Goal: Task Accomplishment & Management: Complete application form

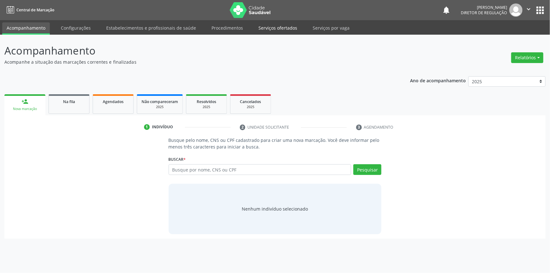
click at [281, 30] on link "Serviços ofertados" at bounding box center [278, 27] width 48 height 11
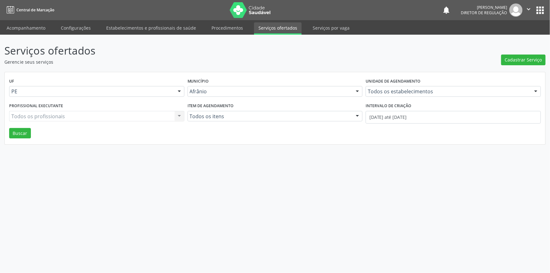
click at [514, 65] on div "Serviços ofertados Gerencie seus serviços Cadastrar Serviço UF PE Todas as UFs …" at bounding box center [274, 94] width 541 height 102
click at [516, 64] on button "Cadastrar Serviço" at bounding box center [523, 59] width 44 height 11
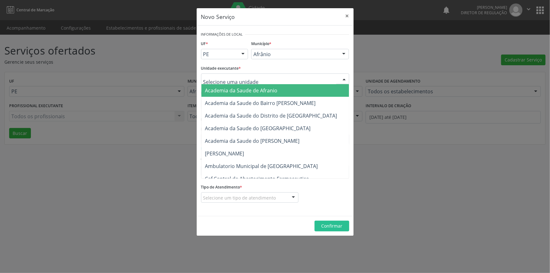
click at [308, 80] on div at bounding box center [275, 78] width 148 height 11
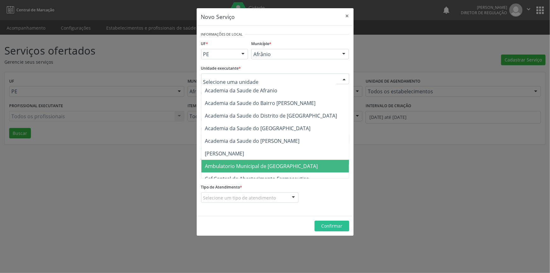
drag, startPoint x: 75, startPoint y: 179, endPoint x: 34, endPoint y: 139, distance: 57.2
click at [73, 179] on div "Novo Serviço × Informações de Local UF * PE BA PE Nenhum resultado encontrado p…" at bounding box center [275, 136] width 550 height 273
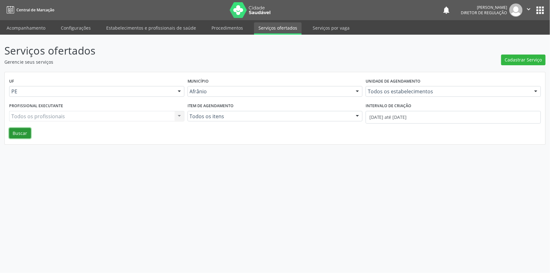
click at [22, 133] on button "Buscar" at bounding box center [20, 133] width 22 height 11
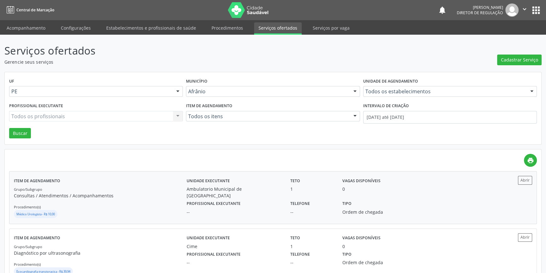
click at [159, 197] on p "Consultas / Atendimentos / Acompanhamentos" at bounding box center [100, 195] width 173 height 7
click at [511, 62] on span "Cadastrar Serviço" at bounding box center [519, 59] width 37 height 7
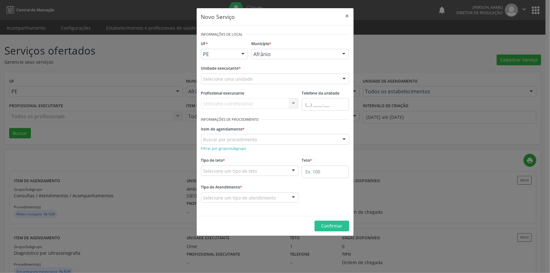
click at [278, 81] on div "Selecione uma unidade" at bounding box center [275, 78] width 148 height 11
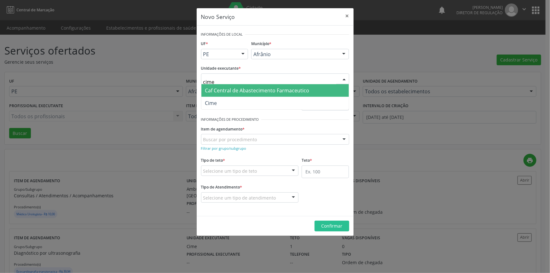
click at [248, 96] on span "Caf Central de Abastecimento Farmaceutico" at bounding box center [274, 90] width 147 height 13
type input "cime"
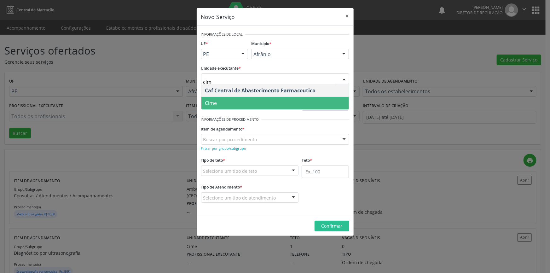
type input "cime"
click at [220, 103] on span "Cime" at bounding box center [274, 103] width 147 height 13
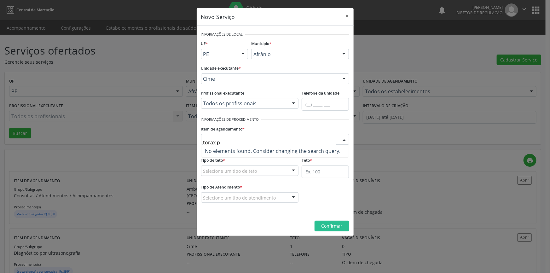
type input "torax"
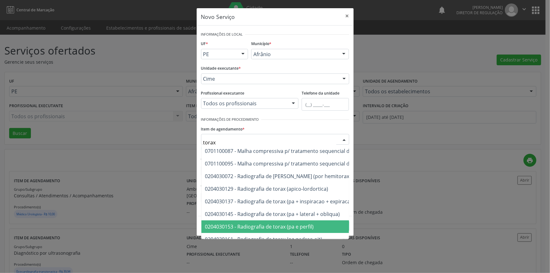
click at [312, 228] on span "0204030153 - Radiografia de torax (pa e perfil)" at bounding box center [259, 226] width 109 height 7
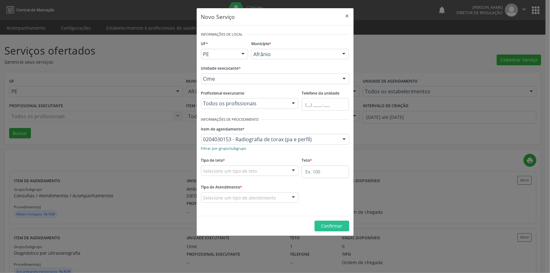
click at [237, 148] on small "Filtrar por grupo/subgrupo" at bounding box center [223, 148] width 45 height 5
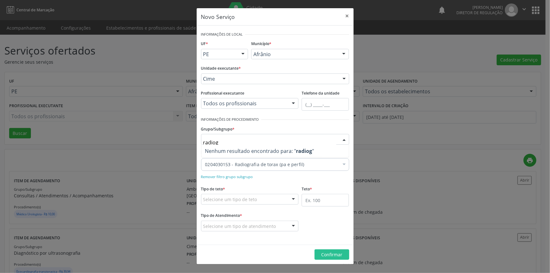
type input "radiogr"
drag, startPoint x: 233, startPoint y: 142, endPoint x: 189, endPoint y: 143, distance: 44.7
click at [190, 146] on div "Novo Serviço × Informações de Local UF * PE BA PE Nenhum resultado encontrado p…" at bounding box center [275, 136] width 550 height 273
click at [262, 126] on div "Grupo/Subgrupo * 02.04 - Diagnóstico por radiologia 01 - Ações de promoção e pr…" at bounding box center [275, 134] width 148 height 20
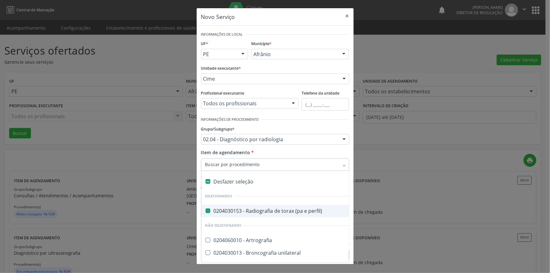
type input "c"
checkbox perfil\) "false"
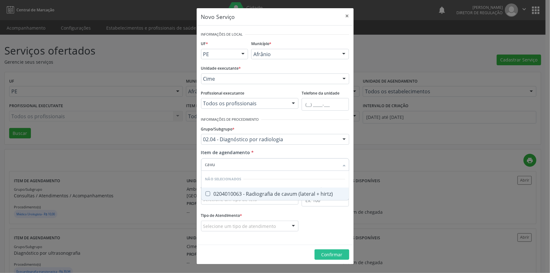
type input "cavum"
click at [279, 191] on div "0204010063 - Radiografia de cavum (lateral + hirtz)" at bounding box center [275, 193] width 140 height 5
checkbox hirtz\) "true"
click at [295, 209] on form "Informações de Local UF * PE BA PE Nenhum resultado encontrado para: " " Não há…" at bounding box center [275, 135] width 148 height 210
click at [287, 205] on fieldset "Tipo de teto * Selecione um tipo de teto Teto financeiro Teto físico Nenhum res…" at bounding box center [250, 196] width 98 height 25
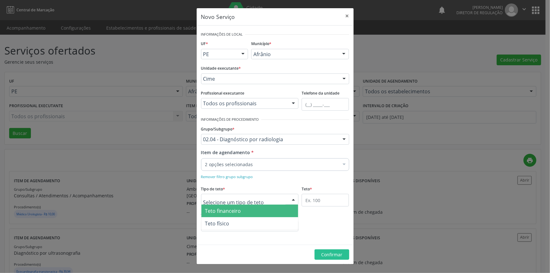
click at [269, 203] on div at bounding box center [250, 199] width 98 height 11
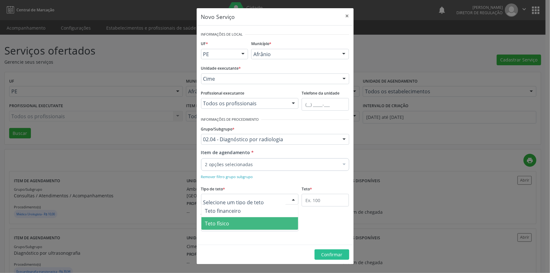
click at [239, 218] on span "Teto físico" at bounding box center [249, 223] width 97 height 13
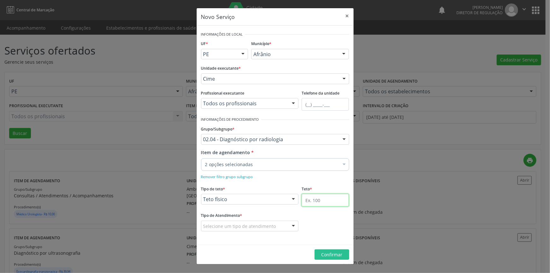
click at [312, 194] on input "text" at bounding box center [324, 200] width 47 height 13
type input "1"
click at [277, 226] on div "Selecione um tipo de atendimento" at bounding box center [250, 225] width 98 height 11
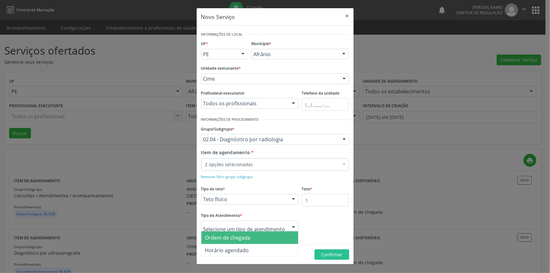
click at [255, 237] on span "Ordem de chegada" at bounding box center [249, 237] width 97 height 13
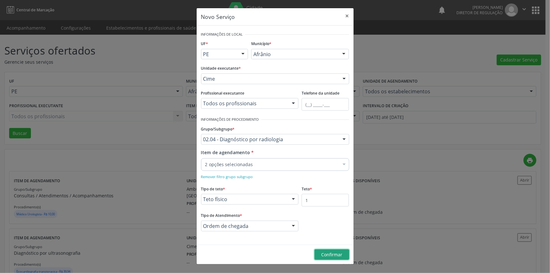
click at [330, 254] on span "Confirmar" at bounding box center [331, 254] width 21 height 6
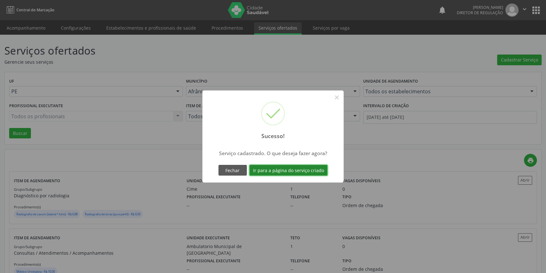
click at [309, 168] on button "Ir para a página do serviço criado" at bounding box center [288, 170] width 78 height 11
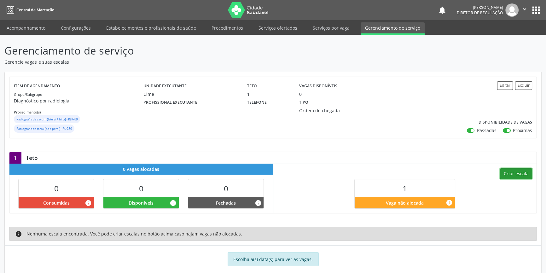
click at [512, 170] on button "Criar escala" at bounding box center [516, 173] width 32 height 11
select select "8"
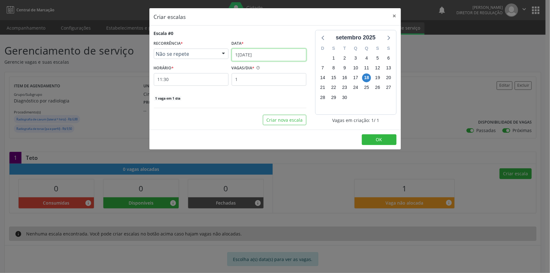
click at [266, 58] on input "[DATE]" at bounding box center [269, 55] width 75 height 13
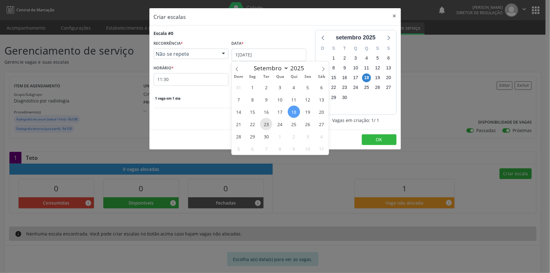
click at [261, 125] on span "23" at bounding box center [266, 124] width 12 height 12
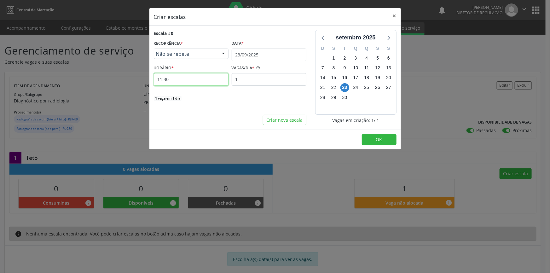
click at [197, 77] on input "11:30" at bounding box center [191, 79] width 75 height 13
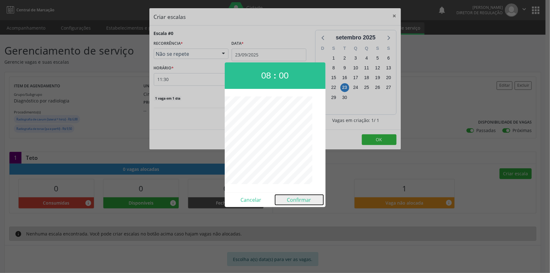
click at [297, 196] on button "Confirmar" at bounding box center [299, 200] width 48 height 10
type input "08:00"
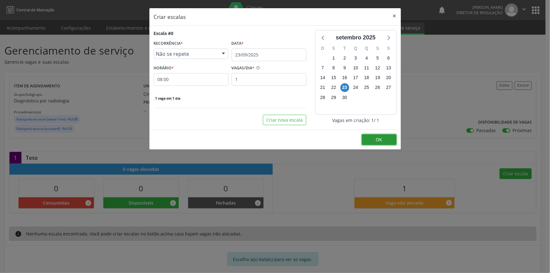
click at [378, 138] on span "OK" at bounding box center [379, 139] width 6 height 6
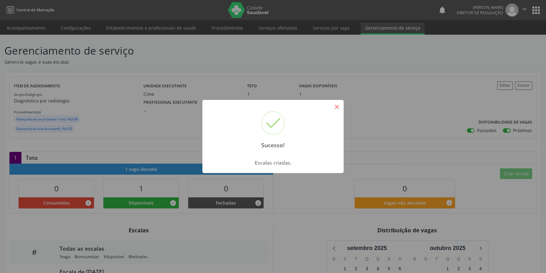
click at [335, 107] on button "×" at bounding box center [336, 106] width 11 height 11
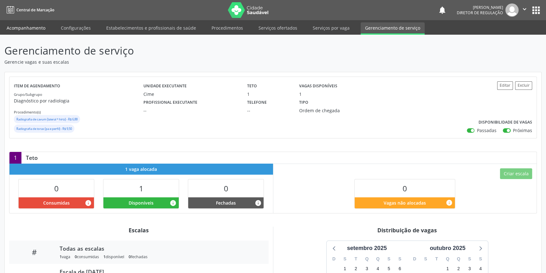
click at [37, 27] on link "Acompanhamento" at bounding box center [26, 27] width 48 height 11
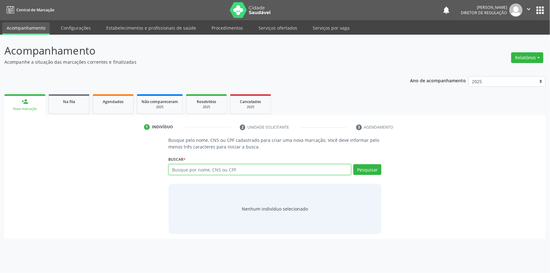
click at [230, 170] on input "text" at bounding box center [260, 169] width 183 height 11
type input "jose abner"
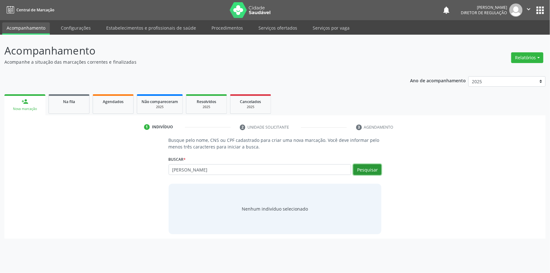
click at [362, 169] on button "Pesquisar" at bounding box center [367, 169] width 28 height 11
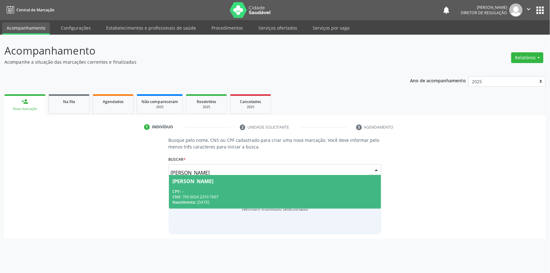
click at [241, 195] on div "CNS: 700 6024 2310 7667" at bounding box center [275, 196] width 205 height 5
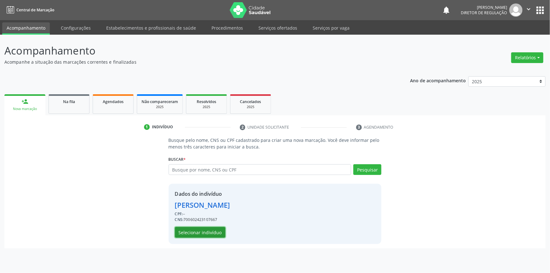
click at [210, 228] on button "Selecionar indivíduo" at bounding box center [200, 232] width 50 height 11
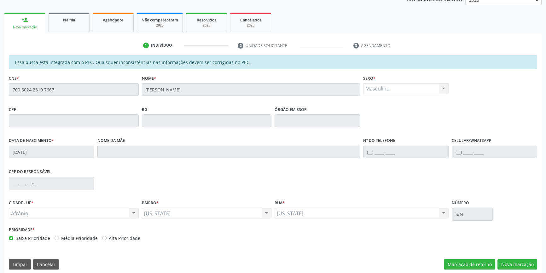
scroll to position [86, 0]
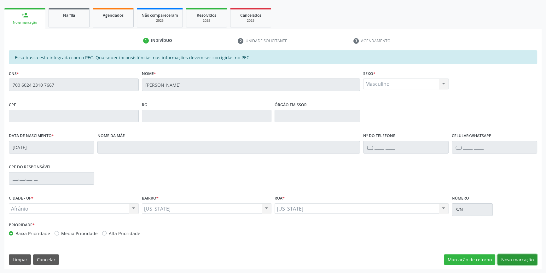
click at [508, 257] on button "Nova marcação" at bounding box center [517, 259] width 40 height 11
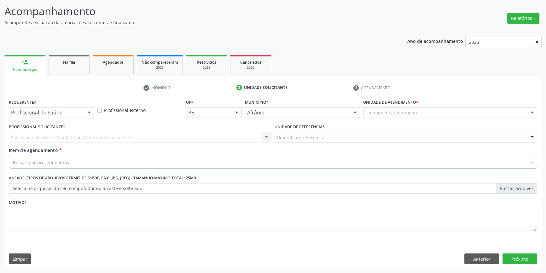
scroll to position [39, 0]
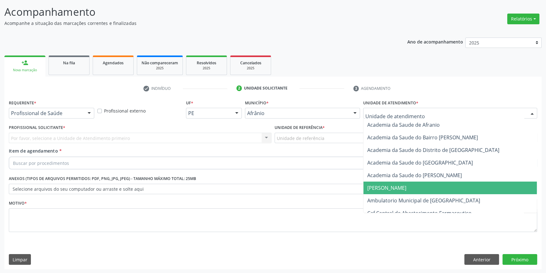
click at [396, 197] on span "Ambulatorio Municipal de [GEOGRAPHIC_DATA]" at bounding box center [423, 200] width 113 height 7
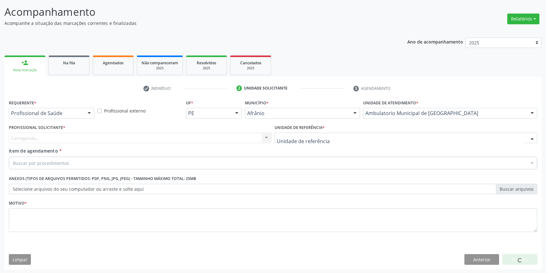
click at [328, 137] on div at bounding box center [405, 138] width 262 height 11
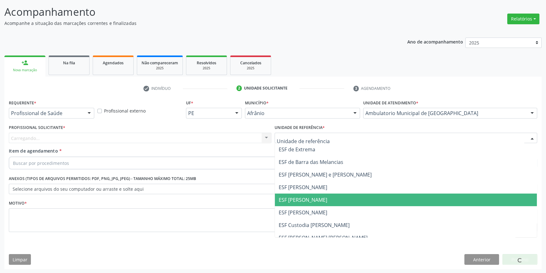
click at [313, 197] on span "ESF [PERSON_NAME]" at bounding box center [302, 199] width 49 height 7
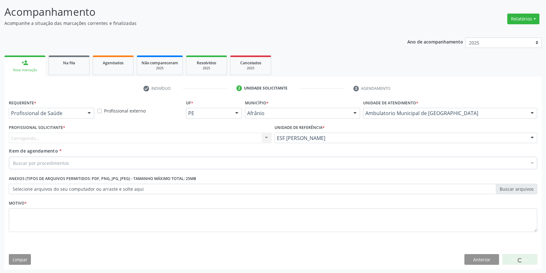
click at [200, 137] on div "Carregando... Nenhum resultado encontrado para: " " Não há nenhuma opção para s…" at bounding box center [140, 138] width 262 height 11
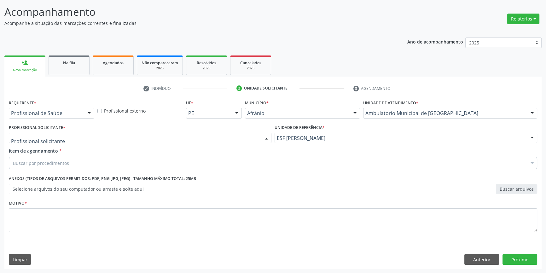
click at [199, 136] on div at bounding box center [140, 138] width 262 height 11
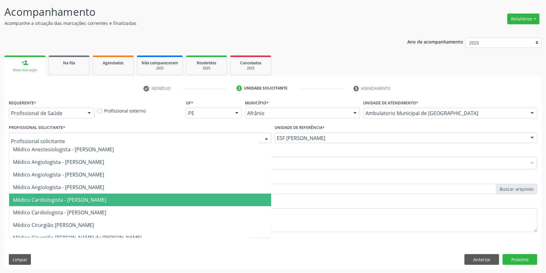
click at [103, 195] on span "Médico Cardiologista - [PERSON_NAME]" at bounding box center [140, 199] width 262 height 13
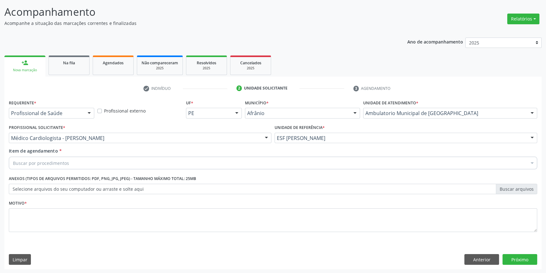
click at [92, 162] on div "Buscar por procedimentos" at bounding box center [273, 163] width 528 height 13
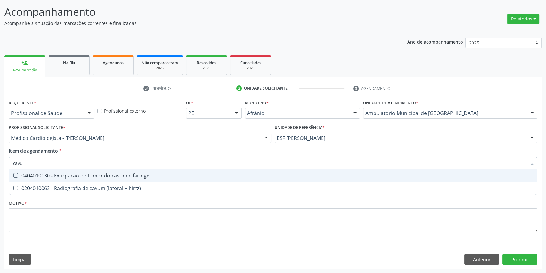
type input "cavum"
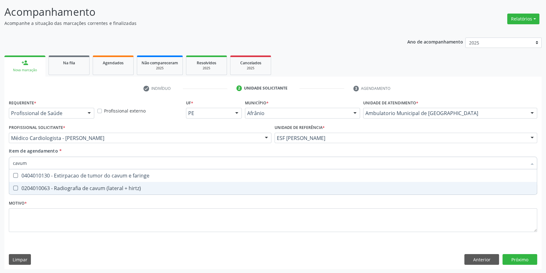
click at [88, 186] on div "0204010063 - Radiografia de cavum (lateral + hirtz)" at bounding box center [273, 188] width 520 height 5
checkbox hirtz\) "true"
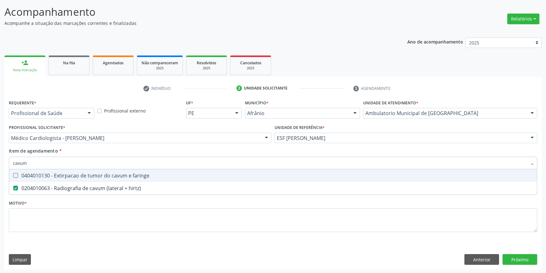
drag, startPoint x: 69, startPoint y: 164, endPoint x: 0, endPoint y: 167, distance: 69.0
click at [0, 167] on div "Acompanhamento Acompanhe a situação das marcações correntes e finalizadas Relat…" at bounding box center [273, 134] width 546 height 277
checkbox hirtz\) "false"
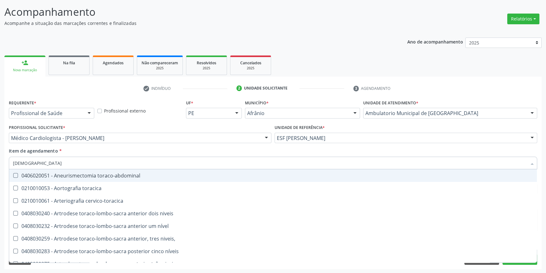
type input "torax"
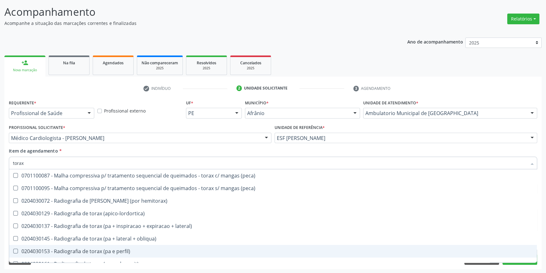
click at [125, 253] on div "0204030153 - Radiografia de torax (pa e perfil)" at bounding box center [273, 251] width 520 height 5
checkbox perfil\) "true"
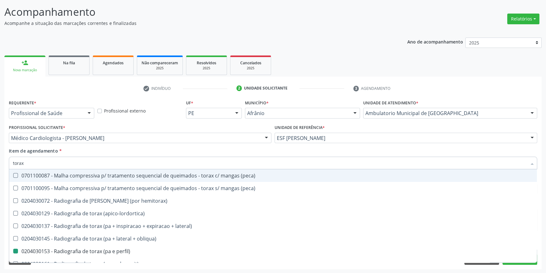
click at [128, 152] on div "Item de agendamento * torax Desfazer seleção 0701100087 - Malha compressiva p/ …" at bounding box center [273, 157] width 528 height 20
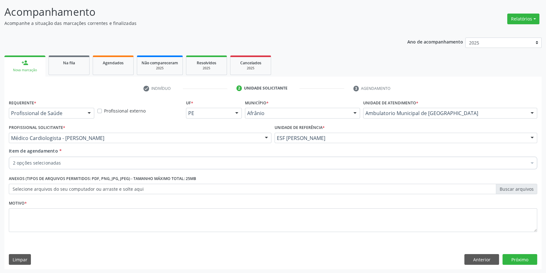
drag, startPoint x: 115, startPoint y: 205, endPoint x: 110, endPoint y: 209, distance: 6.8
click at [114, 205] on div "Motivo *" at bounding box center [273, 214] width 528 height 33
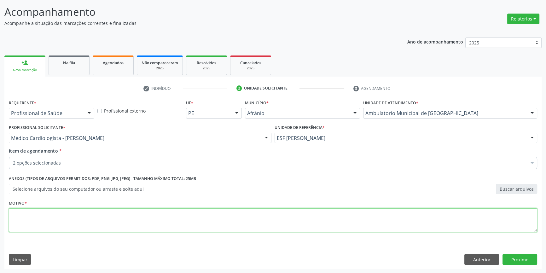
click at [105, 212] on textarea at bounding box center [273, 220] width 528 height 24
type textarea "'"
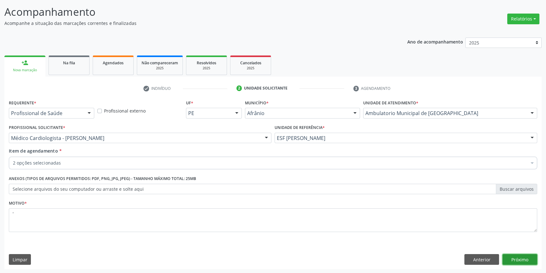
click at [526, 258] on button "Próximo" at bounding box center [519, 259] width 35 height 11
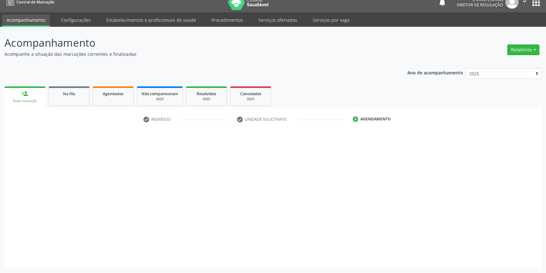
scroll to position [7, 0]
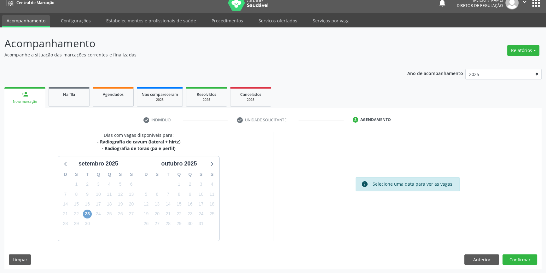
click at [87, 212] on span "23" at bounding box center [87, 213] width 9 height 9
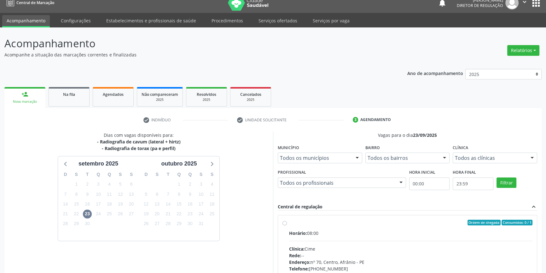
click at [295, 225] on label "Ordem de chegada Consumidos: 0 / 1 Horário: 08:00 Clínica: Cime Rede: -- Endere…" at bounding box center [410, 268] width 243 height 97
click at [287, 225] on input "Ordem de chegada Consumidos: 0 / 1 Horário: 08:00 Clínica: Cime Rede: -- Endere…" at bounding box center [284, 223] width 4 height 6
radio input "true"
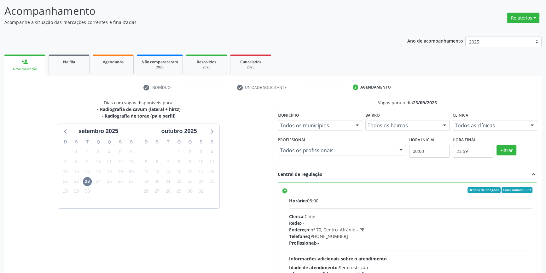
scroll to position [103, 0]
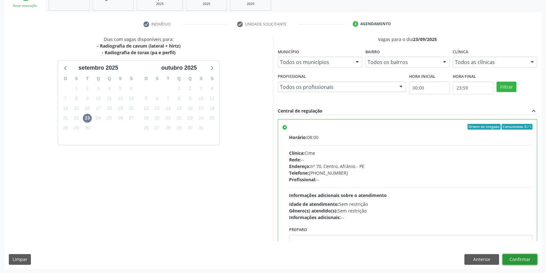
click at [520, 257] on button "Confirmar" at bounding box center [519, 259] width 35 height 11
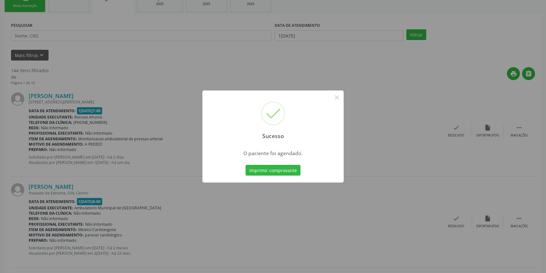
scroll to position [0, 0]
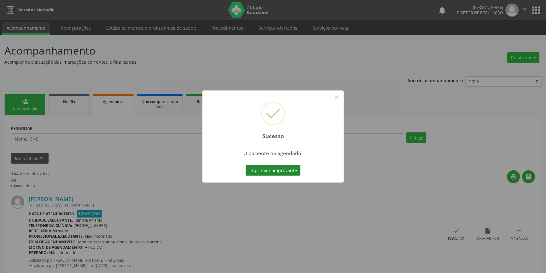
click at [293, 171] on button "Imprimir comprovante" at bounding box center [272, 170] width 55 height 11
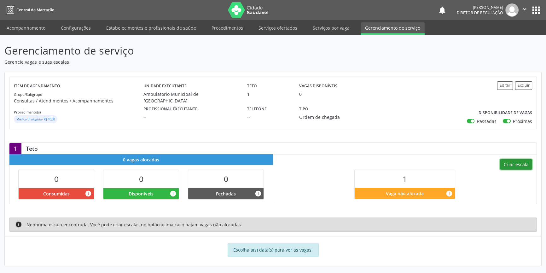
click at [517, 163] on button "Criar escala" at bounding box center [516, 164] width 32 height 11
select select "8"
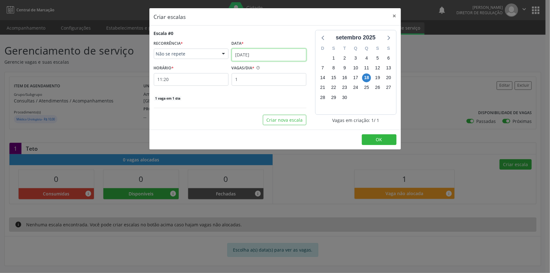
click at [271, 57] on input "18/09/2025" at bounding box center [269, 55] width 75 height 13
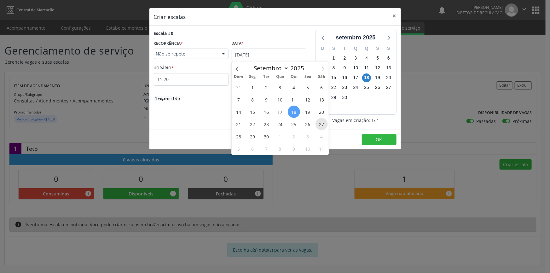
click at [322, 129] on span "27" at bounding box center [321, 124] width 12 height 12
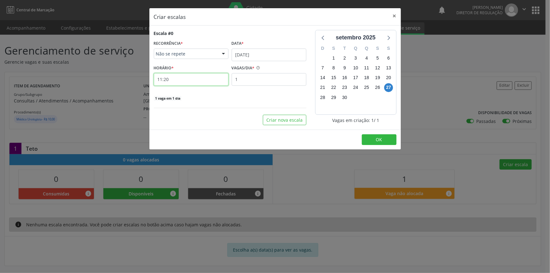
click at [197, 78] on input "11:20" at bounding box center [191, 79] width 75 height 13
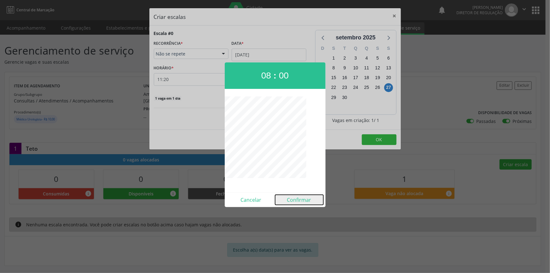
click at [295, 196] on button "Confirmar" at bounding box center [299, 200] width 48 height 10
type input "08:00"
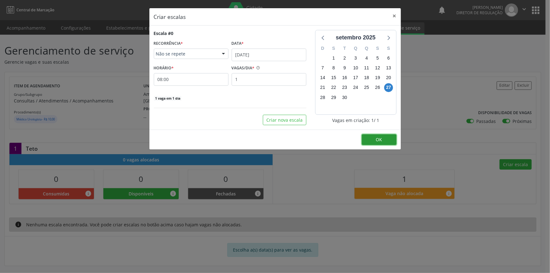
click at [372, 140] on button "OK" at bounding box center [379, 139] width 35 height 11
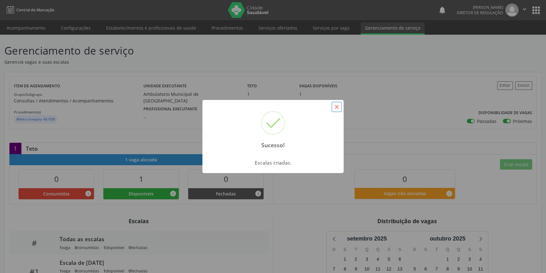
click at [338, 105] on button "×" at bounding box center [336, 106] width 11 height 11
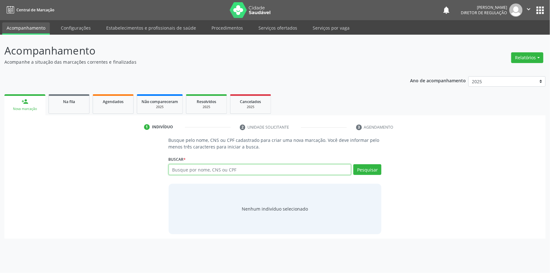
paste input "708204167771940"
type input "708204167771940"
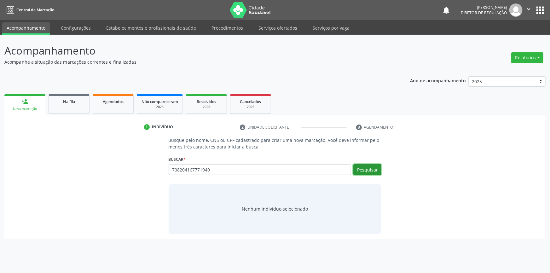
click at [371, 170] on button "Pesquisar" at bounding box center [367, 169] width 28 height 11
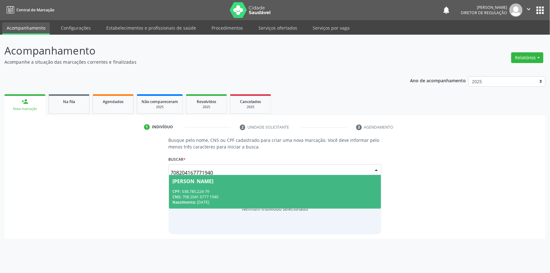
click at [255, 186] on span "Luzia Dias da Silva CPF: 038.785.224-79 CNS: 708 2041 6777 1940 Nascimento: 13/…" at bounding box center [275, 192] width 212 height 34
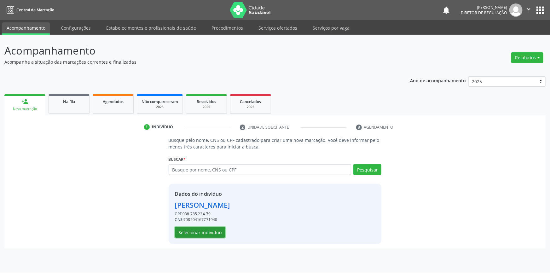
click at [211, 231] on button "Selecionar indivíduo" at bounding box center [200, 232] width 50 height 11
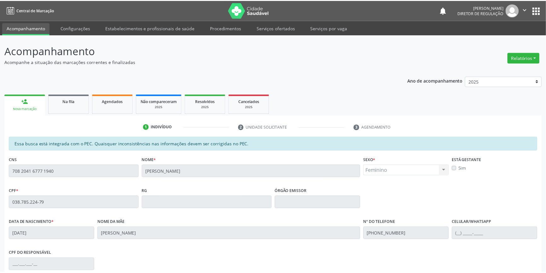
scroll to position [86, 0]
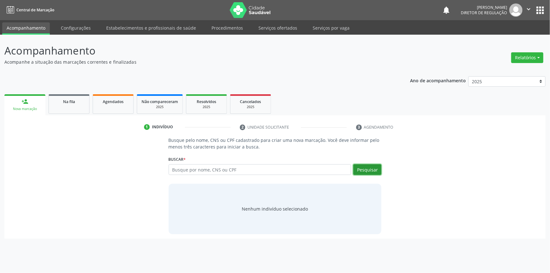
click at [361, 168] on button "Pesquisar" at bounding box center [367, 169] width 28 height 11
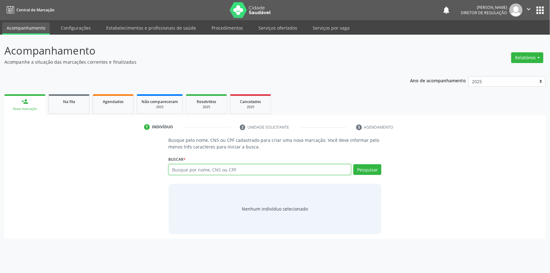
click at [316, 169] on input "text" at bounding box center [260, 169] width 183 height 11
paste input "708204167771940"
type input "708204167771940"
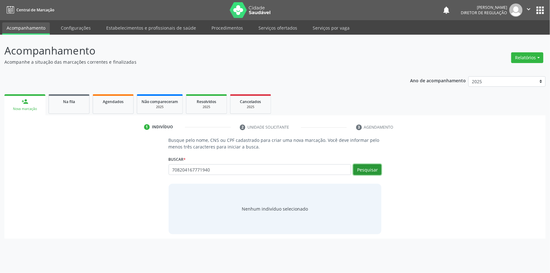
click at [358, 173] on button "Pesquisar" at bounding box center [367, 169] width 28 height 11
type input "708204167771940"
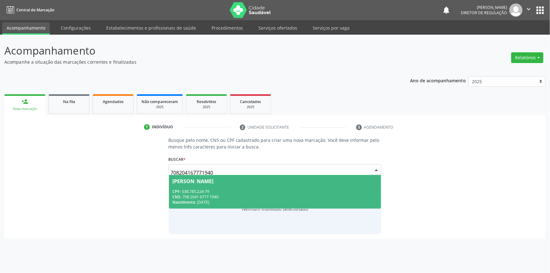
click at [287, 188] on span "Luzia Dias da Silva CPF: 038.785.224-79 CNS: 708 2041 6777 1940 Nascimento: 13/…" at bounding box center [275, 192] width 212 height 34
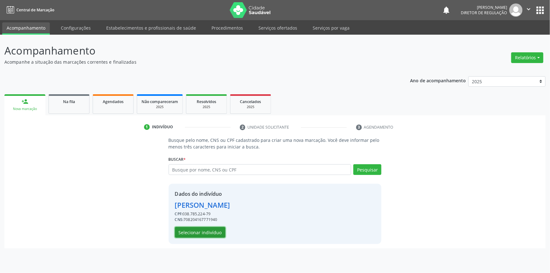
click at [205, 234] on button "Selecionar indivíduo" at bounding box center [200, 232] width 50 height 11
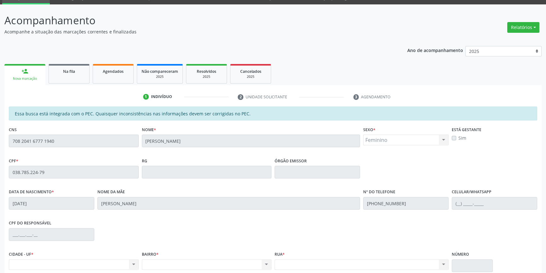
scroll to position [29, 0]
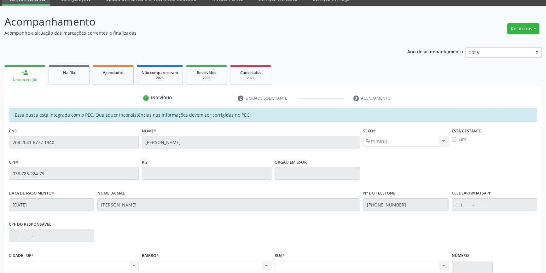
click at [0, 137] on div "Acompanhamento Acompanhe a situação das marcações correntes e finalizadas Relat…" at bounding box center [273, 168] width 546 height 325
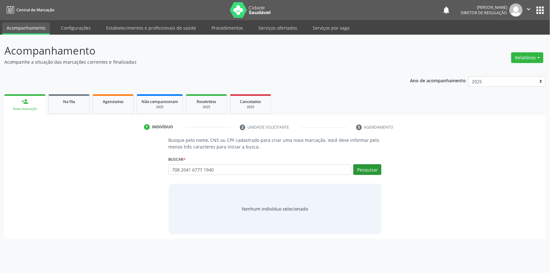
type input "708 2041 6777 1940"
click at [369, 165] on button "Pesquisar" at bounding box center [367, 169] width 28 height 11
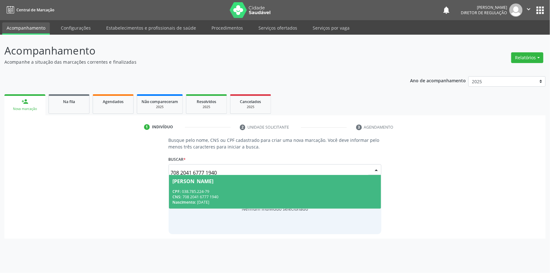
click at [259, 191] on div "CPF: 038.785.224-79" at bounding box center [275, 191] width 205 height 5
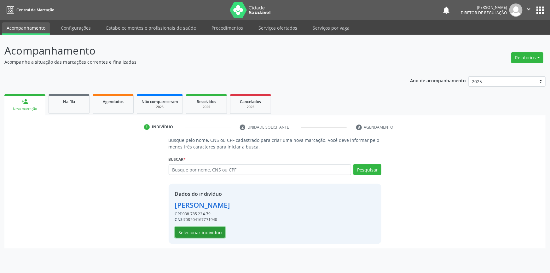
click at [212, 230] on button "Selecionar indivíduo" at bounding box center [200, 232] width 50 height 11
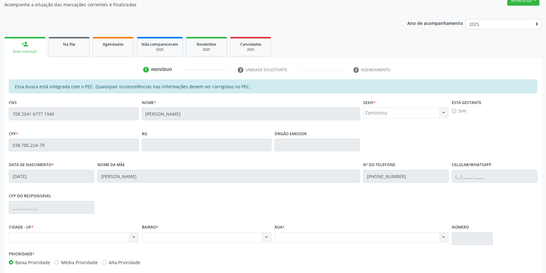
scroll to position [86, 0]
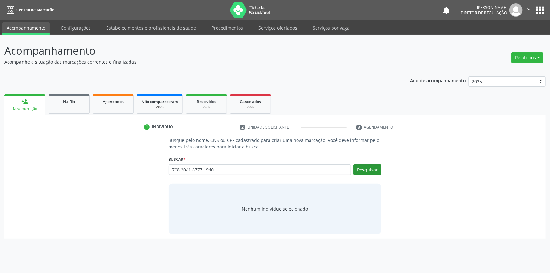
type input "708 2041 6777 1940"
click at [366, 170] on button "Pesquisar" at bounding box center [367, 169] width 28 height 11
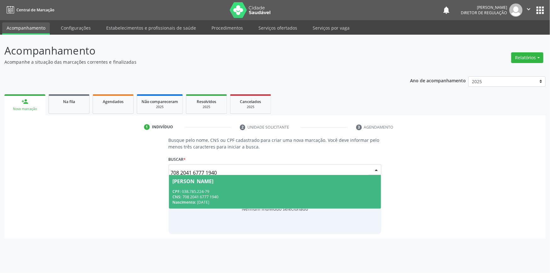
click at [313, 189] on div "CPF: 038.785.224-79" at bounding box center [275, 191] width 205 height 5
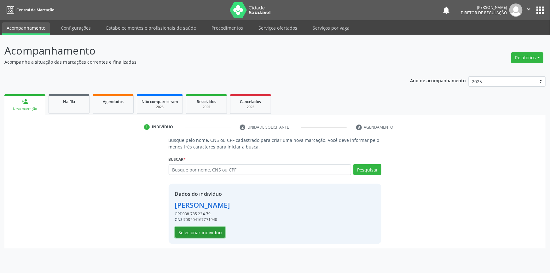
click at [194, 229] on button "Selecionar indivíduo" at bounding box center [200, 232] width 50 height 11
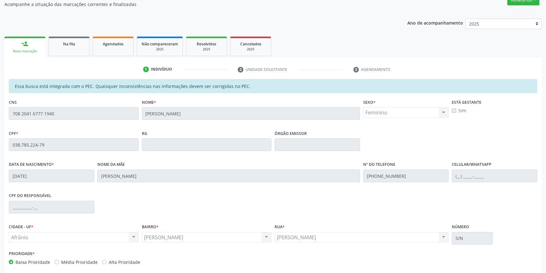
scroll to position [86, 0]
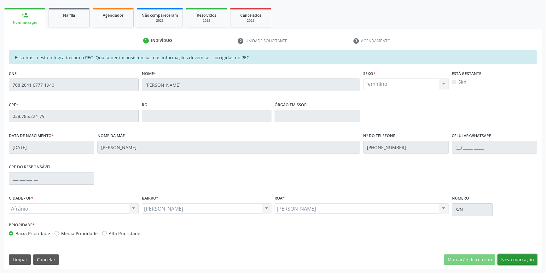
click at [520, 260] on button "Nova marcação" at bounding box center [517, 259] width 40 height 11
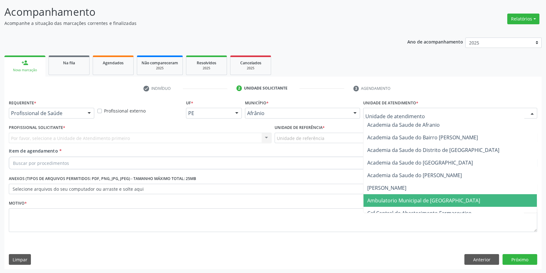
drag, startPoint x: 390, startPoint y: 199, endPoint x: 327, endPoint y: 148, distance: 81.5
click at [390, 199] on span "Ambulatorio Municipal de [GEOGRAPHIC_DATA]" at bounding box center [423, 200] width 113 height 7
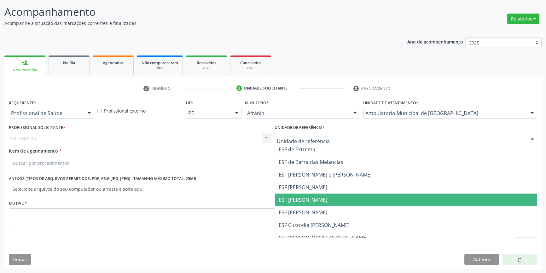
click at [315, 203] on span "ESF [PERSON_NAME]" at bounding box center [406, 199] width 262 height 13
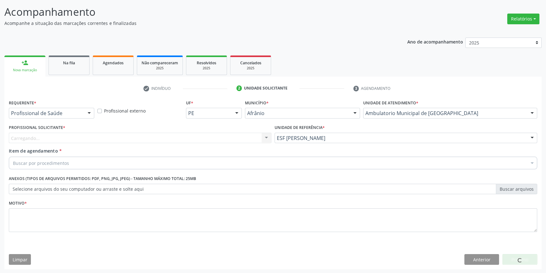
click at [191, 141] on div "Carregando... Nenhum resultado encontrado para: " " Não há nenhuma opção para s…" at bounding box center [140, 138] width 262 height 11
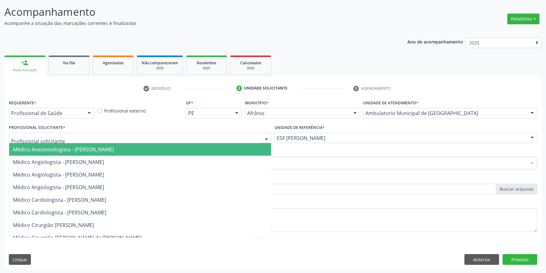
click at [190, 141] on div at bounding box center [140, 138] width 262 height 11
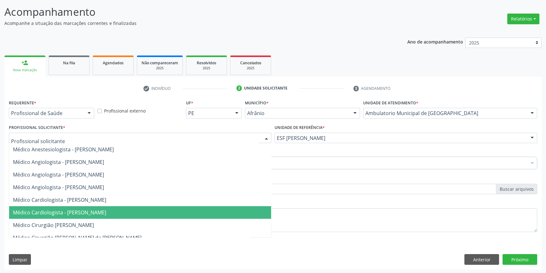
click at [96, 212] on span "Médico Cardiologista - [PERSON_NAME]" at bounding box center [59, 212] width 93 height 7
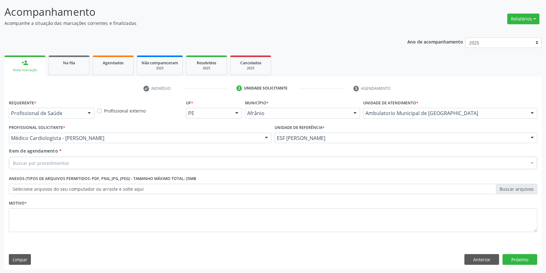
click at [88, 157] on div "Buscar por procedimentos" at bounding box center [273, 163] width 528 height 13
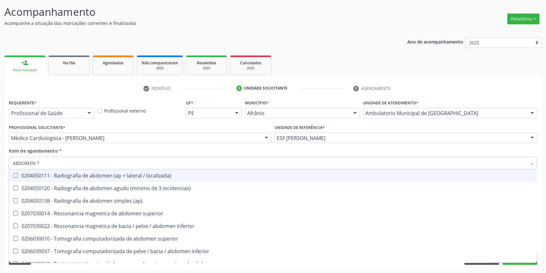
type input "ABDOMEN TO"
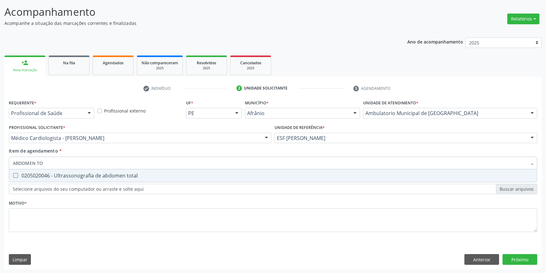
click at [78, 173] on div "0205020046 - Ultrassonografia de abdomen total" at bounding box center [273, 175] width 520 height 5
checkbox total "true"
type input "ABDOMEN TO"
click at [73, 205] on div "Requerente * Profissional de Saúde Profissional de Saúde Paciente Nenhum result…" at bounding box center [273, 169] width 528 height 143
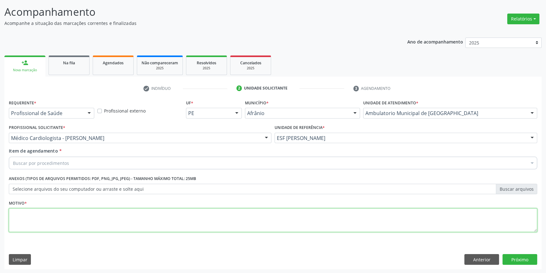
click at [66, 215] on textarea at bounding box center [273, 220] width 528 height 24
type textarea "'"
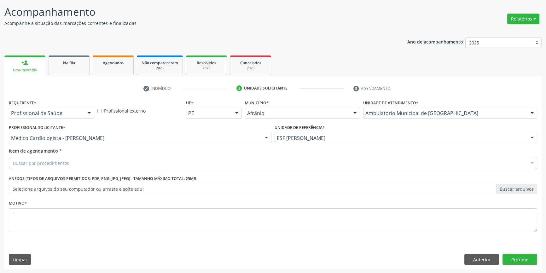
click at [79, 164] on div "Buscar por procedimentos" at bounding box center [273, 163] width 528 height 13
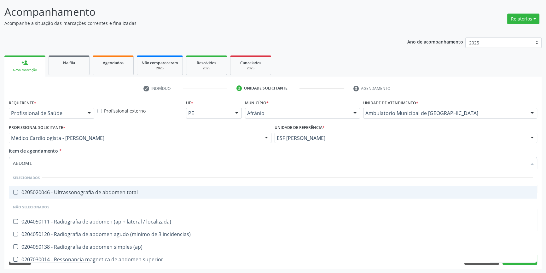
type input "ABDOMEN"
click at [94, 186] on ul "Selecionar todos Selecionados 0205020046 - Ultrassonografia de abdomen total Nã…" at bounding box center [272, 248] width 527 height 159
click at [94, 190] on div "0205020046 - Ultrassonografia de abdomen total" at bounding box center [273, 192] width 520 height 5
checkbox total "true"
click at [195, 147] on div "Item de agendamento * ABDOMEN Desfazer seleção Selecionados 0205020046 - Ultras…" at bounding box center [273, 157] width 528 height 20
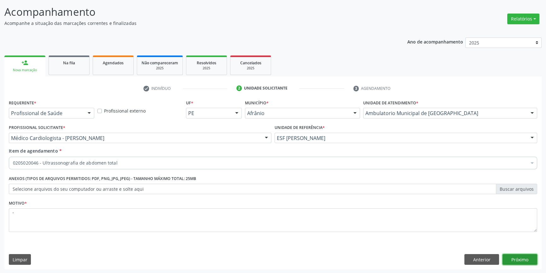
click at [520, 261] on button "Próximo" at bounding box center [519, 259] width 35 height 11
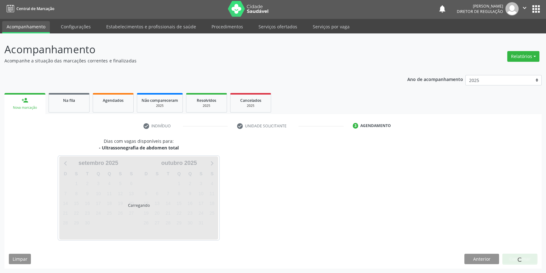
scroll to position [1, 0]
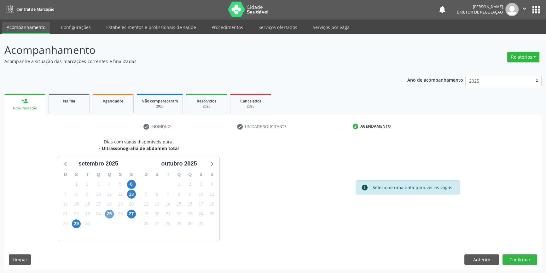
click at [109, 213] on span "25" at bounding box center [109, 213] width 9 height 9
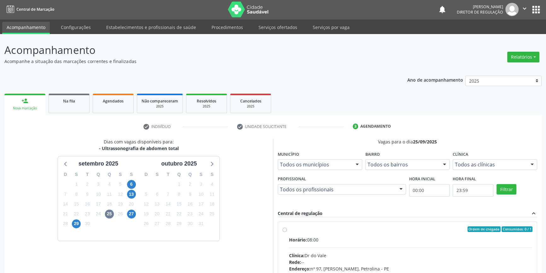
click at [296, 233] on label "Ordem de chegada Consumidos: 0 / 1 Horário: 08:00 Clínica: Dr do Vale Rede: -- …" at bounding box center [410, 274] width 243 height 97
click at [287, 232] on input "Ordem de chegada Consumidos: 0 / 1 Horário: 08:00 Clínica: Dr do Vale Rede: -- …" at bounding box center [284, 229] width 4 height 6
radio input "true"
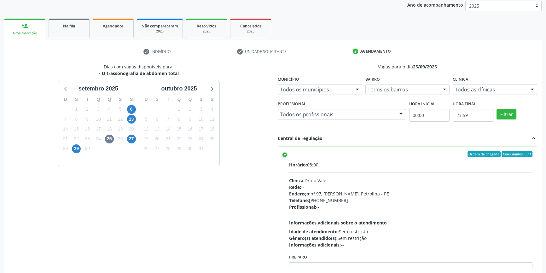
scroll to position [103, 0]
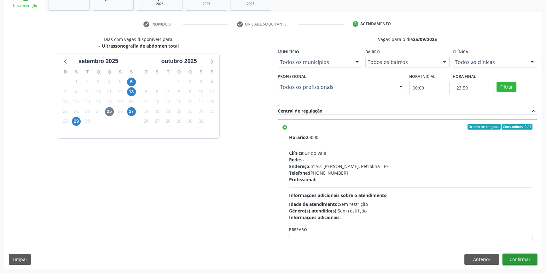
click at [523, 264] on button "Confirmar" at bounding box center [519, 259] width 35 height 11
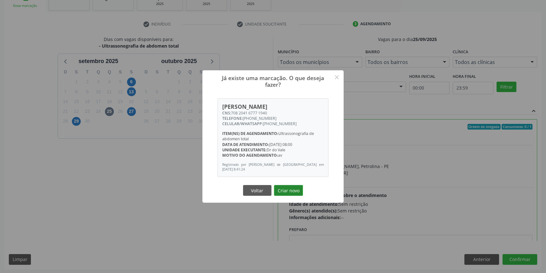
click at [287, 189] on button "Criar novo" at bounding box center [288, 190] width 29 height 11
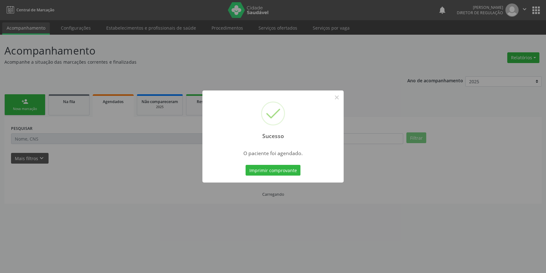
scroll to position [0, 0]
click at [274, 166] on button "Imprimir comprovante" at bounding box center [275, 170] width 55 height 11
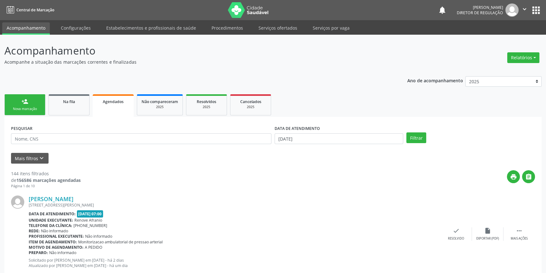
click at [40, 111] on div "Nova marcação" at bounding box center [24, 108] width 31 height 5
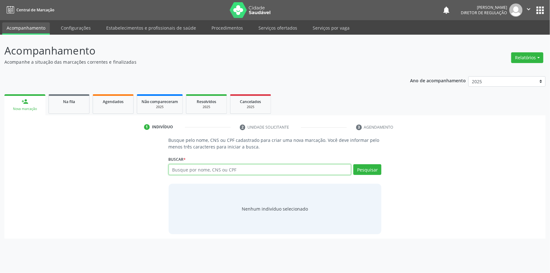
click at [208, 172] on input "text" at bounding box center [260, 169] width 183 height 11
type input "C"
type input "X"
type input "CHAIANE"
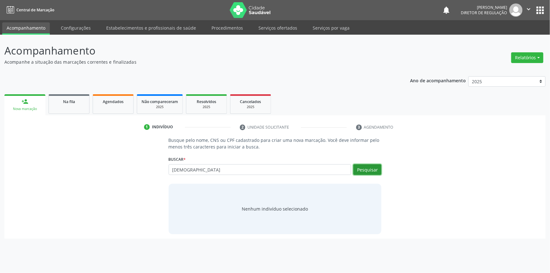
click at [359, 171] on button "Pesquisar" at bounding box center [367, 169] width 28 height 11
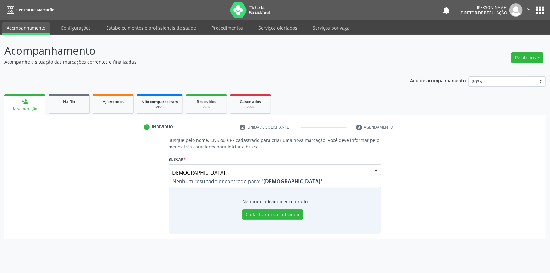
click at [209, 175] on span "Nenhum resultado encontrado para: " CHAIANE "" at bounding box center [275, 181] width 212 height 13
click at [205, 170] on input "CHAIANE" at bounding box center [270, 172] width 198 height 13
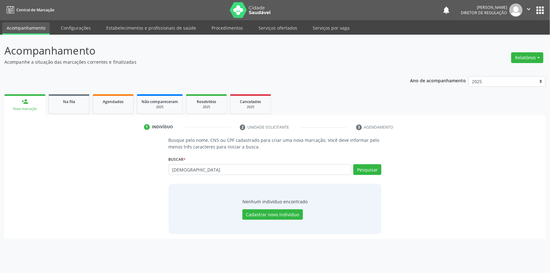
type input "CHAIANE"
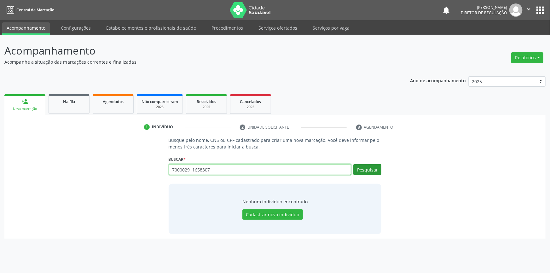
type input "700002911658307"
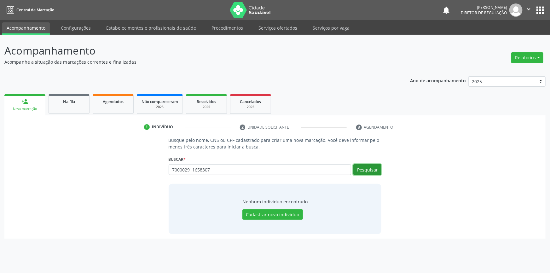
click at [365, 171] on button "Pesquisar" at bounding box center [367, 169] width 28 height 11
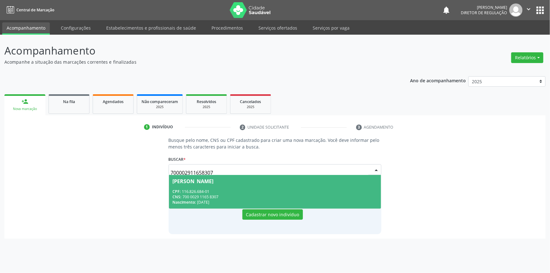
click at [252, 194] on div "CNS: 700 0029 1165 8307" at bounding box center [275, 196] width 205 height 5
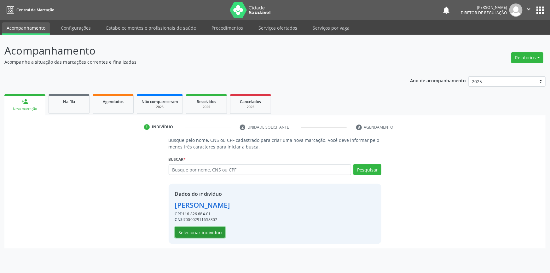
click at [204, 231] on button "Selecionar indivíduo" at bounding box center [200, 232] width 50 height 11
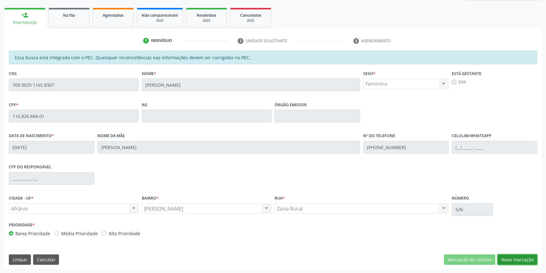
click at [518, 261] on button "Nova marcação" at bounding box center [517, 259] width 40 height 11
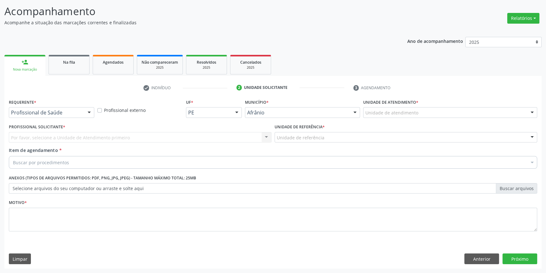
scroll to position [39, 0]
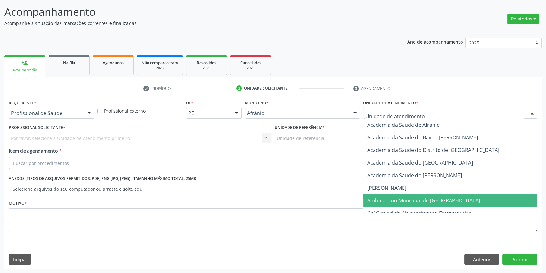
click at [393, 197] on span "Ambulatorio Municipal de [GEOGRAPHIC_DATA]" at bounding box center [423, 200] width 113 height 7
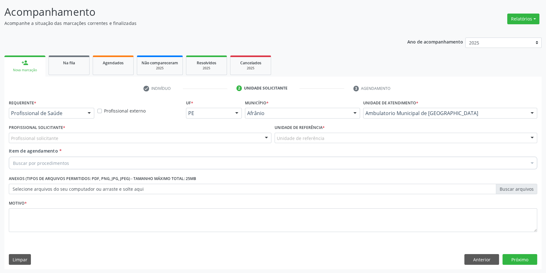
click at [475, 265] on div "Requerente * Profissional de Saúde Profissional de Saúde Paciente Nenhum result…" at bounding box center [272, 183] width 537 height 171
click at [478, 259] on button "Anterior" at bounding box center [481, 259] width 35 height 11
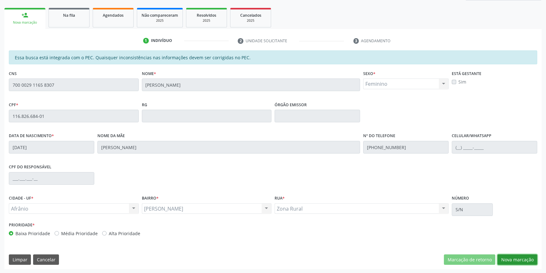
click at [520, 257] on button "Nova marcação" at bounding box center [517, 259] width 40 height 11
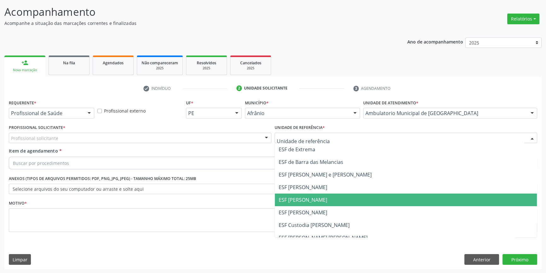
click at [311, 197] on span "ESF [PERSON_NAME]" at bounding box center [302, 199] width 49 height 7
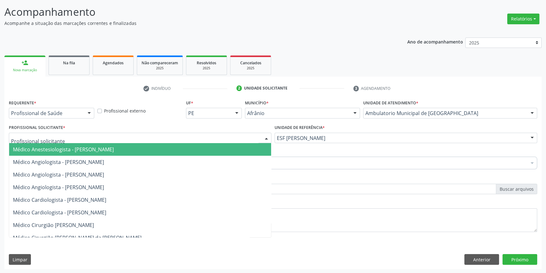
click at [183, 140] on div at bounding box center [140, 138] width 262 height 11
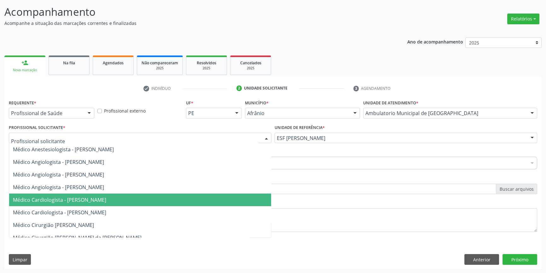
click at [106, 200] on span "Médico Cardiologista - [PERSON_NAME]" at bounding box center [59, 199] width 93 height 7
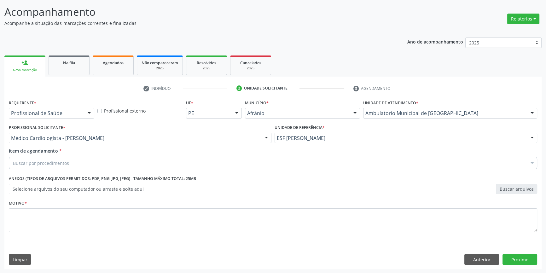
click at [78, 162] on div "Buscar por procedimentos" at bounding box center [273, 163] width 528 height 13
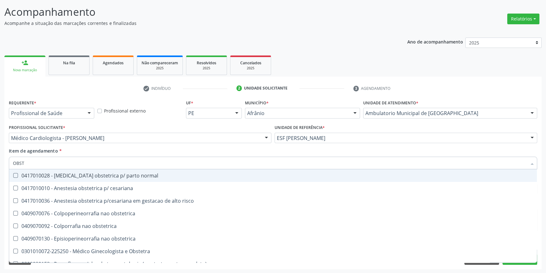
type input "OBSTE"
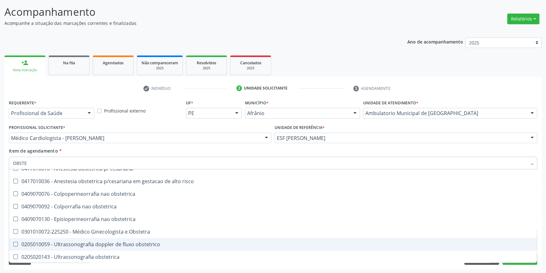
scroll to position [32, 0]
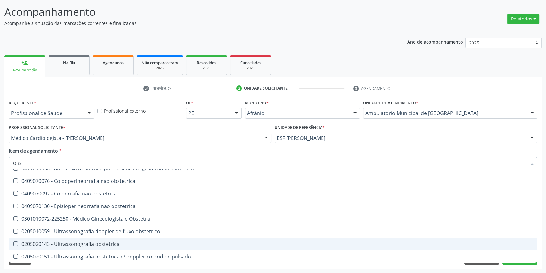
click at [125, 246] on span "0205020143 - Ultrassonografia obstetrica" at bounding box center [272, 243] width 527 height 13
checkbox obstetrica "true"
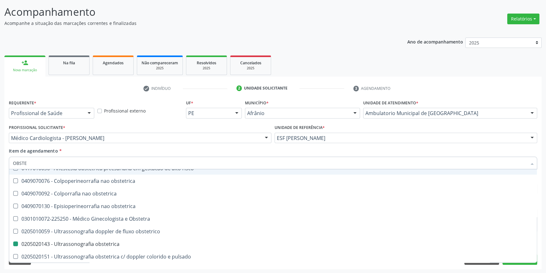
click at [174, 146] on div "Profissional Solicitante * Médico Cardiologista - Alysson Rodrigo Ferreira Cava…" at bounding box center [140, 135] width 266 height 25
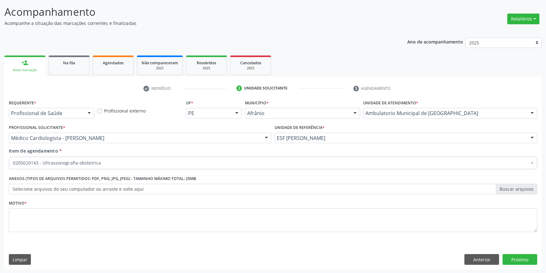
scroll to position [0, 0]
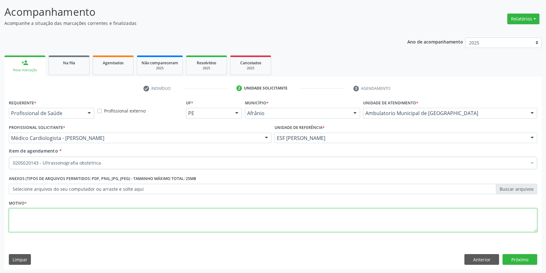
click at [83, 218] on textarea at bounding box center [273, 220] width 528 height 24
type textarea "'"
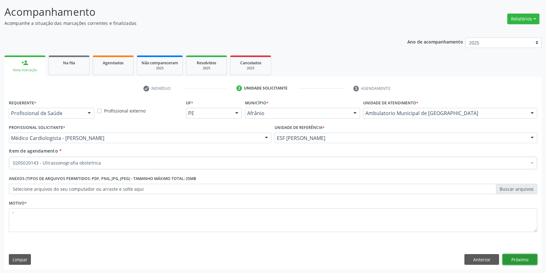
click at [523, 260] on button "Próximo" at bounding box center [519, 259] width 35 height 11
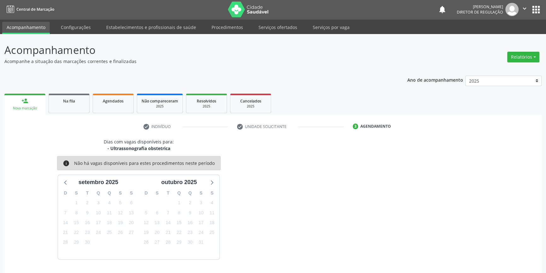
scroll to position [19, 0]
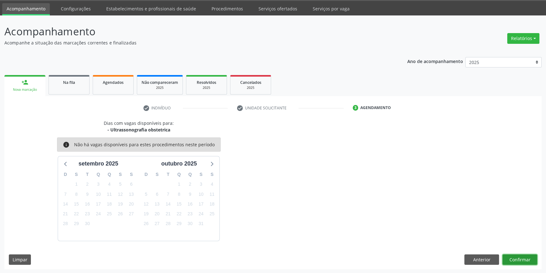
click at [525, 258] on button "Confirmar" at bounding box center [519, 259] width 35 height 11
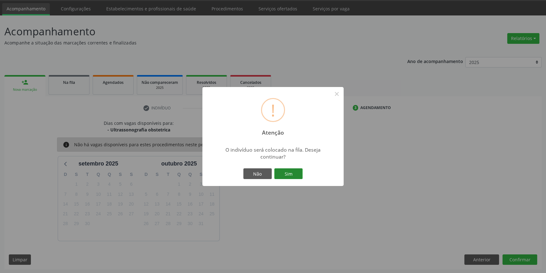
click at [294, 178] on button "Sim" at bounding box center [288, 173] width 28 height 11
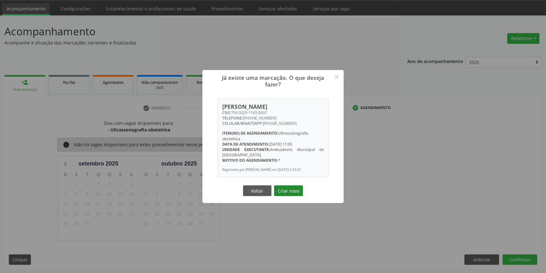
click at [296, 192] on button "Criar novo" at bounding box center [288, 190] width 29 height 11
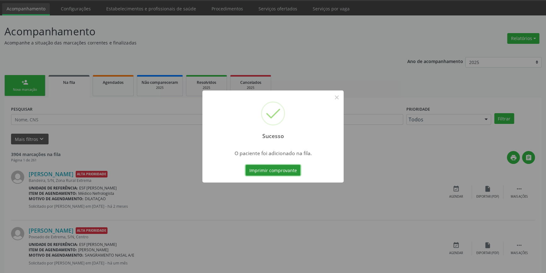
scroll to position [0, 0]
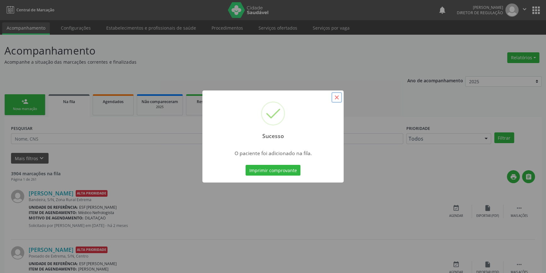
click at [335, 100] on button "×" at bounding box center [336, 97] width 11 height 11
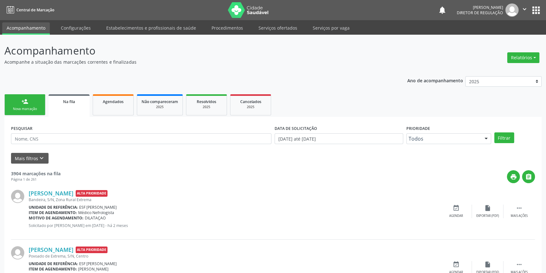
click at [39, 108] on div "Nova marcação" at bounding box center [24, 108] width 31 height 5
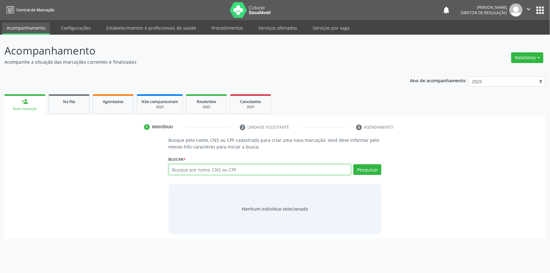
click at [208, 169] on input "text" at bounding box center [260, 169] width 183 height 11
type input "705602452093114"
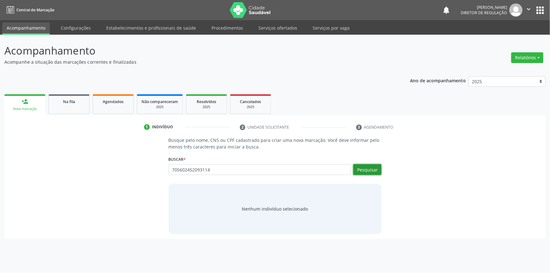
drag, startPoint x: 368, startPoint y: 168, endPoint x: 364, endPoint y: 169, distance: 4.0
click at [366, 168] on button "Pesquisar" at bounding box center [367, 169] width 28 height 11
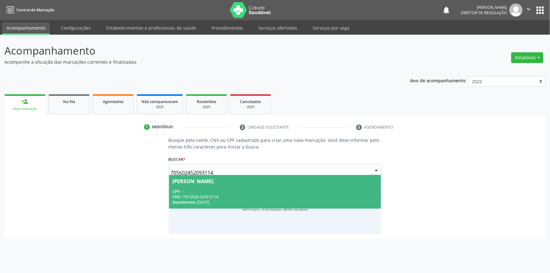
click at [231, 189] on div "CPF: --" at bounding box center [275, 191] width 205 height 5
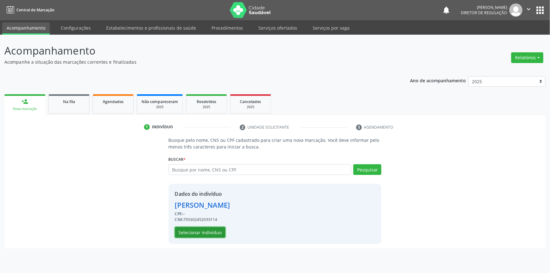
click at [218, 230] on button "Selecionar indivíduo" at bounding box center [200, 232] width 50 height 11
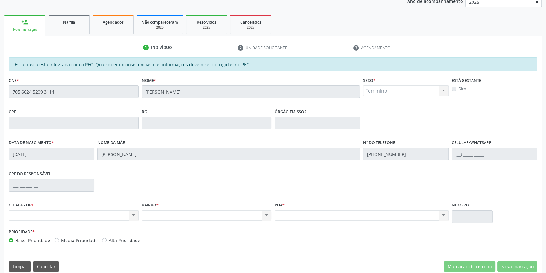
scroll to position [86, 0]
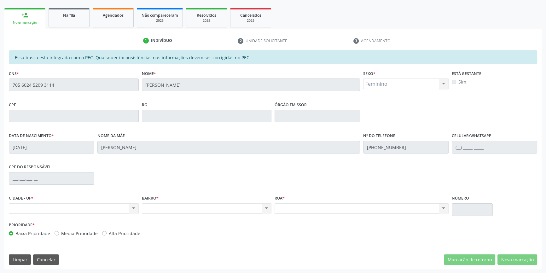
click at [0, 78] on div "Acompanhamento Acompanhe a situação das marcações correntes e finalizadas Relat…" at bounding box center [273, 110] width 546 height 325
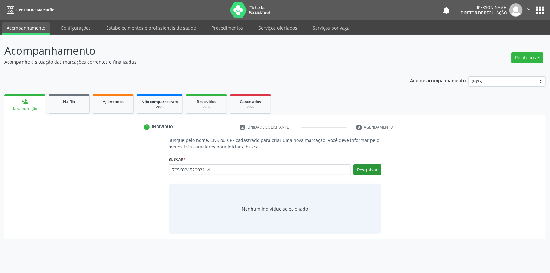
type input "705602452093114"
click at [375, 168] on button "Pesquisar" at bounding box center [367, 169] width 28 height 11
click at [366, 170] on button "Pesquisar" at bounding box center [367, 169] width 28 height 11
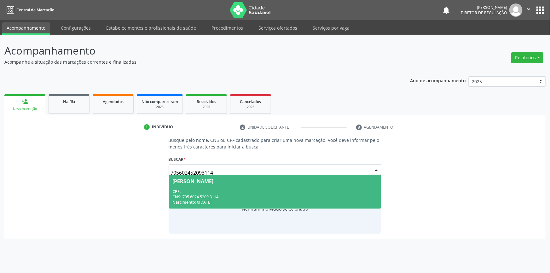
click at [235, 195] on div "CNS: 705 6024 5209 3114" at bounding box center [275, 196] width 205 height 5
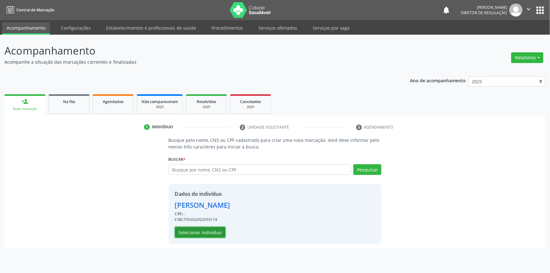
click at [212, 232] on button "Selecionar indivíduo" at bounding box center [200, 232] width 50 height 11
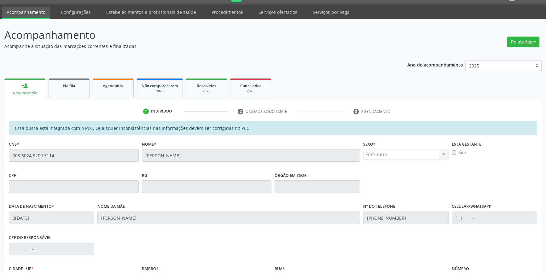
scroll to position [86, 0]
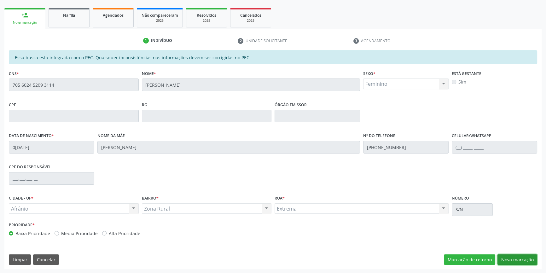
click at [506, 257] on button "Nova marcação" at bounding box center [517, 259] width 40 height 11
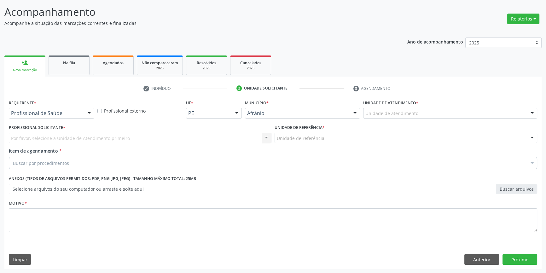
click at [403, 116] on div "Unidade de atendimento" at bounding box center [450, 113] width 174 height 11
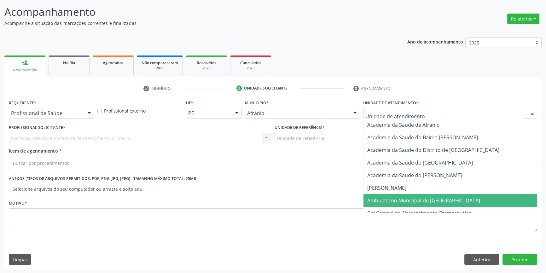
click at [388, 199] on span "Ambulatorio Municipal de [GEOGRAPHIC_DATA]" at bounding box center [423, 200] width 113 height 7
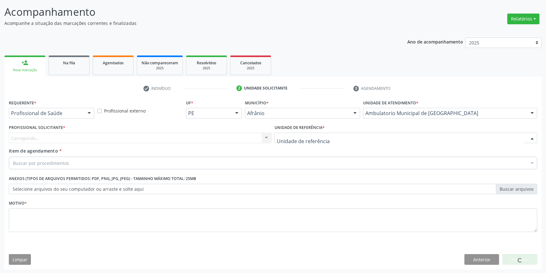
click at [326, 140] on div at bounding box center [405, 138] width 262 height 11
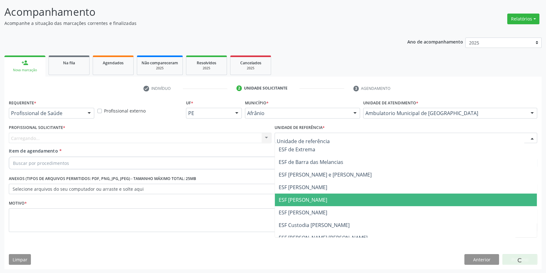
click at [311, 205] on span "ESF [PERSON_NAME]" at bounding box center [406, 199] width 262 height 13
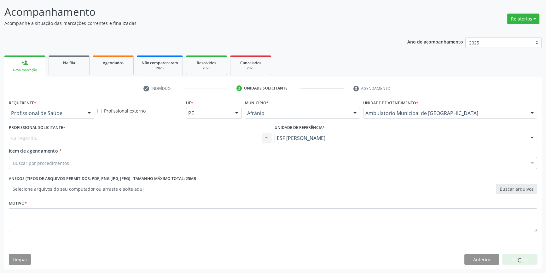
drag, startPoint x: 215, startPoint y: 141, endPoint x: 212, endPoint y: 141, distance: 3.2
click at [213, 141] on div "Carregando... Nenhum resultado encontrado para: " " Não há nenhuma opção para s…" at bounding box center [140, 138] width 262 height 11
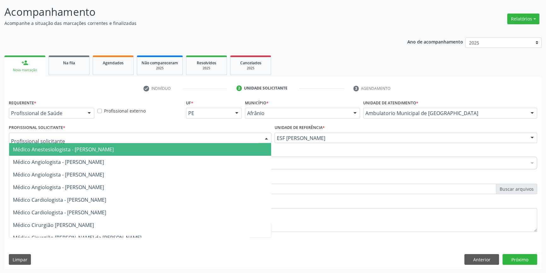
click at [206, 139] on div at bounding box center [140, 138] width 262 height 11
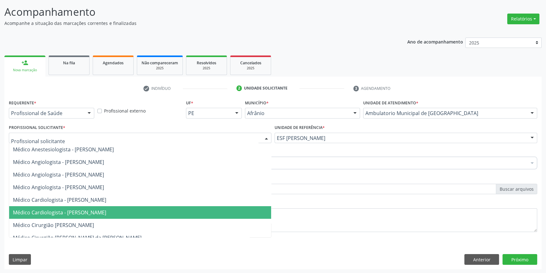
click at [101, 214] on span "Médico Cardiologista - [PERSON_NAME]" at bounding box center [59, 212] width 93 height 7
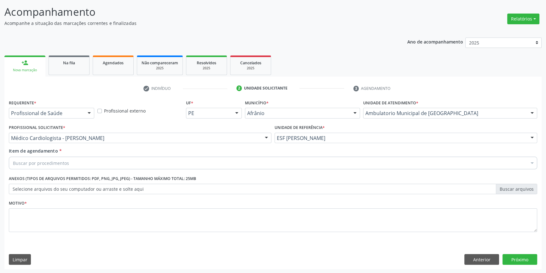
click at [90, 164] on div "Buscar por procedimentos" at bounding box center [273, 163] width 528 height 13
type input "transvag"
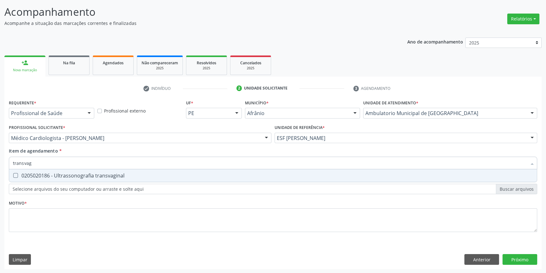
click at [85, 174] on div "0205020186 - Ultrassonografia transvaginal" at bounding box center [273, 175] width 520 height 5
checkbox transvaginal "true"
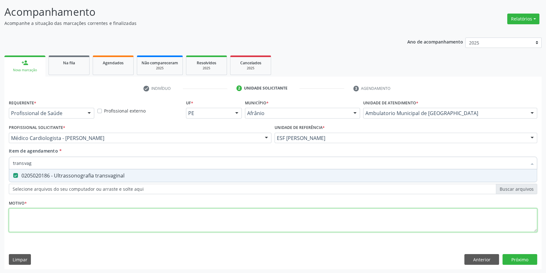
click at [76, 216] on div "Requerente * Profissional de Saúde Profissional de Saúde Paciente Nenhum result…" at bounding box center [273, 169] width 528 height 143
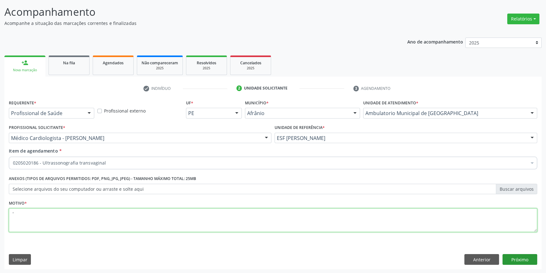
type textarea "'"
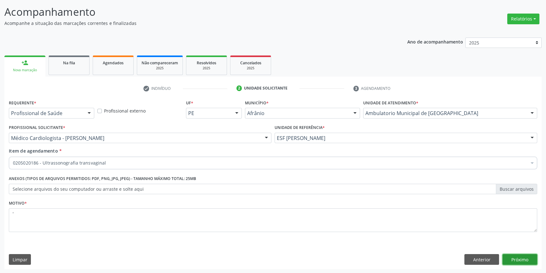
click at [512, 258] on button "Próximo" at bounding box center [519, 259] width 35 height 11
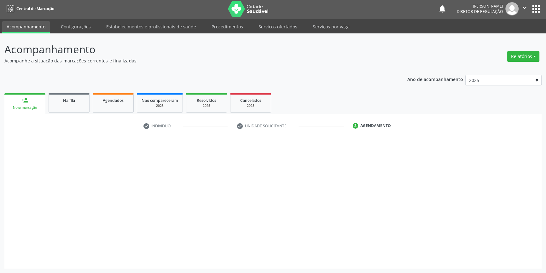
scroll to position [1, 0]
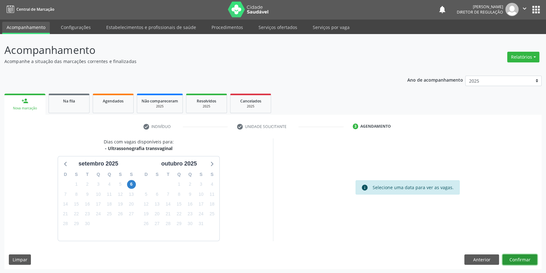
click at [520, 260] on button "Confirmar" at bounding box center [519, 259] width 35 height 11
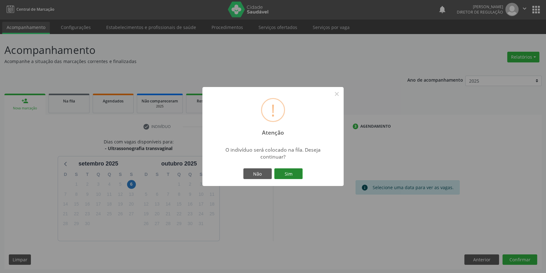
click at [286, 175] on button "Sim" at bounding box center [288, 173] width 28 height 11
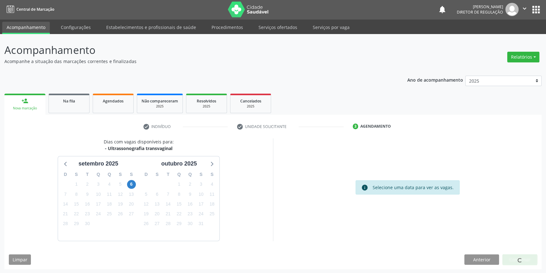
scroll to position [0, 0]
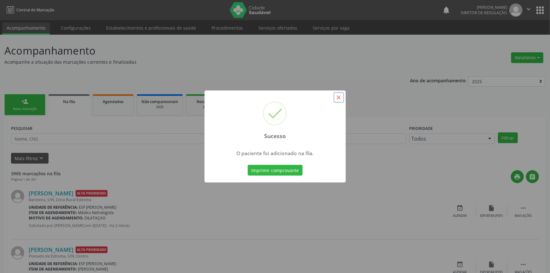
click at [340, 96] on button "×" at bounding box center [338, 97] width 11 height 11
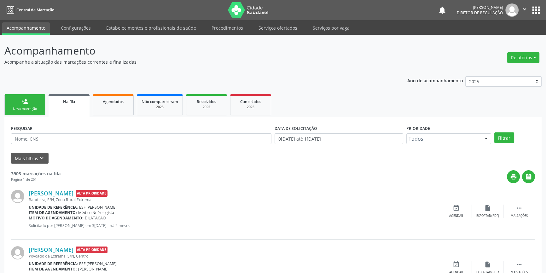
click at [23, 105] on link "person_add Nova marcação" at bounding box center [24, 104] width 41 height 21
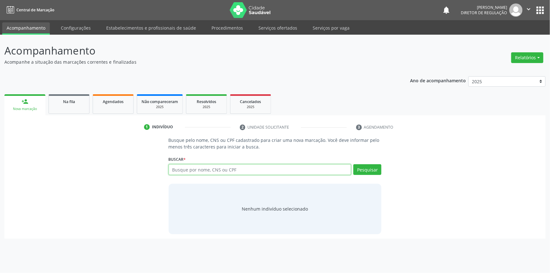
click at [192, 172] on input "text" at bounding box center [260, 169] width 183 height 11
type input "705000649682853"
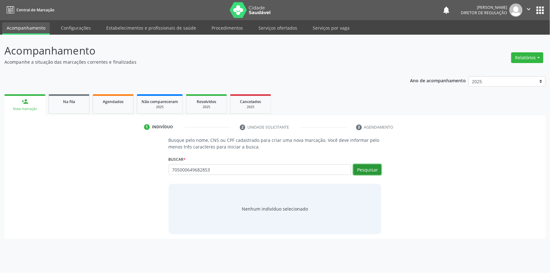
click at [372, 171] on button "Pesquisar" at bounding box center [367, 169] width 28 height 11
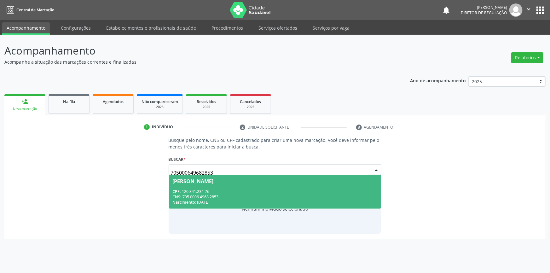
click at [286, 179] on div "Ana Jamile Marques Rodrigues" at bounding box center [275, 181] width 205 height 5
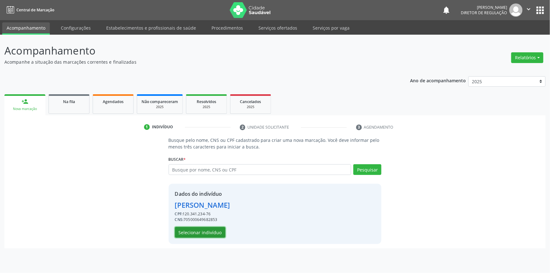
click at [202, 227] on button "Selecionar indivíduo" at bounding box center [200, 232] width 50 height 11
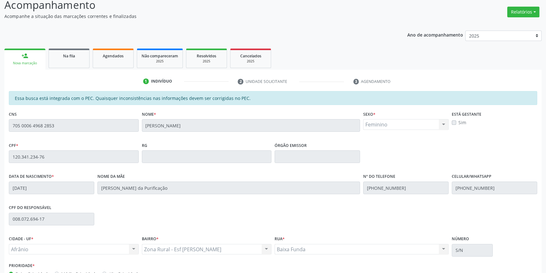
scroll to position [86, 0]
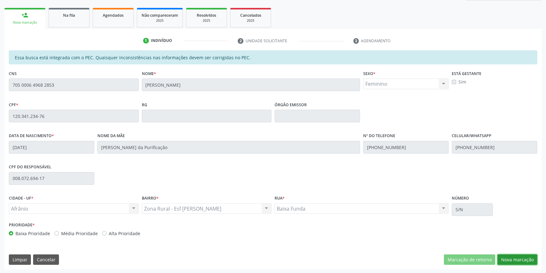
click at [512, 258] on button "Nova marcação" at bounding box center [517, 259] width 40 height 11
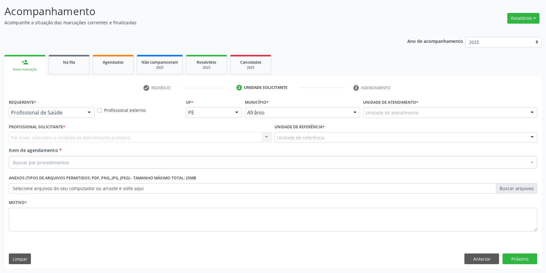
scroll to position [39, 0]
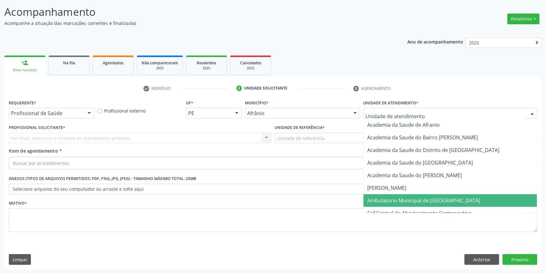
click at [393, 198] on span "Ambulatorio Municipal de [GEOGRAPHIC_DATA]" at bounding box center [423, 200] width 113 height 7
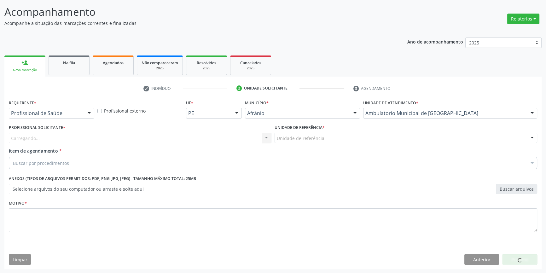
click at [305, 141] on div "Unidade de referência" at bounding box center [405, 138] width 262 height 11
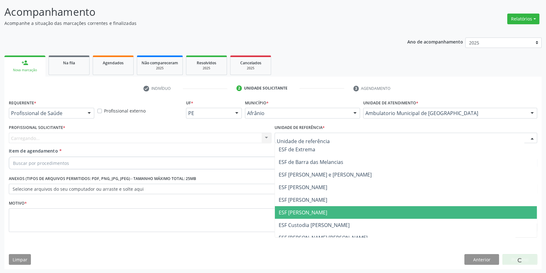
click at [320, 207] on span "ESF [PERSON_NAME]" at bounding box center [406, 212] width 262 height 13
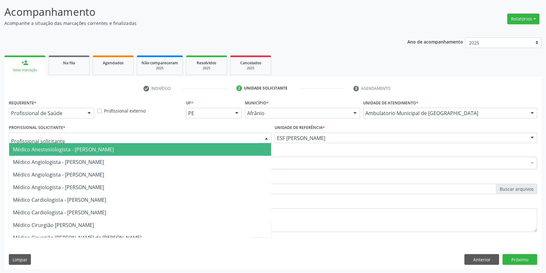
click at [197, 142] on div at bounding box center [140, 138] width 262 height 11
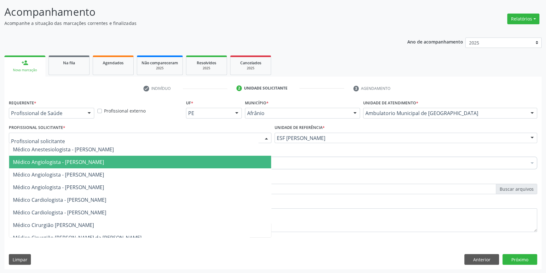
click at [104, 163] on span "Médico Angiologista - [PERSON_NAME]" at bounding box center [58, 161] width 91 height 7
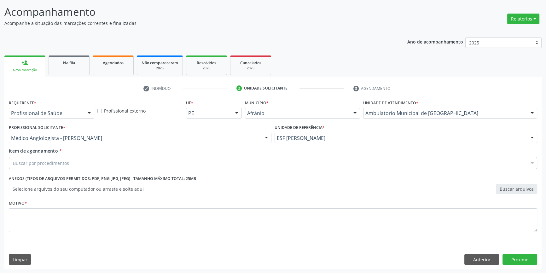
click at [103, 163] on div "Buscar por procedimentos" at bounding box center [273, 163] width 528 height 13
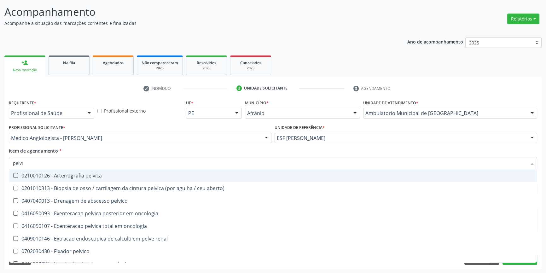
type input "pelvic"
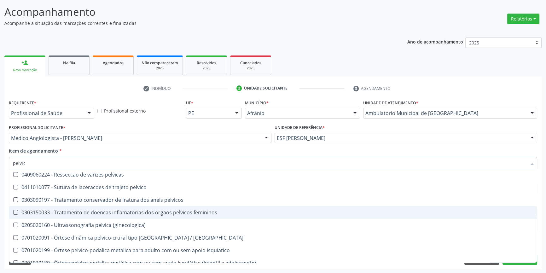
scroll to position [121, 0]
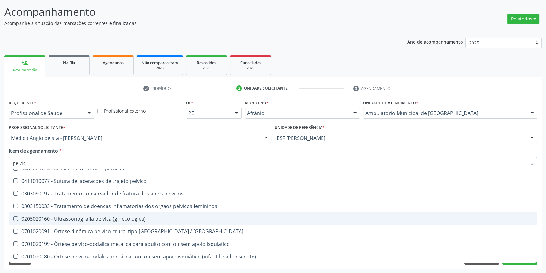
click at [114, 219] on div "0205020160 - Ultrassonografia pelvica (ginecologica)" at bounding box center [273, 218] width 520 height 5
checkbox \(ginecologica\) "true"
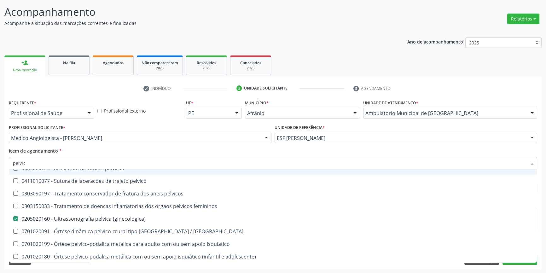
click at [127, 151] on div "Item de agendamento * pelvic Desfazer seleção 0210010126 - Arteriografia pelvic…" at bounding box center [273, 157] width 528 height 20
checkbox aberto\) "true"
checkbox \(ginecologica\) "false"
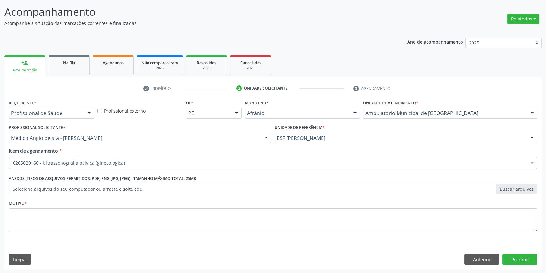
scroll to position [0, 0]
click at [129, 205] on div "Motivo *" at bounding box center [273, 214] width 528 height 33
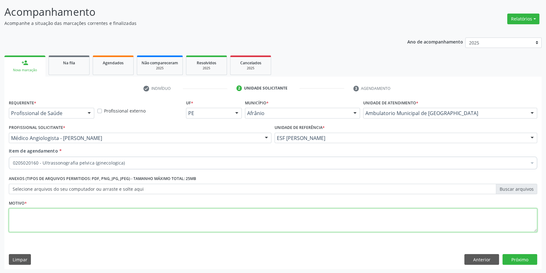
click at [119, 217] on textarea at bounding box center [273, 220] width 528 height 24
type textarea "'"
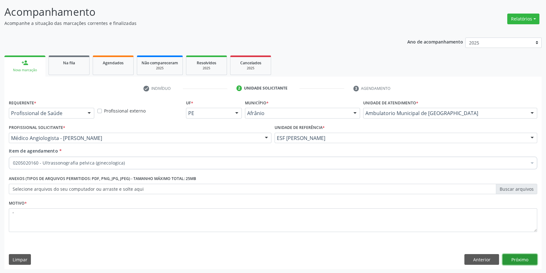
click at [521, 260] on button "Próximo" at bounding box center [519, 259] width 35 height 11
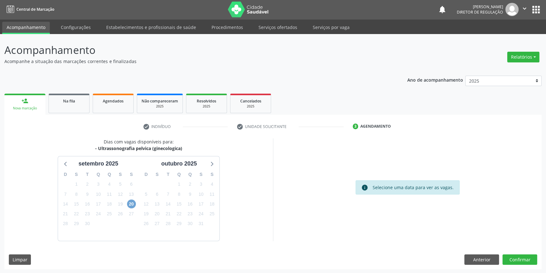
click at [132, 205] on span "20" at bounding box center [131, 203] width 9 height 9
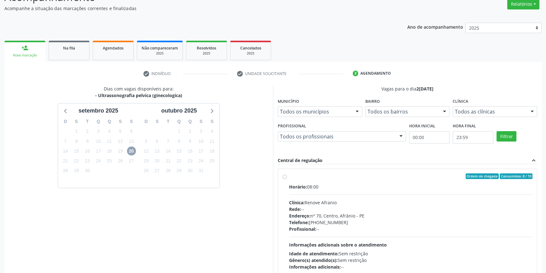
scroll to position [58, 0]
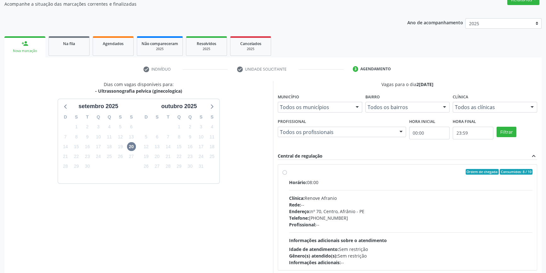
click at [289, 173] on label "Ordem de chegada Consumidos: 8 / 10 Horário: 08:00 Clínica: Renove Afranio Rede…" at bounding box center [410, 217] width 243 height 97
click at [284, 173] on input "Ordem de chegada Consumidos: 8 / 10 Horário: 08:00 Clínica: Renove Afranio Rede…" at bounding box center [284, 172] width 4 height 6
radio input "true"
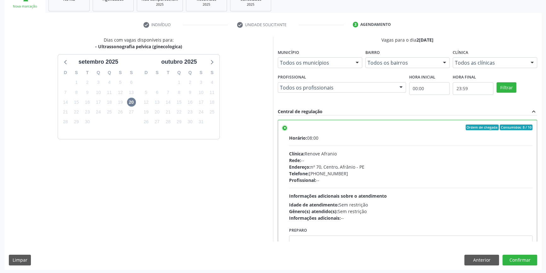
scroll to position [103, 0]
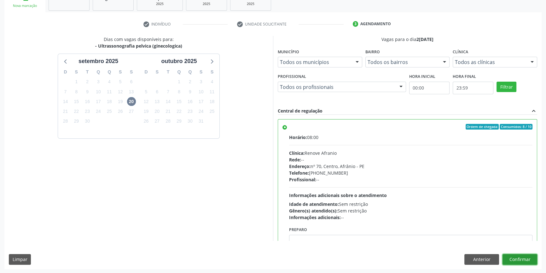
click at [524, 260] on button "Confirmar" at bounding box center [519, 259] width 35 height 11
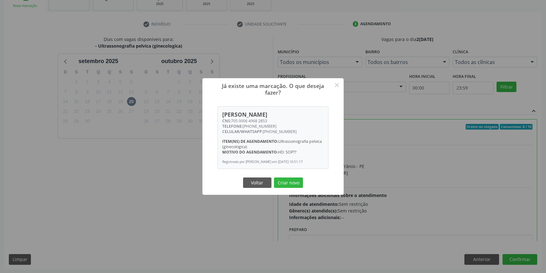
click at [293, 189] on div "Voltar Criar novo" at bounding box center [272, 182] width 63 height 13
click at [296, 185] on button "Criar novo" at bounding box center [288, 182] width 29 height 11
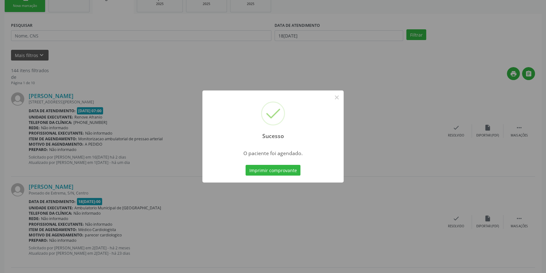
scroll to position [0, 0]
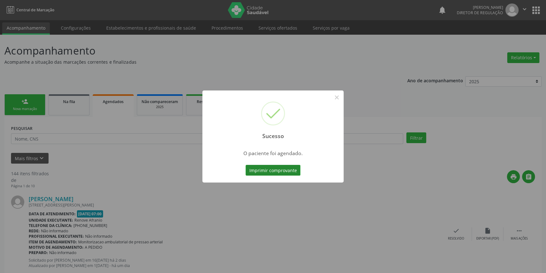
click at [287, 174] on button "Imprimir comprovante" at bounding box center [272, 170] width 55 height 11
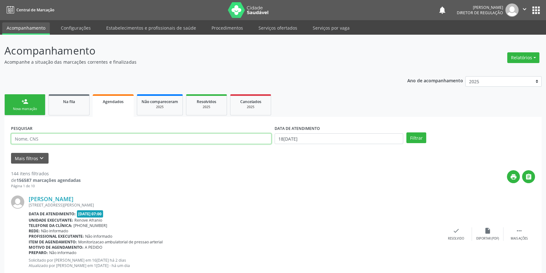
click at [66, 136] on input "text" at bounding box center [141, 138] width 260 height 11
paste input "705 0006 4968 2853"
type input "705 0006 4968 2853"
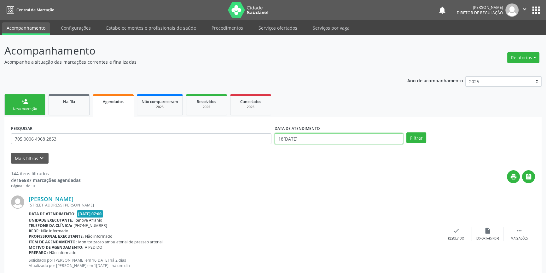
click at [319, 134] on input "18/09/2025" at bounding box center [338, 138] width 129 height 11
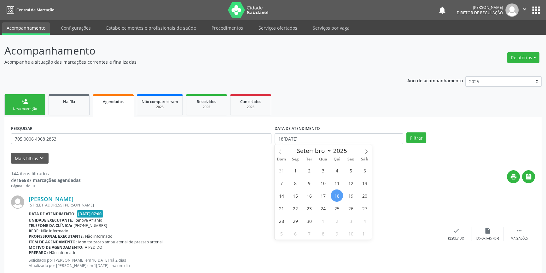
click at [336, 196] on span "18" at bounding box center [336, 195] width 12 height 12
type input "18/09/2025"
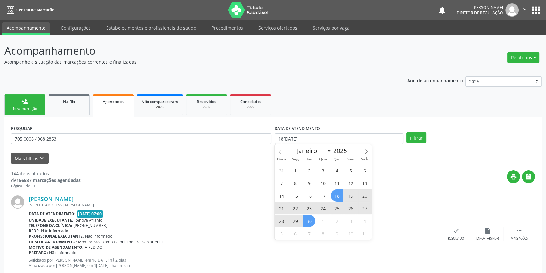
click at [309, 219] on span "30" at bounding box center [309, 221] width 12 height 12
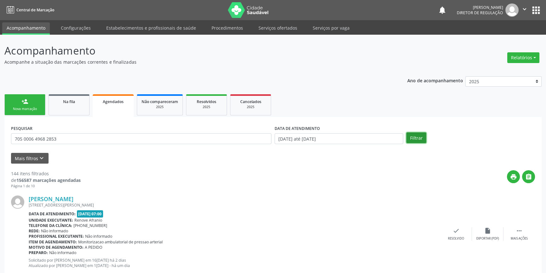
click at [415, 142] on button "Filtrar" at bounding box center [416, 137] width 20 height 11
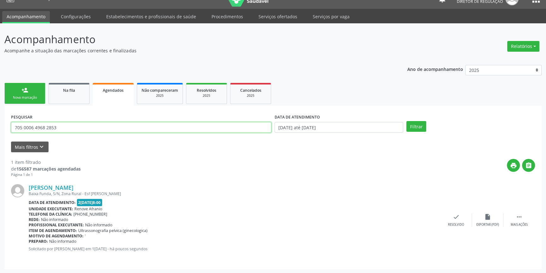
drag, startPoint x: 77, startPoint y: 129, endPoint x: 0, endPoint y: 131, distance: 77.5
click at [0, 131] on div "Acompanhamento Acompanhe a situação das marcações correntes e finalizadas Relat…" at bounding box center [273, 148] width 546 height 250
click at [26, 89] on div "person_add" at bounding box center [24, 90] width 7 height 7
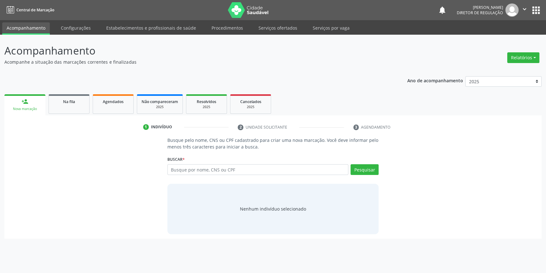
scroll to position [0, 0]
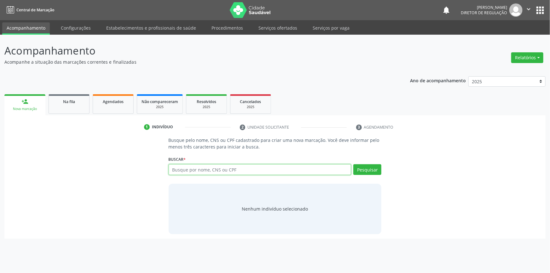
click at [188, 172] on input "text" at bounding box center [260, 169] width 183 height 11
type input "705005413071553"
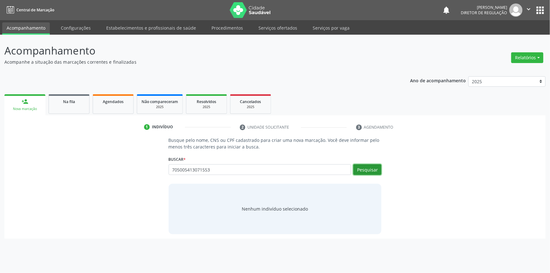
click at [375, 172] on button "Pesquisar" at bounding box center [367, 169] width 28 height 11
type input "705005413071553"
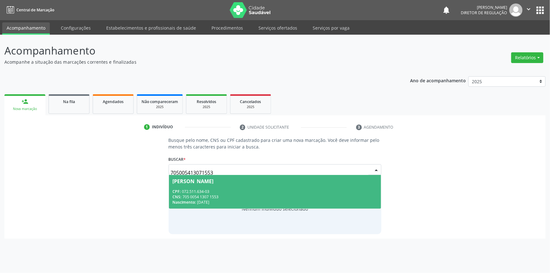
click at [238, 185] on span "Sheila Daiana Rodrigues Santana CPF: 072.511.634-03 CNS: 705 0054 1307 1553 Nas…" at bounding box center [275, 192] width 212 height 34
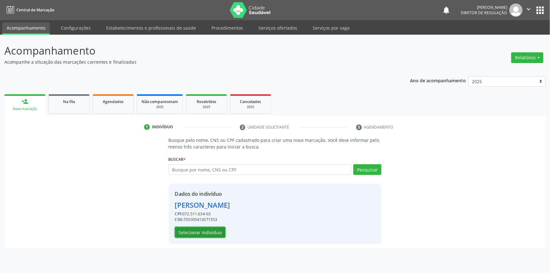
click at [211, 233] on button "Selecionar indivíduo" at bounding box center [200, 232] width 50 height 11
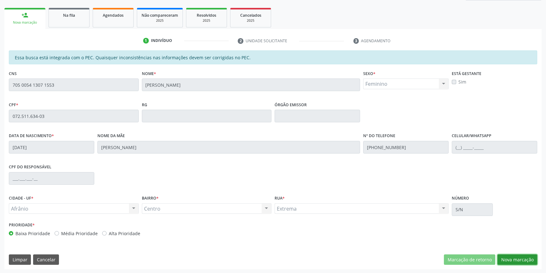
click at [509, 259] on button "Nova marcação" at bounding box center [517, 259] width 40 height 11
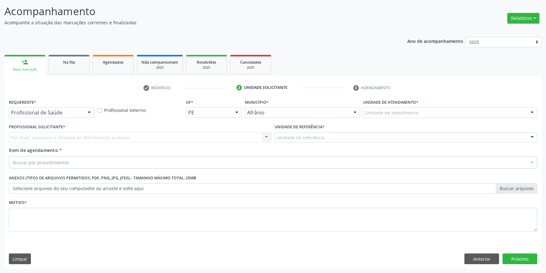
scroll to position [39, 0]
click at [431, 115] on div "Unidade de atendimento" at bounding box center [450, 113] width 174 height 11
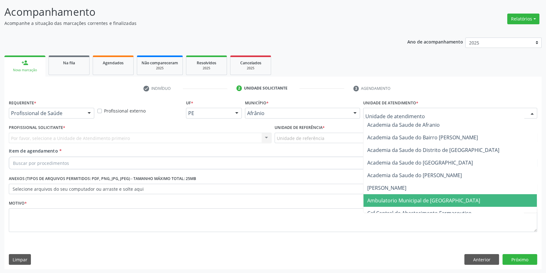
click at [415, 201] on span "Ambulatorio Municipal de [GEOGRAPHIC_DATA]" at bounding box center [423, 200] width 113 height 7
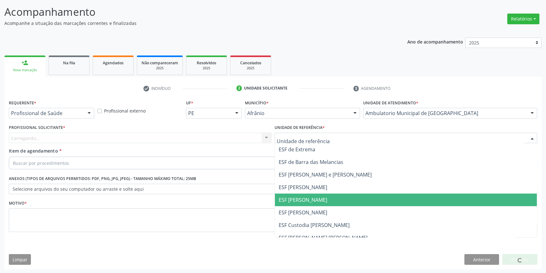
click at [308, 197] on span "ESF [PERSON_NAME]" at bounding box center [302, 199] width 49 height 7
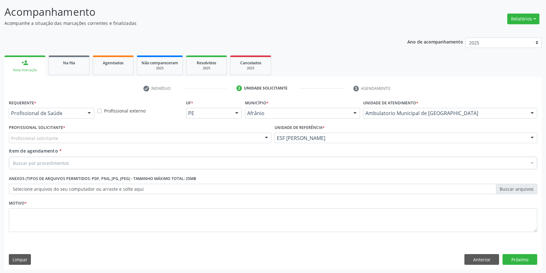
click at [152, 142] on div "Profissional solicitante Médico Anestesiologista - [PERSON_NAME] Angiologista -…" at bounding box center [140, 138] width 262 height 11
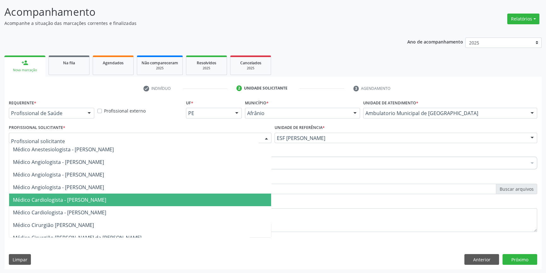
click at [106, 197] on span "Médico Cardiologista - [PERSON_NAME]" at bounding box center [59, 199] width 93 height 7
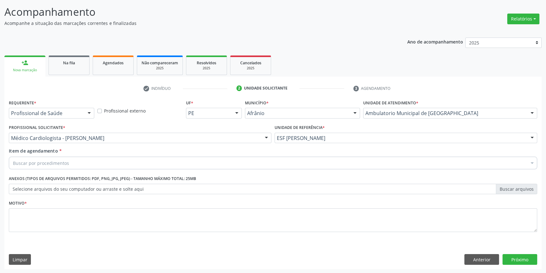
click at [90, 162] on div "Buscar por procedimentos" at bounding box center [273, 163] width 528 height 13
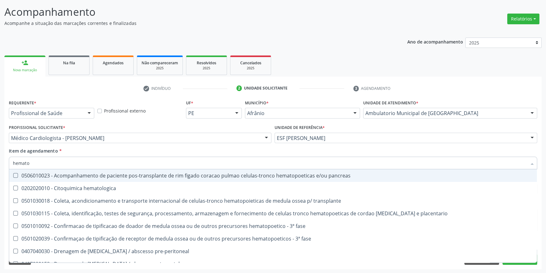
type input "hematol"
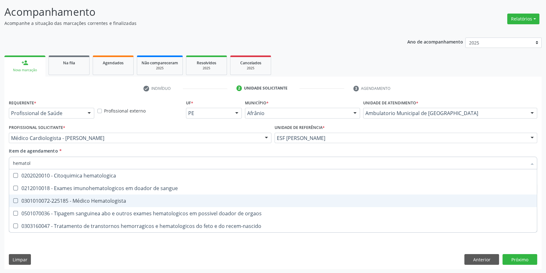
click at [116, 196] on span "0301010072-225185 - Médico Hematologista" at bounding box center [272, 200] width 527 height 13
checkbox Hematologista "true"
click at [93, 246] on div "Requerente * Profissional de Saúde Profissional de Saúde Paciente Nenhum result…" at bounding box center [272, 183] width 537 height 171
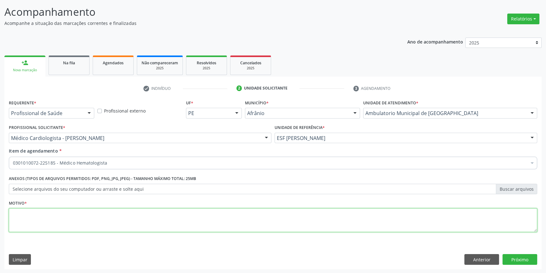
click at [88, 219] on textarea at bounding box center [273, 220] width 528 height 24
type textarea "'"
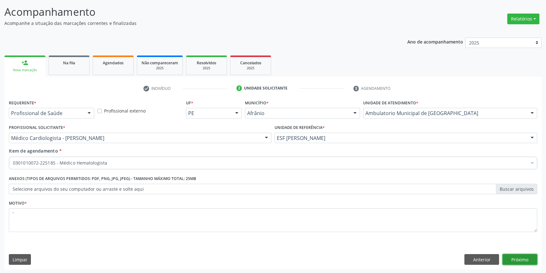
click at [508, 260] on button "Próximo" at bounding box center [519, 259] width 35 height 11
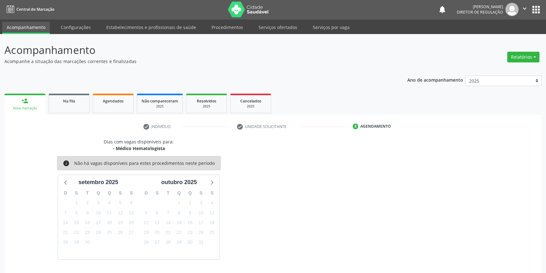
scroll to position [19, 0]
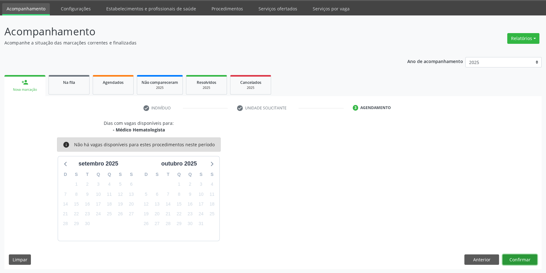
click at [525, 261] on button "Confirmar" at bounding box center [519, 259] width 35 height 11
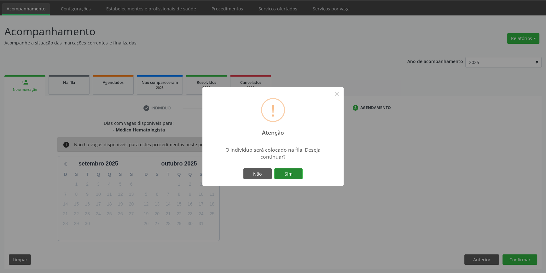
click at [286, 170] on button "Sim" at bounding box center [288, 173] width 28 height 11
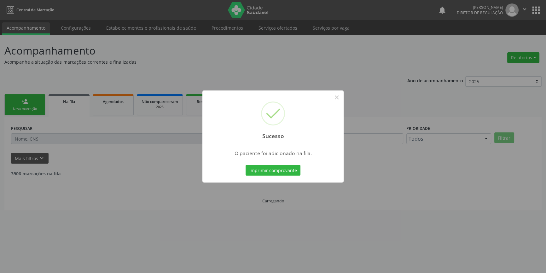
scroll to position [0, 0]
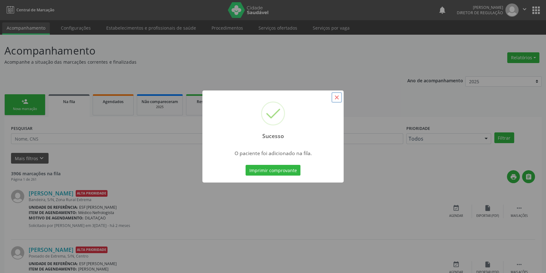
click at [334, 100] on button "×" at bounding box center [336, 97] width 11 height 11
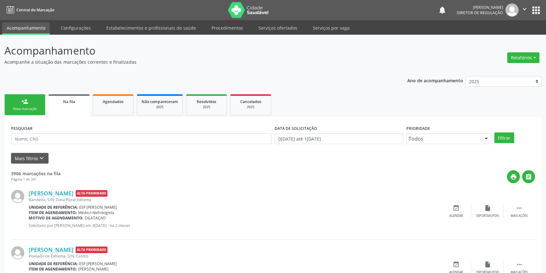
click at [28, 101] on link "person_add Nova marcação" at bounding box center [24, 104] width 41 height 21
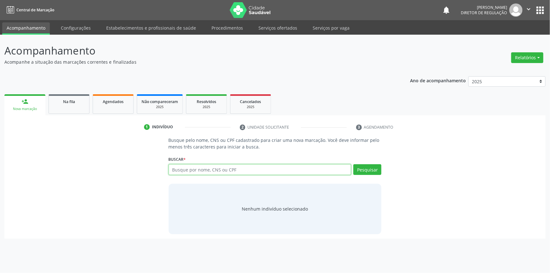
click at [204, 167] on input "text" at bounding box center [260, 169] width 183 height 11
type input "705005413071553"
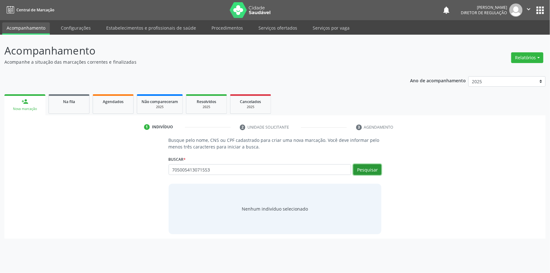
click at [363, 167] on button "Pesquisar" at bounding box center [367, 169] width 28 height 11
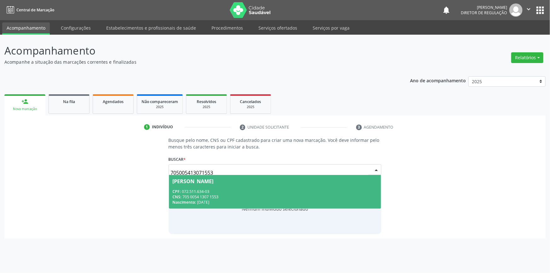
click at [208, 179] on div "Sheila Daiana Rodrigues Santana" at bounding box center [193, 181] width 41 height 5
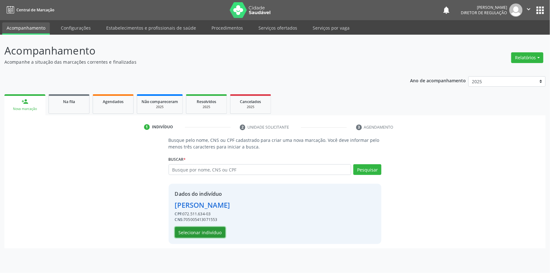
click at [215, 234] on button "Selecionar indivíduo" at bounding box center [200, 232] width 50 height 11
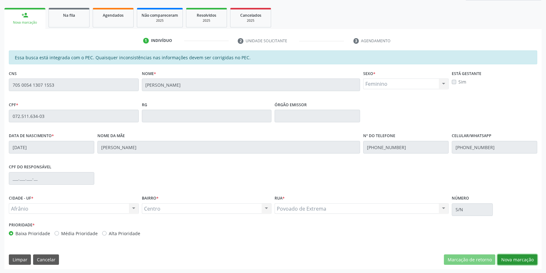
click at [528, 264] on button "Nova marcação" at bounding box center [517, 259] width 40 height 11
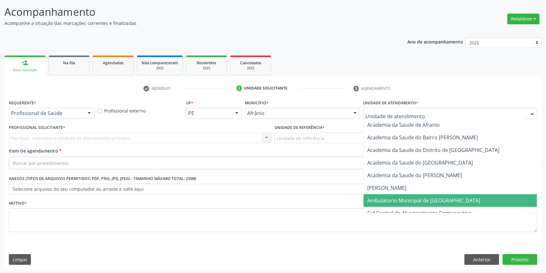
click at [394, 207] on span "Caf Central de Abastecimento Farmaceutico" at bounding box center [449, 213] width 173 height 13
click at [386, 202] on span "Ambulatorio Municipal de [GEOGRAPHIC_DATA]" at bounding box center [423, 200] width 113 height 7
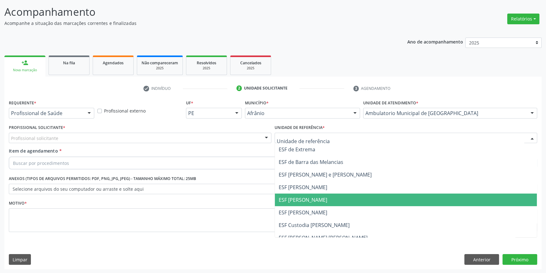
drag, startPoint x: 308, startPoint y: 202, endPoint x: 262, endPoint y: 174, distance: 53.9
click at [308, 202] on span "ESF [PERSON_NAME]" at bounding box center [302, 199] width 49 height 7
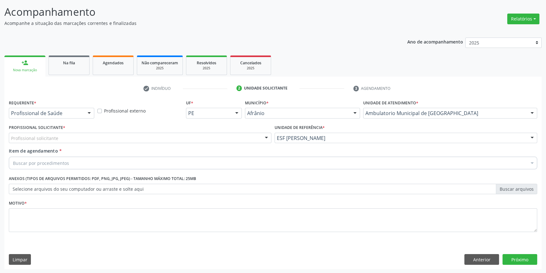
click at [144, 139] on div "Profissional solicitante" at bounding box center [140, 138] width 262 height 11
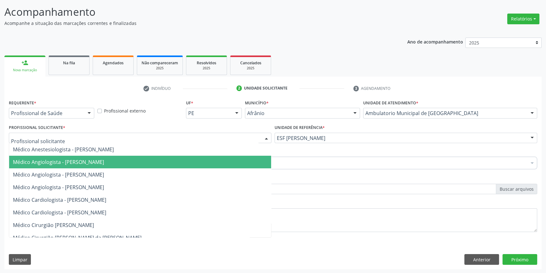
click at [99, 163] on span "Médico Angiologista - [PERSON_NAME]" at bounding box center [58, 161] width 91 height 7
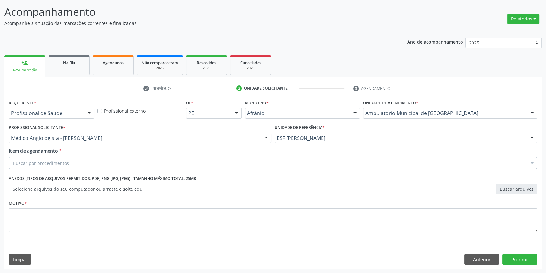
click at [89, 163] on div "Buscar por procedimentos" at bounding box center [273, 163] width 528 height 13
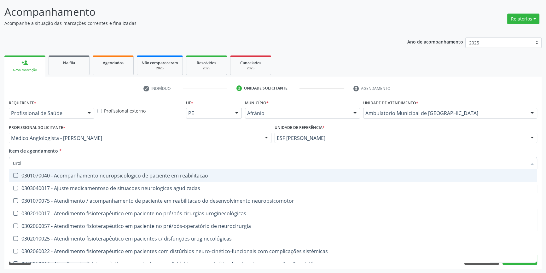
type input "urolo"
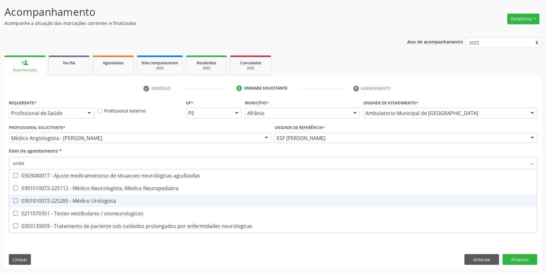
click at [89, 200] on div "0301010072-225285 - Médico Urologista" at bounding box center [273, 200] width 520 height 5
checkbox Urologista "true"
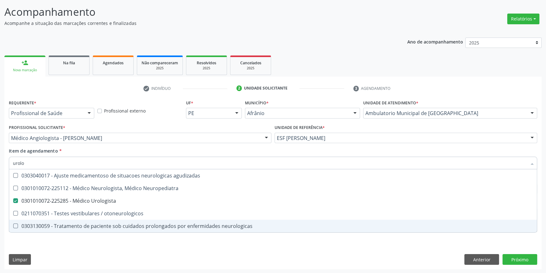
click at [50, 246] on div "Requerente * Profissional de Saúde Profissional de Saúde Paciente Nenhum result…" at bounding box center [272, 183] width 537 height 171
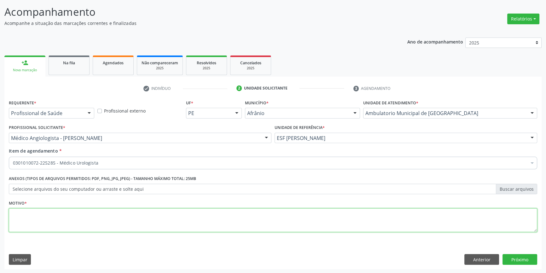
click at [58, 222] on textarea at bounding box center [273, 220] width 528 height 24
type textarea "'"
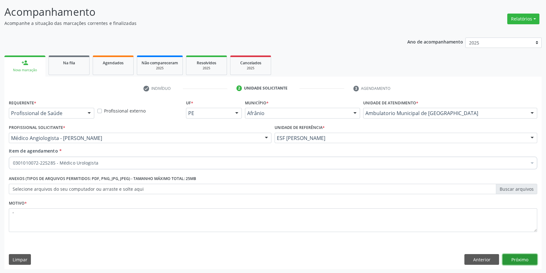
click at [517, 254] on button "Próximo" at bounding box center [519, 259] width 35 height 11
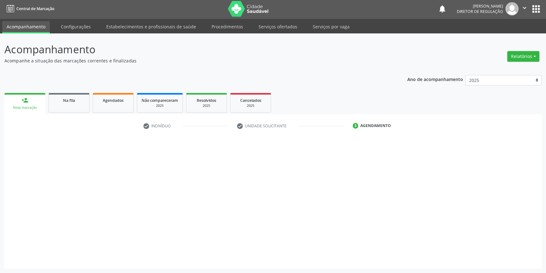
scroll to position [1, 0]
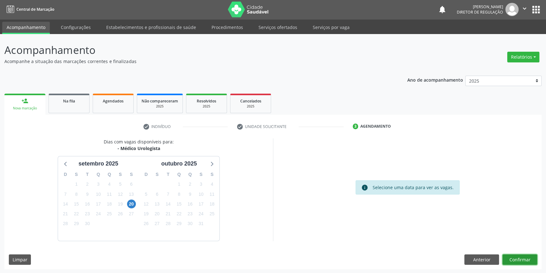
click at [514, 255] on button "Confirmar" at bounding box center [519, 259] width 35 height 11
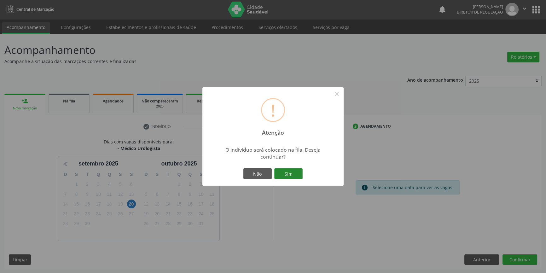
click at [299, 176] on button "Sim" at bounding box center [288, 173] width 28 height 11
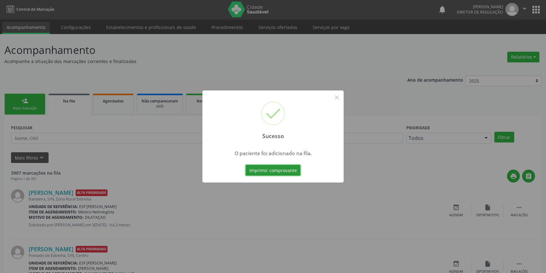
scroll to position [0, 0]
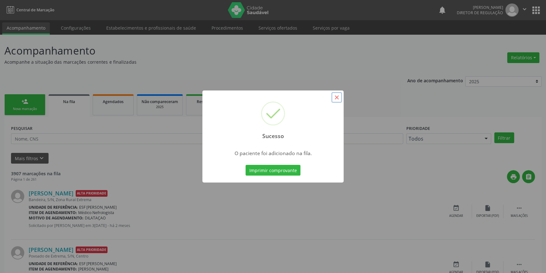
click at [337, 97] on button "×" at bounding box center [336, 97] width 11 height 11
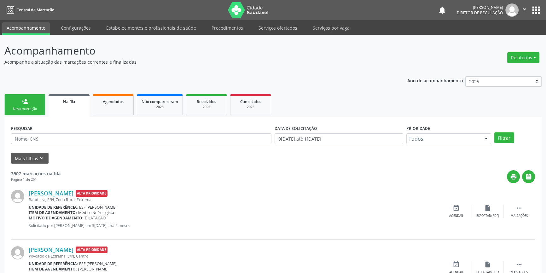
click at [27, 101] on div "person_add" at bounding box center [24, 101] width 7 height 7
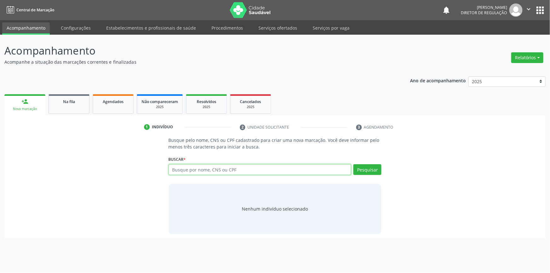
click at [280, 170] on input "text" at bounding box center [260, 169] width 183 height 11
click at [179, 174] on input "text" at bounding box center [260, 169] width 183 height 11
click at [205, 169] on input "text" at bounding box center [260, 169] width 183 height 11
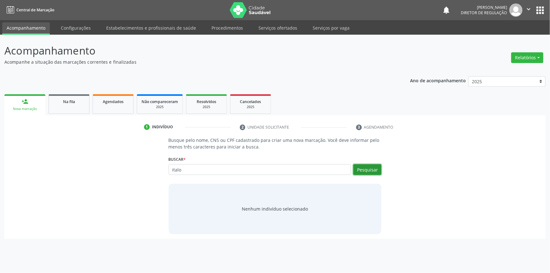
click at [358, 165] on button "Pesquisar" at bounding box center [367, 169] width 28 height 11
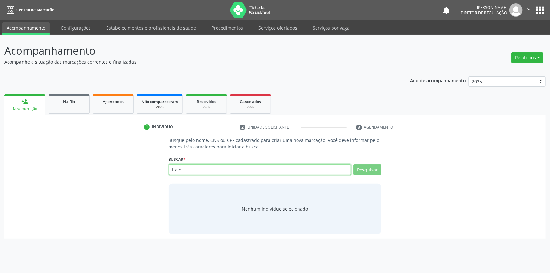
drag, startPoint x: 203, startPoint y: 171, endPoint x: 66, endPoint y: 154, distance: 137.5
click at [66, 154] on div "Busque pelo nome, CNS ou CPF cadastrado para criar uma nova marcação. Você deve…" at bounding box center [275, 185] width 532 height 97
type input "1165346"
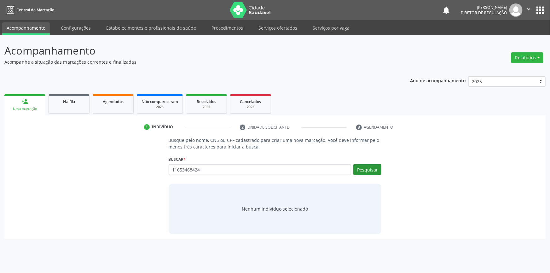
type input "11653468424"
click at [369, 172] on button "Pesquisar" at bounding box center [367, 169] width 28 height 11
type input "11653468424"
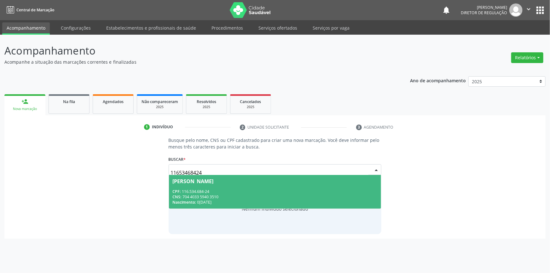
click at [212, 196] on div "CNS: 704 4033 5940 3510" at bounding box center [275, 196] width 205 height 5
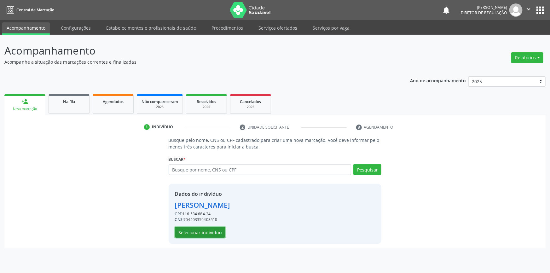
click at [214, 230] on button "Selecionar indivíduo" at bounding box center [200, 232] width 50 height 11
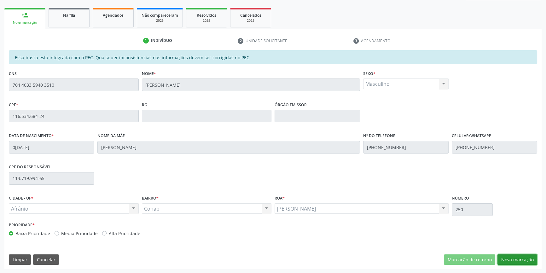
click at [507, 255] on button "Nova marcação" at bounding box center [517, 259] width 40 height 11
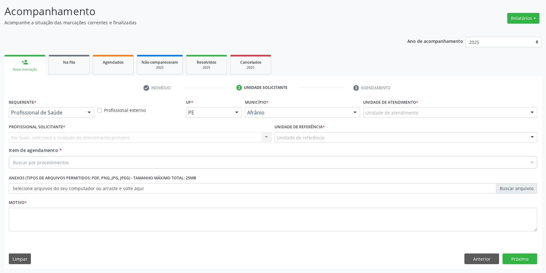
scroll to position [39, 0]
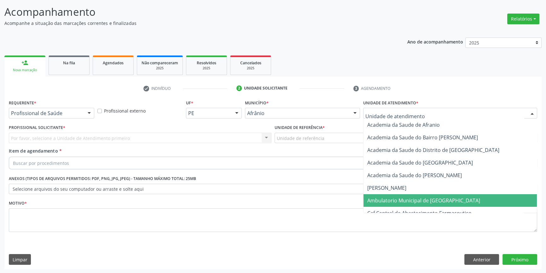
click at [395, 201] on span "Ambulatorio Municipal de [GEOGRAPHIC_DATA]" at bounding box center [423, 200] width 113 height 7
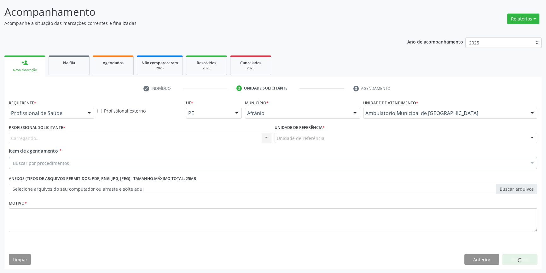
click at [324, 141] on div "Unidade de referência" at bounding box center [405, 138] width 262 height 11
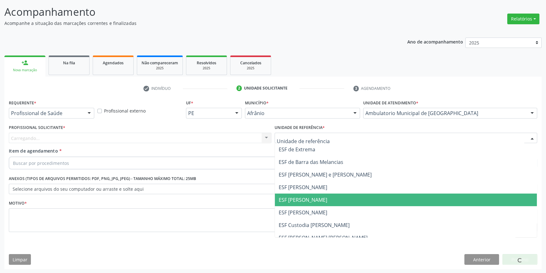
click at [301, 203] on span "ESF [PERSON_NAME]" at bounding box center [406, 199] width 262 height 13
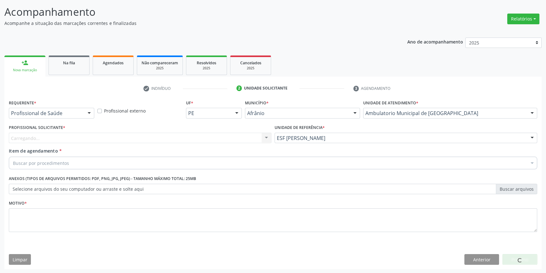
click at [214, 143] on div "Profissional Solicitante * Carregando... Nenhum resultado encontrado para: " " …" at bounding box center [140, 135] width 266 height 25
click at [213, 143] on div "Profissional Solicitante * Carregando... Nenhum resultado encontrado para: " " …" at bounding box center [140, 135] width 266 height 25
click at [212, 142] on div "Profissional Solicitante * Profissional solicitante Médico Anestesiologista - J…" at bounding box center [140, 135] width 266 height 25
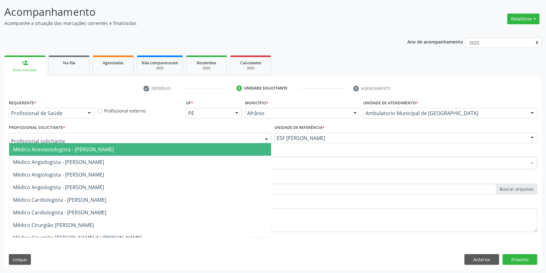
click at [211, 141] on div at bounding box center [140, 138] width 262 height 11
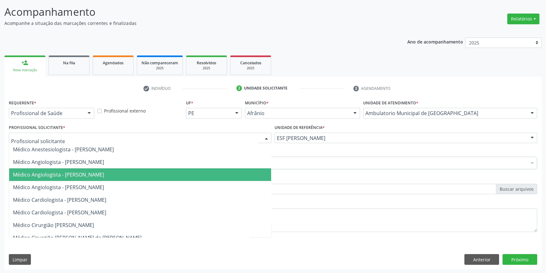
click at [122, 178] on span "Médico Angiologista - [PERSON_NAME]" at bounding box center [140, 174] width 262 height 13
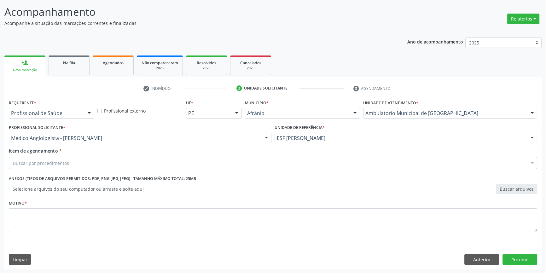
click at [88, 162] on div "Buscar por procedimentos" at bounding box center [273, 163] width 528 height 13
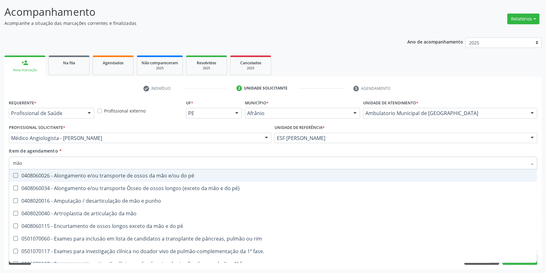
type input "mão"
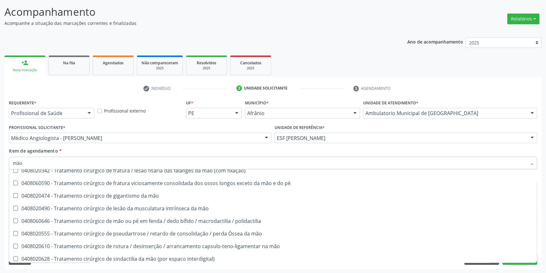
scroll to position [335, 0]
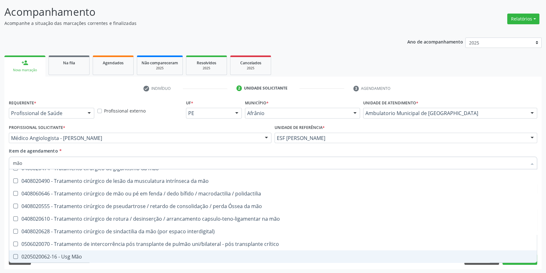
click at [94, 252] on span "0205020062-16 - Usg Mão" at bounding box center [272, 256] width 527 height 13
checkbox Mão "true"
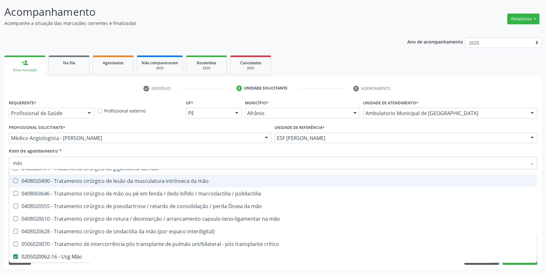
type input "mão"
click at [117, 142] on div "Profissional Solicitante * Médico Angiologista - Luis Henrique de Sa Nunes Médi…" at bounding box center [140, 135] width 266 height 25
checkbox pé\) "true"
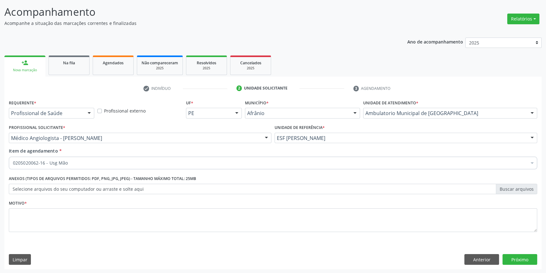
scroll to position [0, 0]
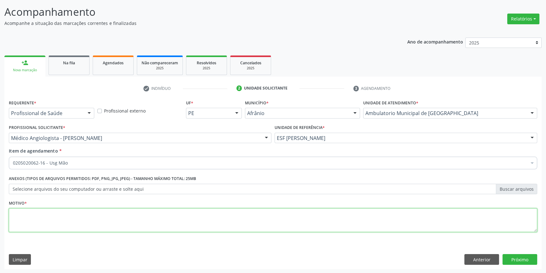
click at [88, 216] on textarea at bounding box center [273, 220] width 528 height 24
type textarea "'"
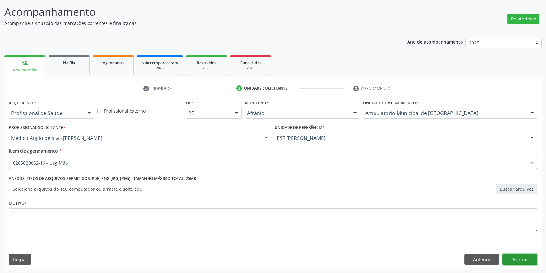
click at [525, 256] on button "Próximo" at bounding box center [519, 259] width 35 height 11
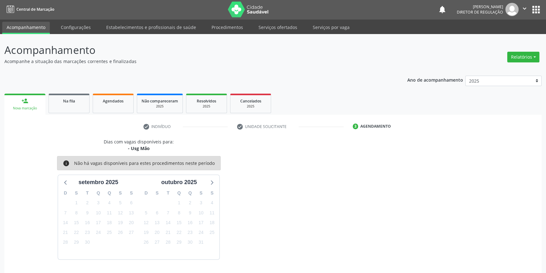
scroll to position [19, 0]
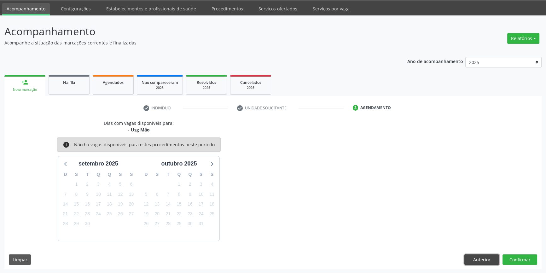
click at [482, 259] on button "Anterior" at bounding box center [481, 259] width 35 height 11
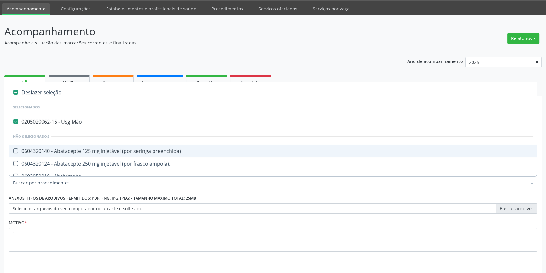
click at [77, 123] on div "0205020062-16 - Usg Mão" at bounding box center [273, 121] width 520 height 5
checkbox Mão "false"
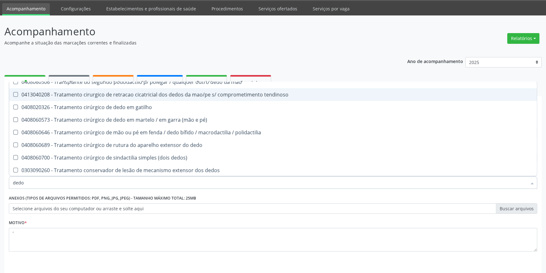
scroll to position [174, 0]
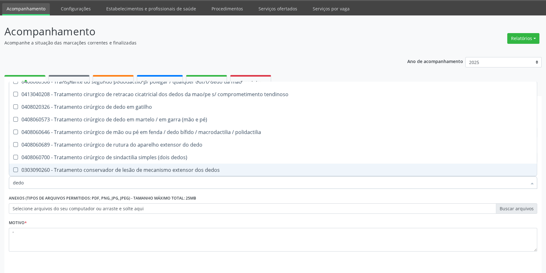
drag, startPoint x: 40, startPoint y: 182, endPoint x: 0, endPoint y: 182, distance: 40.0
click at [0, 182] on div "Acompanhamento Acompanhe a situação das marcações correntes e finalizadas Relat…" at bounding box center [273, 153] width 546 height 277
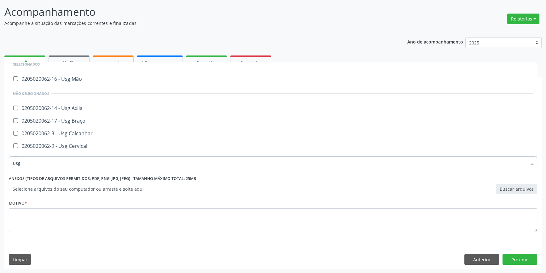
scroll to position [0, 0]
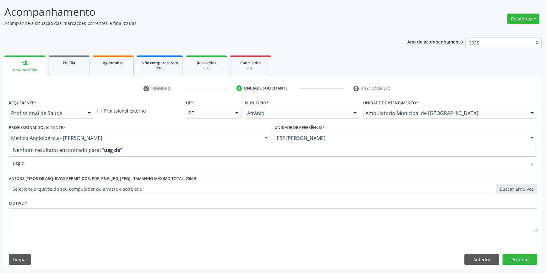
type input "usg de"
drag, startPoint x: 52, startPoint y: 165, endPoint x: 0, endPoint y: 166, distance: 52.0
click at [0, 166] on div "Acompanhamento Acompanhe a situação das marcações correntes e finalizadas Relat…" at bounding box center [273, 134] width 546 height 277
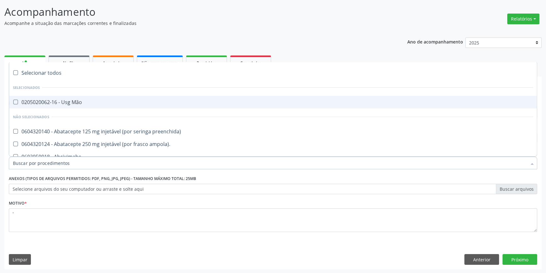
type input "i"
click at [39, 104] on div "0205020062-16 - Usg Mão" at bounding box center [273, 102] width 520 height 5
checkbox Mão "true"
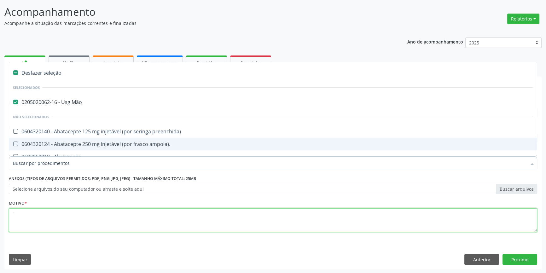
click at [164, 211] on textarea "'" at bounding box center [273, 220] width 528 height 24
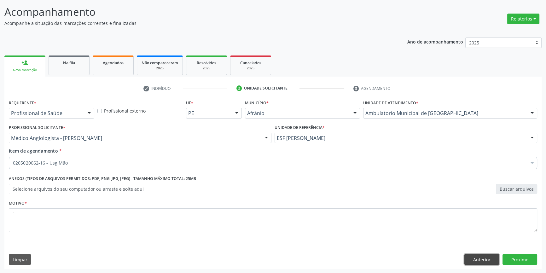
click at [477, 260] on button "Anterior" at bounding box center [481, 259] width 35 height 11
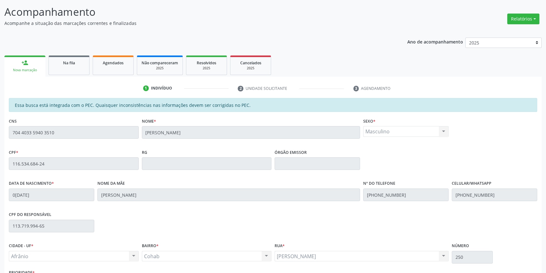
click at [116, 74] on link "Agendados" at bounding box center [113, 65] width 41 height 20
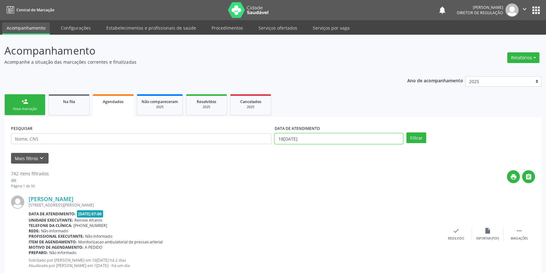
click at [328, 142] on input "18/09/2025" at bounding box center [338, 138] width 129 height 11
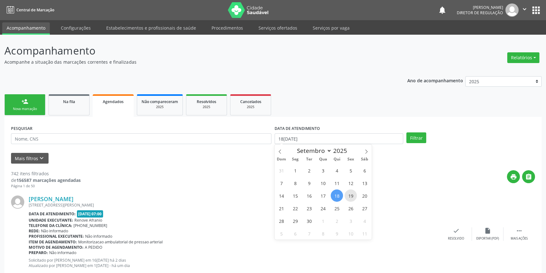
click at [347, 192] on span "19" at bounding box center [350, 195] width 12 height 12
type input "19/09/2025"
click at [347, 192] on span "19" at bounding box center [350, 195] width 12 height 12
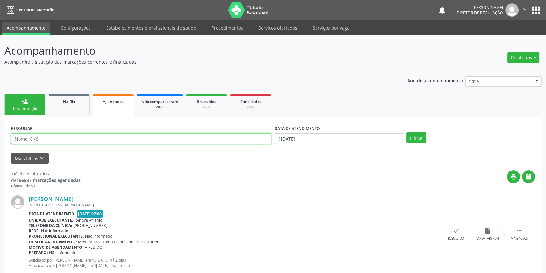
click at [67, 138] on input "text" at bounding box center [141, 138] width 260 height 11
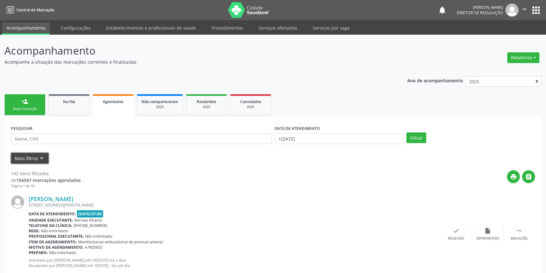
click at [42, 159] on icon "keyboard_arrow_down" at bounding box center [41, 158] width 7 height 7
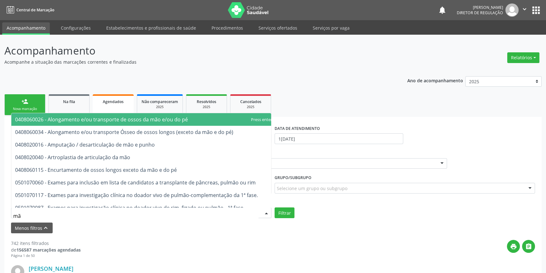
type input "mão"
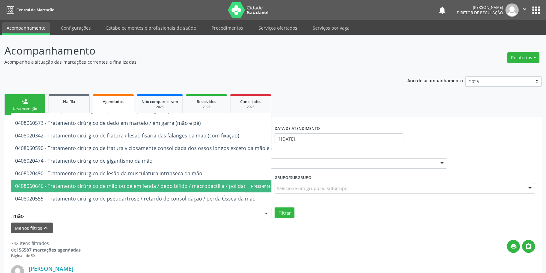
scroll to position [338, 0]
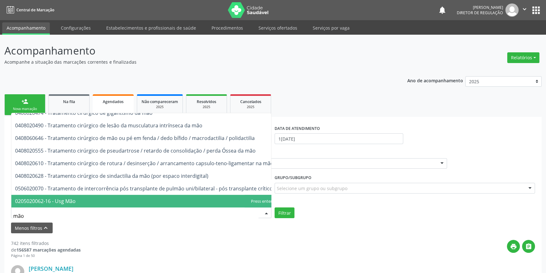
click at [68, 197] on span "0205020062-16 - Usg Mão" at bounding box center [45, 200] width 60 height 7
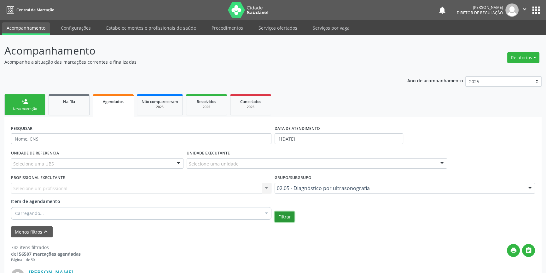
click at [285, 218] on button "Filtrar" at bounding box center [284, 216] width 20 height 11
click at [300, 145] on div "DATA DE ATENDIMENTO 19/09/2025" at bounding box center [341, 135] width 133 height 25
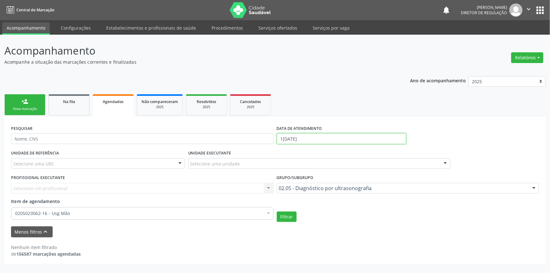
click at [318, 138] on input "19/09/2025" at bounding box center [341, 138] width 129 height 11
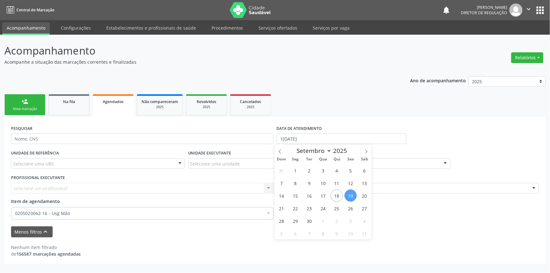
click at [348, 190] on span "19" at bounding box center [350, 195] width 12 height 12
type input "19/09/2025"
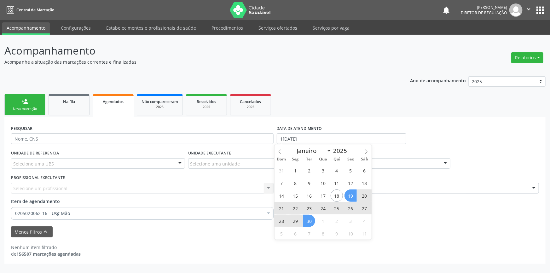
click at [308, 220] on span "30" at bounding box center [309, 221] width 12 height 12
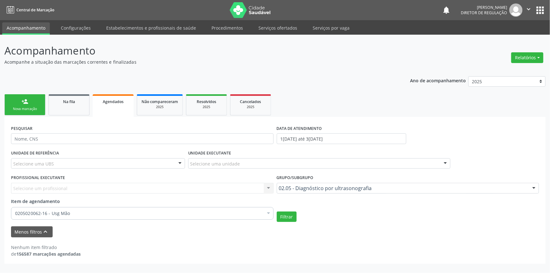
click at [281, 209] on div "UNIDADE DE REFERÊNCIA Selecione uma UBS Todas as UBS ESF de Extrema ESF de Barr…" at bounding box center [274, 184] width 531 height 73
click at [287, 216] on button "Filtrar" at bounding box center [287, 216] width 20 height 11
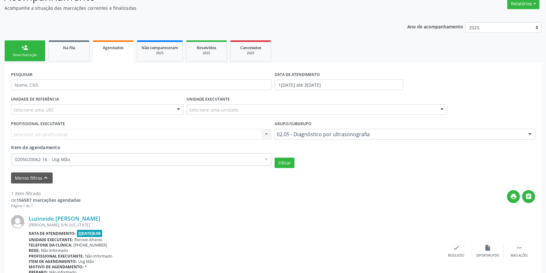
scroll to position [85, 0]
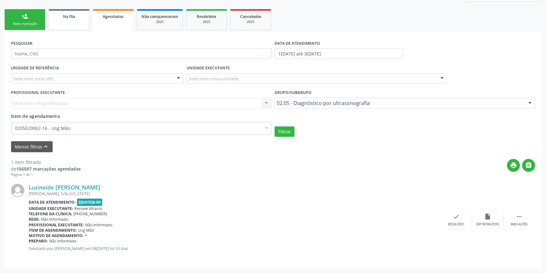
click at [77, 20] on link "Na fila" at bounding box center [69, 19] width 41 height 21
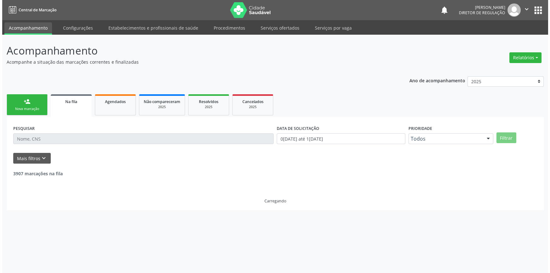
scroll to position [0, 0]
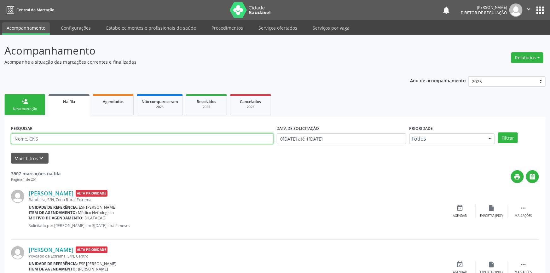
click at [70, 138] on input "text" at bounding box center [142, 138] width 262 height 11
type input "74908944415"
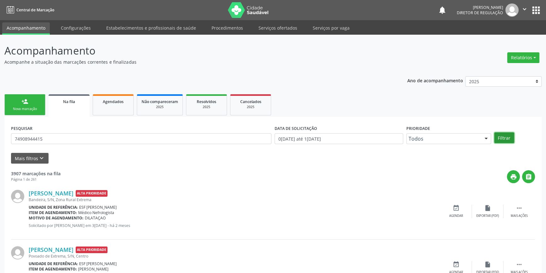
click at [504, 137] on button "Filtrar" at bounding box center [504, 137] width 20 height 11
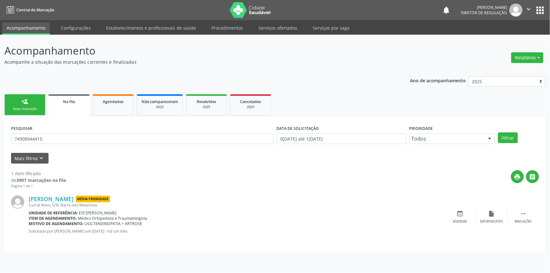
drag, startPoint x: 61, startPoint y: 144, endPoint x: 0, endPoint y: 136, distance: 61.6
click at [0, 136] on div "Acompanhamento Acompanhe a situação das marcações correntes e finalizadas Relat…" at bounding box center [275, 154] width 550 height 238
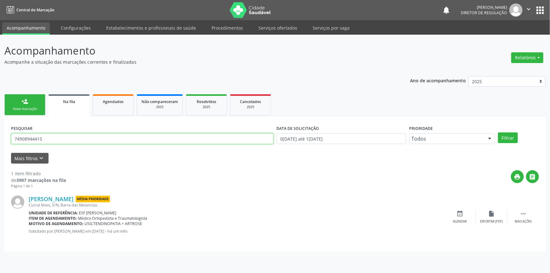
drag, startPoint x: 66, startPoint y: 140, endPoint x: 0, endPoint y: 138, distance: 66.2
click at [0, 138] on div "Acompanhamento Acompanhe a situação das marcações correntes e finalizadas Relat…" at bounding box center [275, 154] width 550 height 238
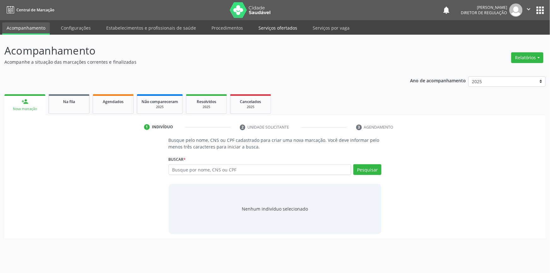
click at [278, 24] on link "Serviços ofertados" at bounding box center [278, 27] width 48 height 11
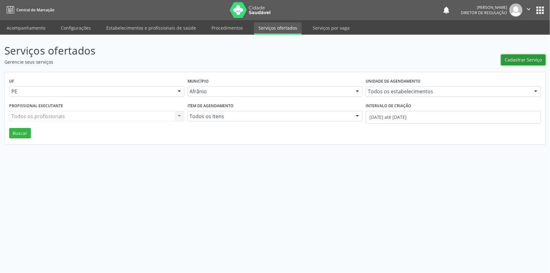
click at [527, 61] on span "Cadastrar Serviço" at bounding box center [523, 59] width 37 height 7
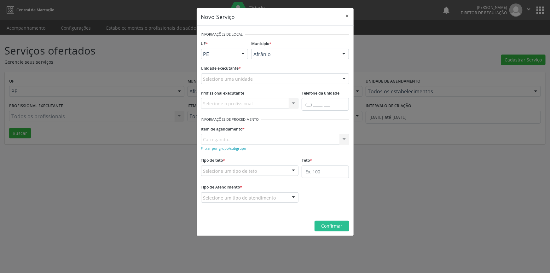
click at [285, 81] on div "Selecione uma unidade" at bounding box center [275, 78] width 148 height 11
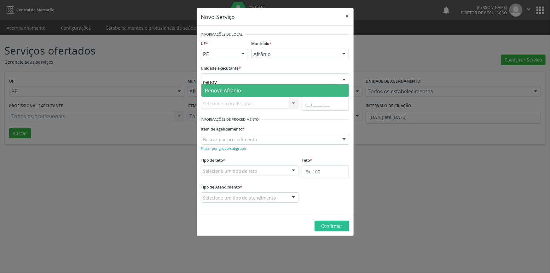
click at [266, 88] on span "Renove Afranio" at bounding box center [274, 90] width 147 height 13
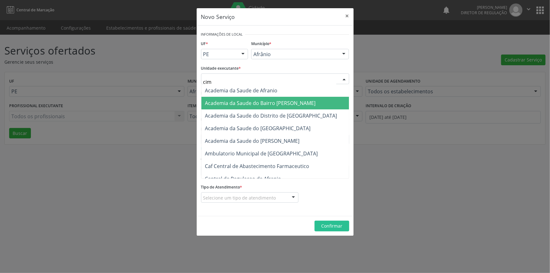
type input "cime"
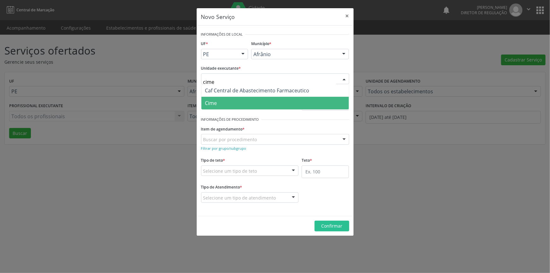
click at [236, 105] on span "Cime" at bounding box center [274, 103] width 147 height 13
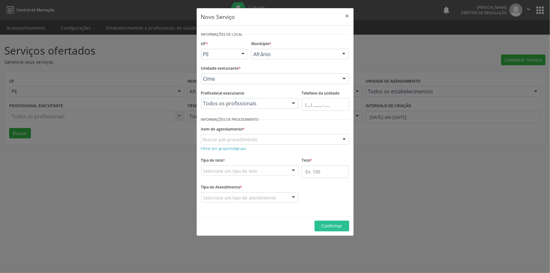
click at [260, 134] on div "Buscar por procedimento" at bounding box center [275, 139] width 148 height 11
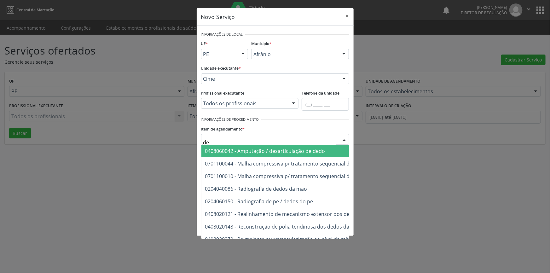
type input "d"
type input "mão"
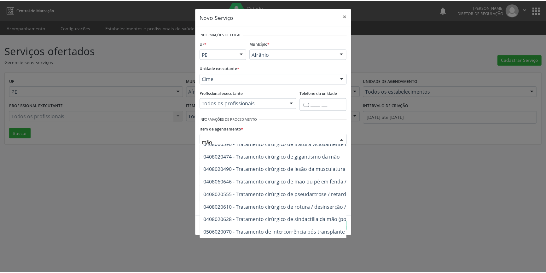
scroll to position [338, 0]
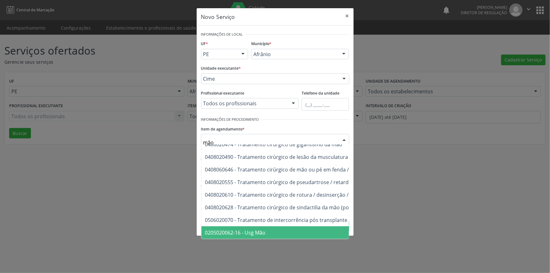
drag, startPoint x: 268, startPoint y: 228, endPoint x: 263, endPoint y: 190, distance: 38.8
click at [268, 228] on span "0205020062-16 - Usg Mão" at bounding box center [341, 232] width 281 height 13
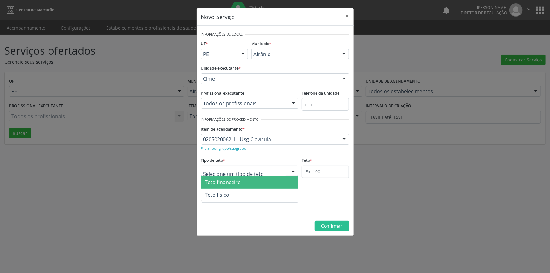
click at [262, 172] on div at bounding box center [250, 170] width 98 height 11
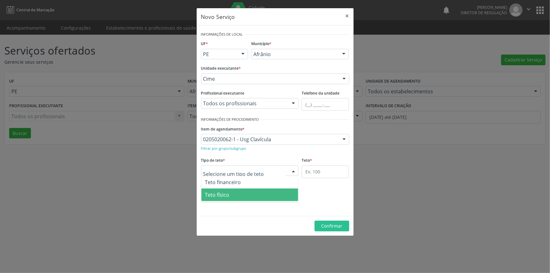
click at [254, 195] on span "Teto físico" at bounding box center [249, 194] width 97 height 13
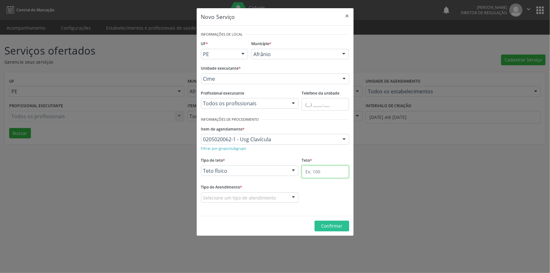
click at [320, 173] on input "text" at bounding box center [324, 171] width 47 height 13
type input "1"
click at [268, 192] on div "Selecione um tipo de atendimento" at bounding box center [250, 197] width 98 height 11
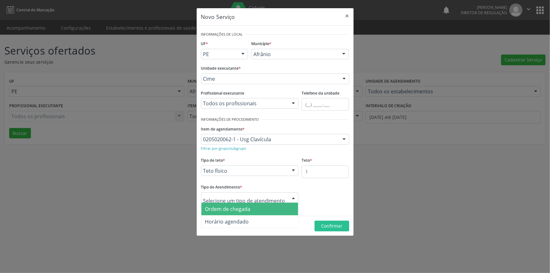
click at [248, 205] on span "Ordem de chegada" at bounding box center [227, 208] width 45 height 7
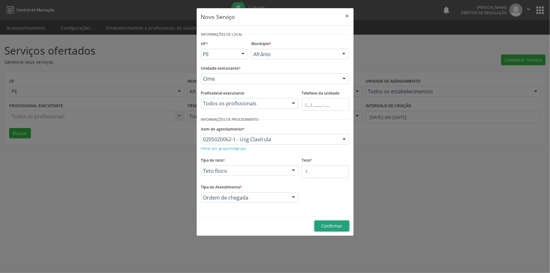
click at [323, 223] on span "Confirmar" at bounding box center [331, 226] width 21 height 6
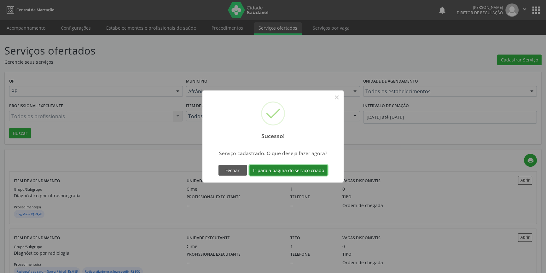
click at [286, 168] on button "Ir para a página do serviço criado" at bounding box center [288, 170] width 78 height 11
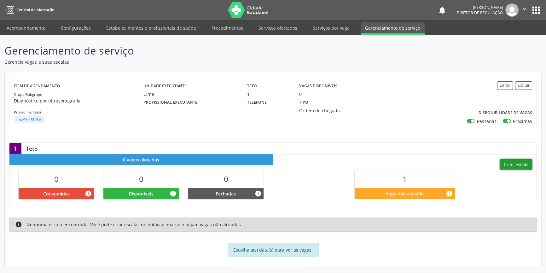
click at [522, 167] on button "Criar escala" at bounding box center [516, 164] width 32 height 11
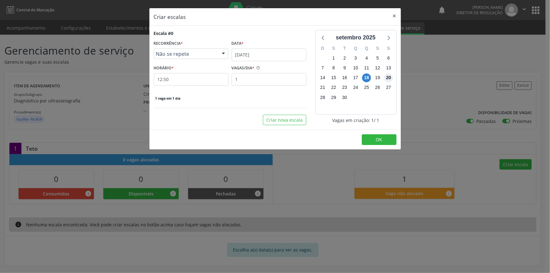
click at [385, 77] on span "20" at bounding box center [388, 77] width 9 height 9
click at [270, 59] on body "Central de Marcação notifications Maria Aparecida Rodrigues da Silva Diretor de…" at bounding box center [275, 136] width 550 height 273
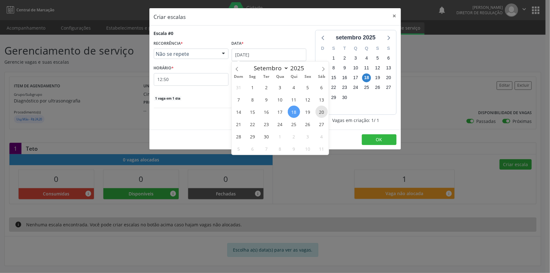
click at [316, 111] on span "20" at bounding box center [321, 112] width 12 height 12
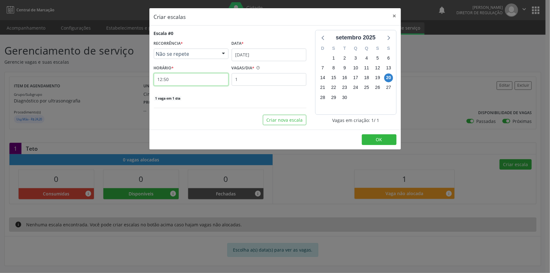
click at [188, 79] on input "12:50" at bounding box center [191, 79] width 75 height 13
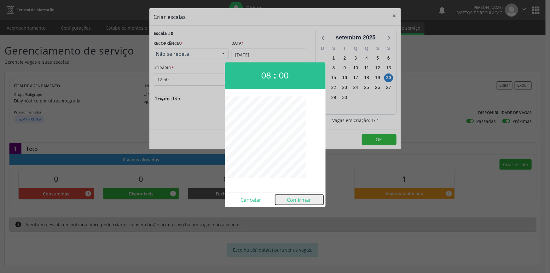
click at [300, 201] on button "Confirmar" at bounding box center [299, 200] width 48 height 10
type input "08:00"
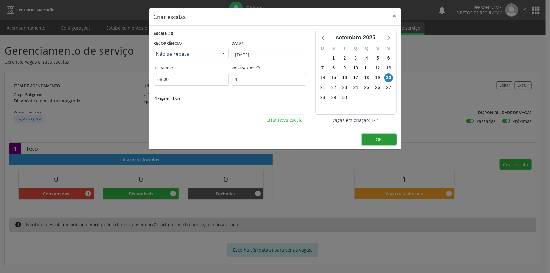
click at [382, 140] on button "OK" at bounding box center [379, 139] width 35 height 11
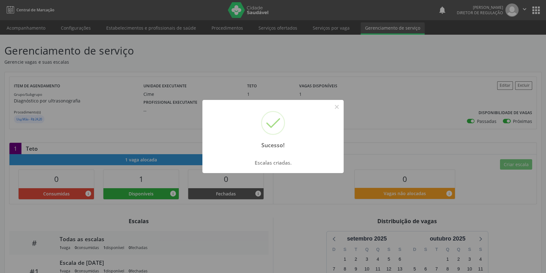
click at [105, 72] on div "Sucesso! × Escalas criadas. OK Cancel" at bounding box center [273, 136] width 546 height 273
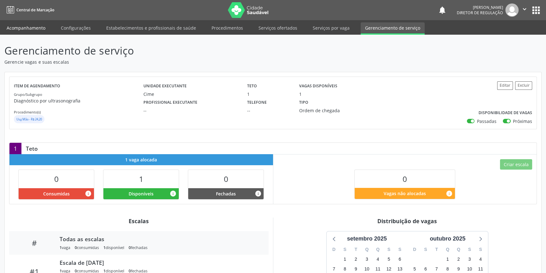
click at [29, 26] on link "Acompanhamento" at bounding box center [26, 27] width 48 height 11
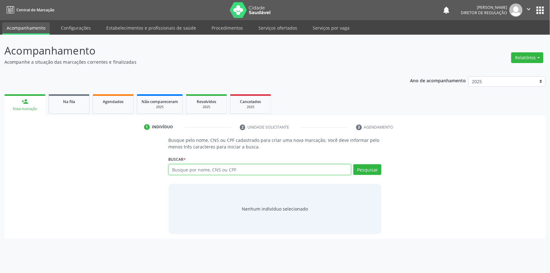
click at [208, 170] on input "text" at bounding box center [260, 169] width 183 height 11
type input "m"
type input "raimunda meire de lima"
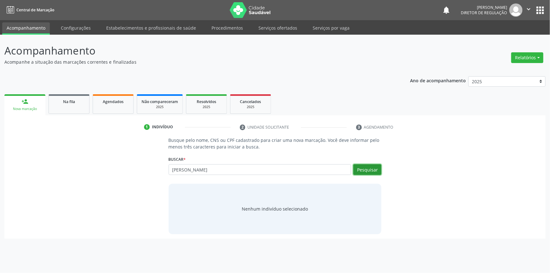
click at [372, 167] on button "Pesquisar" at bounding box center [367, 169] width 28 height 11
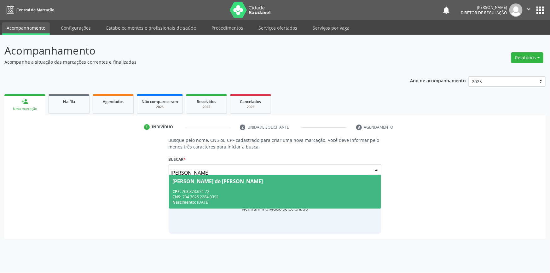
click at [246, 191] on div "CPF: 763.373.674-72" at bounding box center [275, 191] width 205 height 5
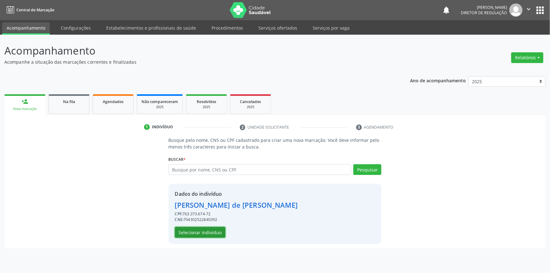
click at [205, 232] on button "Selecionar indivíduo" at bounding box center [200, 232] width 50 height 11
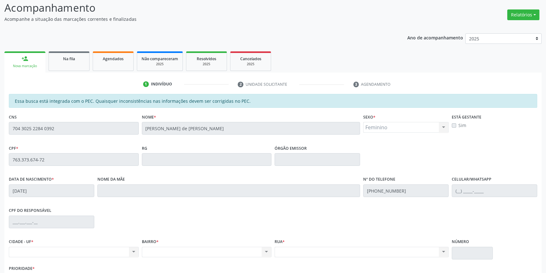
scroll to position [86, 0]
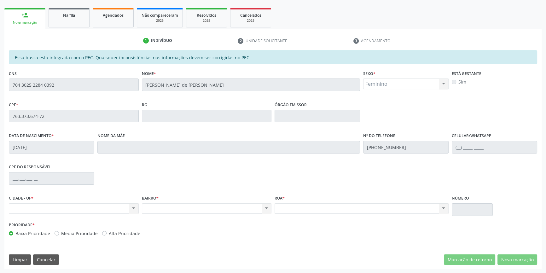
click at [0, 68] on div "Acompanhamento Acompanhe a situação das marcações correntes e finalizadas Relat…" at bounding box center [273, 110] width 546 height 325
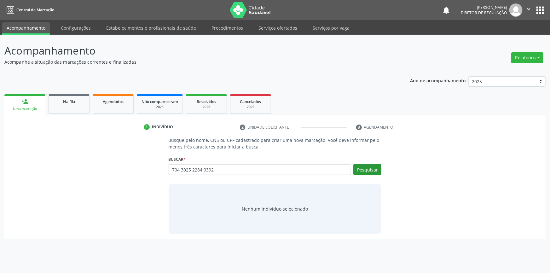
type input "704 3025 2284 0392"
click at [363, 170] on button "Pesquisar" at bounding box center [367, 169] width 28 height 11
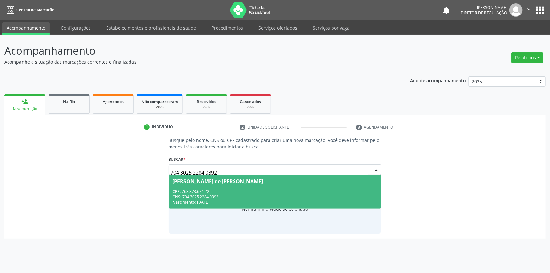
click at [207, 196] on div "CNS: 704 3025 2284 0392" at bounding box center [275, 196] width 205 height 5
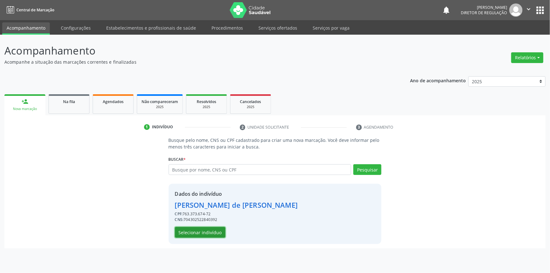
click at [197, 234] on button "Selecionar indivíduo" at bounding box center [200, 232] width 50 height 11
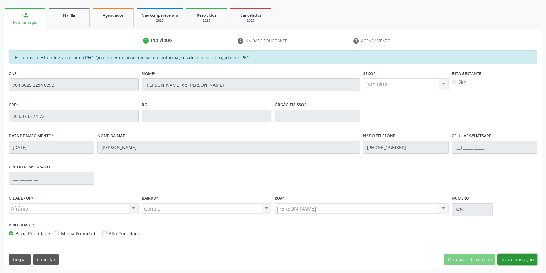
click at [509, 260] on button "Nova marcação" at bounding box center [517, 259] width 40 height 11
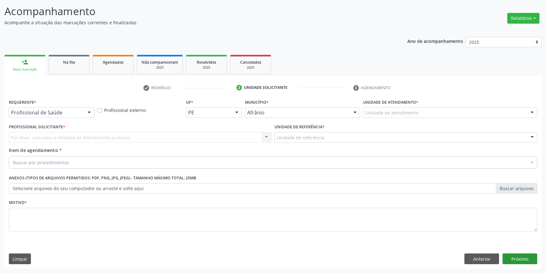
scroll to position [39, 0]
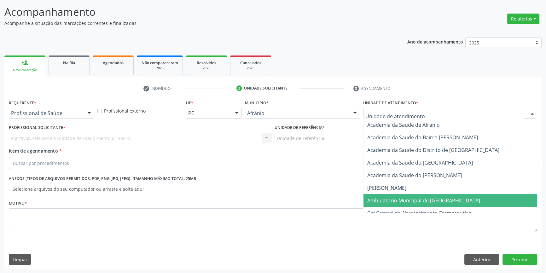
click at [412, 195] on span "Ambulatorio Municipal de [GEOGRAPHIC_DATA]" at bounding box center [449, 200] width 173 height 13
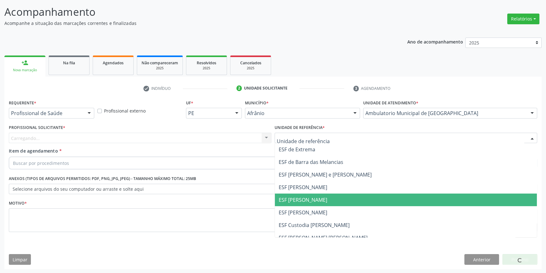
drag, startPoint x: 310, startPoint y: 200, endPoint x: 174, endPoint y: 138, distance: 150.3
click at [303, 199] on span "ESF [PERSON_NAME]" at bounding box center [302, 199] width 49 height 7
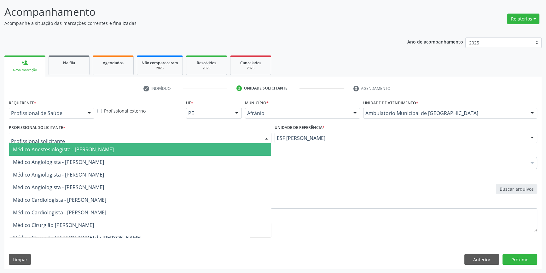
click at [174, 138] on div at bounding box center [140, 138] width 262 height 11
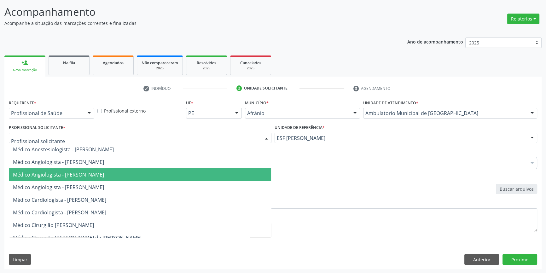
click at [104, 173] on span "Médico Angiologista - [PERSON_NAME]" at bounding box center [58, 174] width 91 height 7
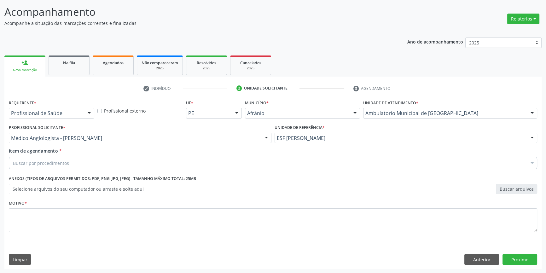
click at [87, 160] on div "Buscar por procedimentos" at bounding box center [273, 163] width 528 height 13
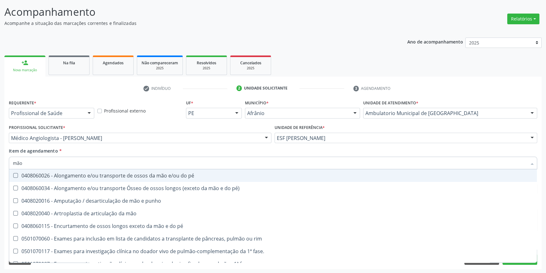
type input "mão"
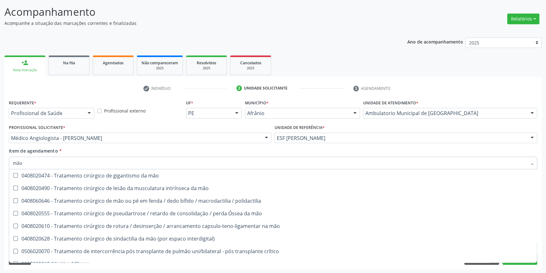
scroll to position [335, 0]
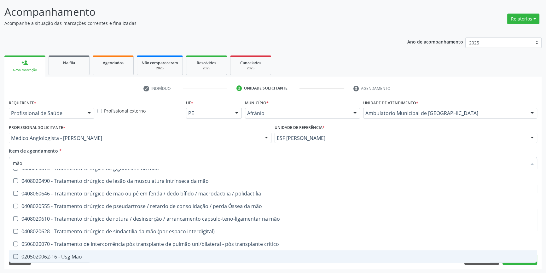
click at [79, 254] on div "0205020062-16 - Usg Mão" at bounding box center [273, 256] width 520 height 5
checkbox Mão "true"
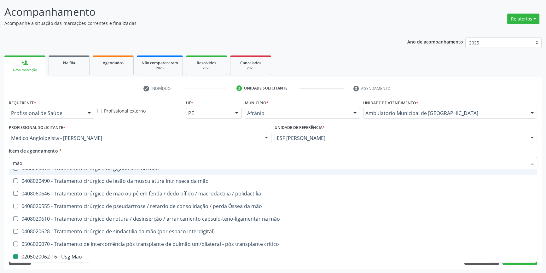
click at [114, 147] on div "Item de agendamento * mão Desfazer seleção 0408060026 - Alongamento e/ou transp…" at bounding box center [273, 157] width 528 height 20
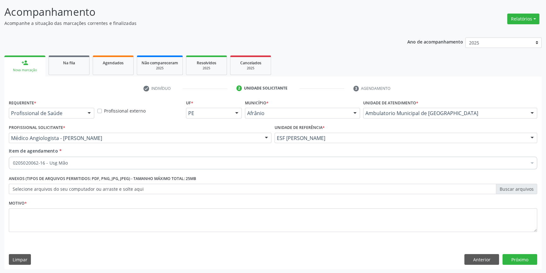
scroll to position [0, 0]
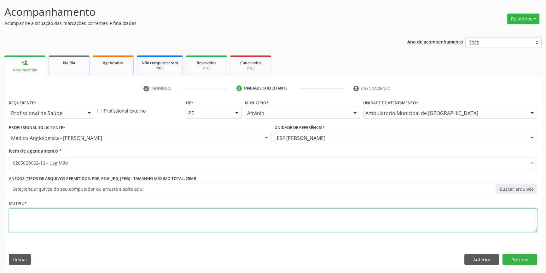
click at [97, 220] on textarea at bounding box center [273, 220] width 528 height 24
type textarea "'"
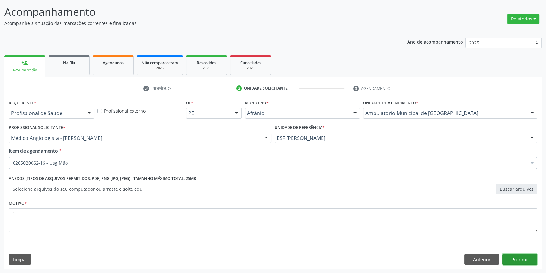
click at [527, 262] on button "Próximo" at bounding box center [519, 259] width 35 height 11
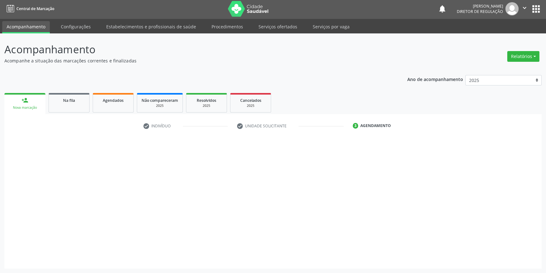
scroll to position [1, 0]
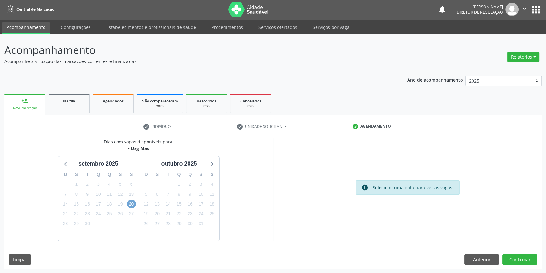
click at [132, 204] on span "20" at bounding box center [131, 203] width 9 height 9
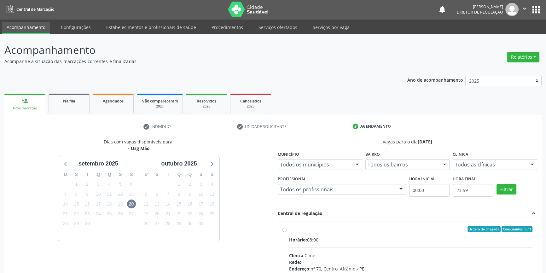
click at [292, 228] on div "Ordem de chegada Consumidos: 0 / 1" at bounding box center [410, 229] width 243 height 6
click at [287, 228] on input "Ordem de chegada Consumidos: 0 / 1 Horário: 08:00 Clínica: Cime Rede: -- Endere…" at bounding box center [284, 229] width 4 height 6
radio input "true"
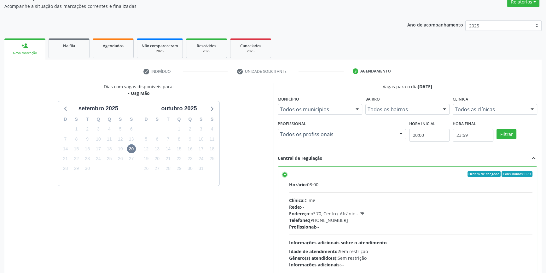
scroll to position [103, 0]
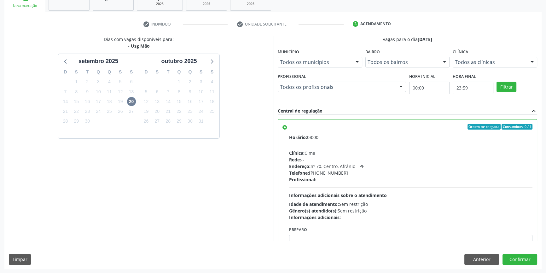
click at [525, 251] on div "Dias com vagas disponíveis para: - Usg Mão [DATE] D S T Q Q S S 31 1 2 3 4 5 6 …" at bounding box center [272, 152] width 537 height 233
click at [519, 258] on button "Confirmar" at bounding box center [519, 259] width 35 height 11
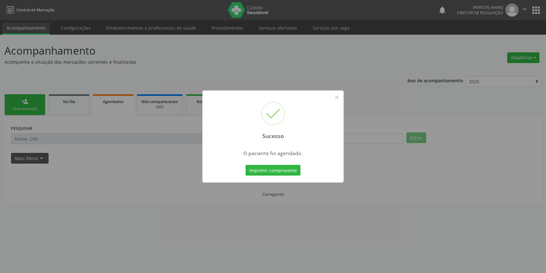
scroll to position [0, 0]
click at [286, 167] on button "Imprimir comprovante" at bounding box center [275, 170] width 55 height 11
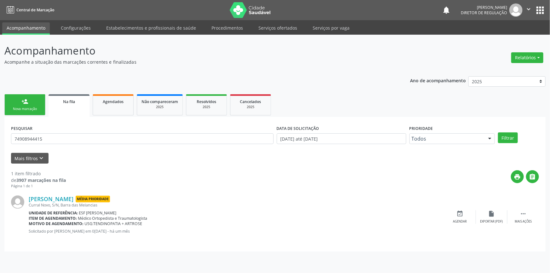
click at [27, 102] on div "person_add" at bounding box center [24, 101] width 7 height 7
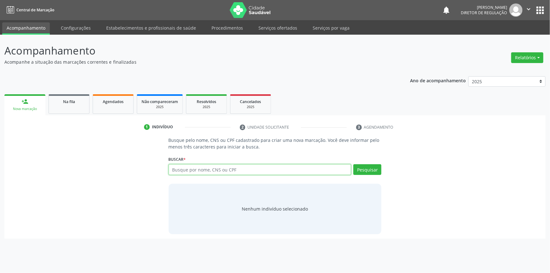
click at [287, 165] on input "text" at bounding box center [260, 169] width 183 height 11
type input "705005413071553"
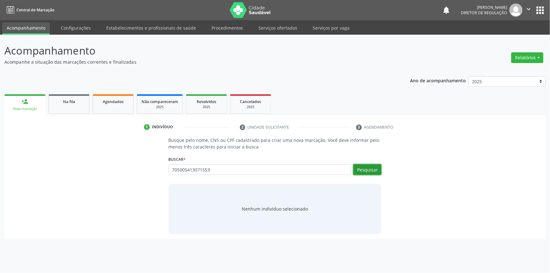
click at [376, 168] on button "Pesquisar" at bounding box center [367, 169] width 28 height 11
type input "705005413071553"
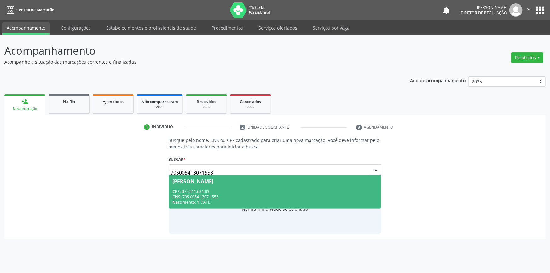
click at [236, 190] on div "CPF: 072.511.634-03" at bounding box center [275, 191] width 205 height 5
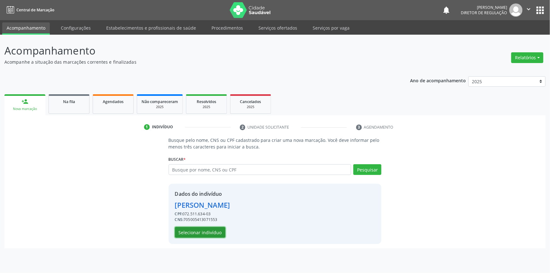
click at [207, 229] on button "Selecionar indivíduo" at bounding box center [200, 232] width 50 height 11
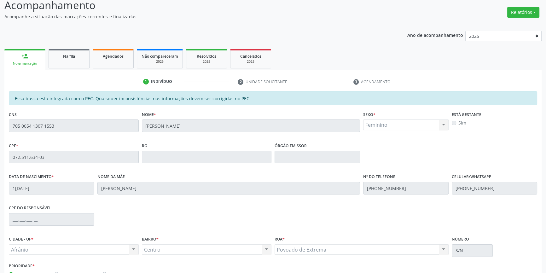
scroll to position [86, 0]
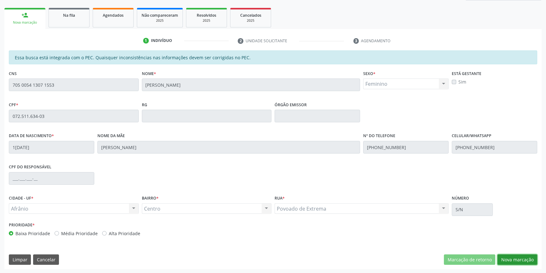
click at [512, 254] on button "Nova marcação" at bounding box center [517, 259] width 40 height 11
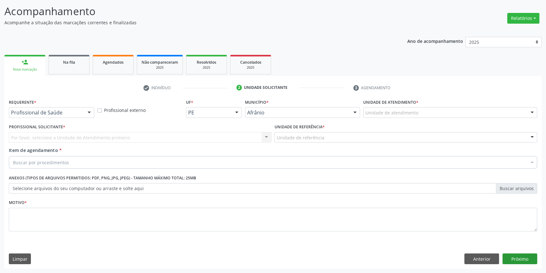
scroll to position [39, 0]
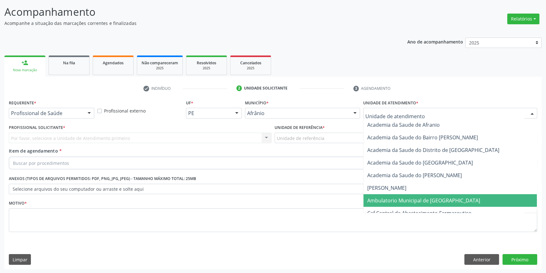
click at [400, 200] on span "Ambulatorio Municipal de [GEOGRAPHIC_DATA]" at bounding box center [423, 200] width 113 height 7
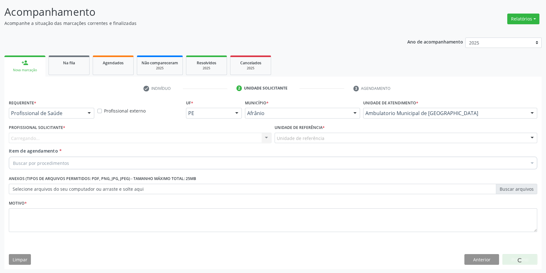
click at [330, 134] on div "Unidade de referência" at bounding box center [405, 138] width 262 height 11
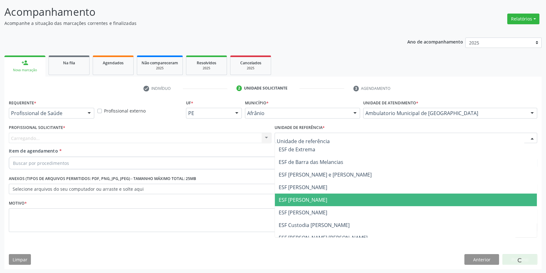
click at [318, 197] on span "ESF [PERSON_NAME]" at bounding box center [302, 199] width 49 height 7
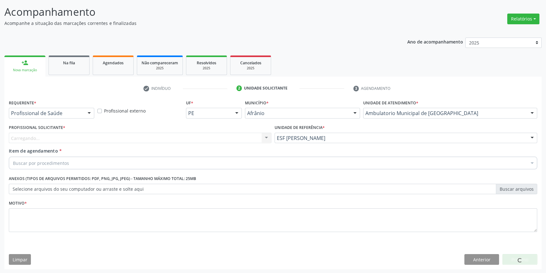
click at [207, 141] on div "Carregando..." at bounding box center [140, 138] width 262 height 11
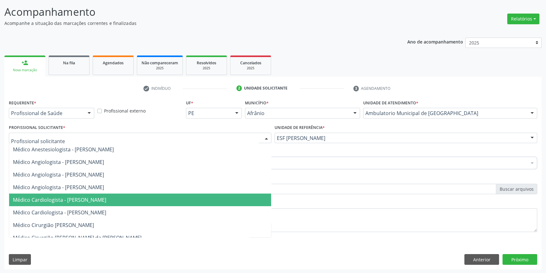
click at [111, 193] on span "Médico Cardiologista - [PERSON_NAME]" at bounding box center [140, 199] width 262 height 13
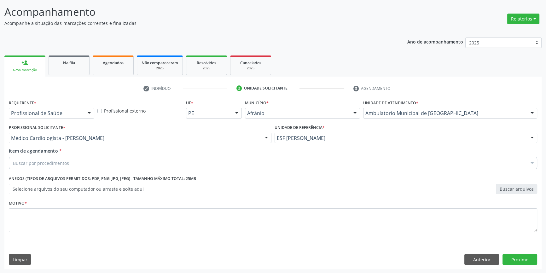
click at [94, 157] on div "Buscar por procedimentos" at bounding box center [273, 163] width 528 height 13
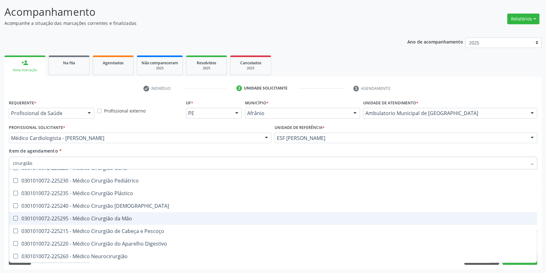
scroll to position [20, 0]
type input "cirurgião ge"
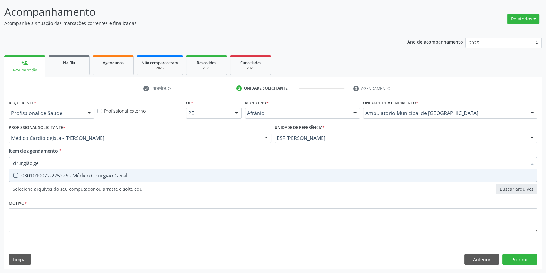
click at [133, 172] on span "0301010072-225225 - Médico Cirurgião Geral" at bounding box center [272, 175] width 527 height 13
checkbox Geral "true"
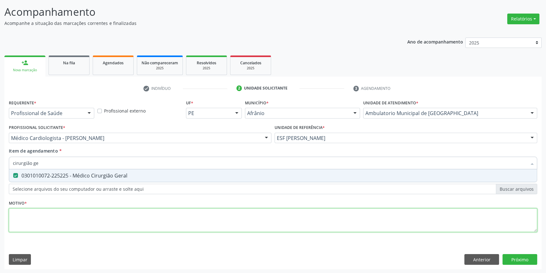
click at [97, 210] on div "Requerente * Profissional de Saúde Profissional de Saúde Paciente Nenhum result…" at bounding box center [273, 169] width 528 height 143
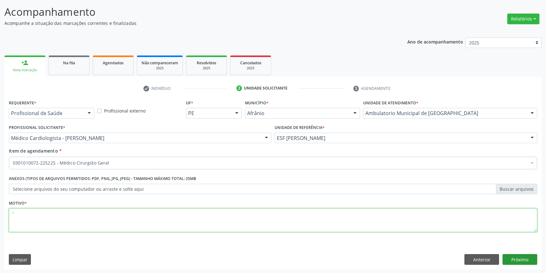
type textarea "'"
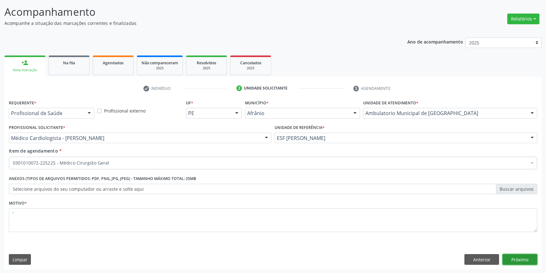
click at [522, 263] on button "Próximo" at bounding box center [519, 259] width 35 height 11
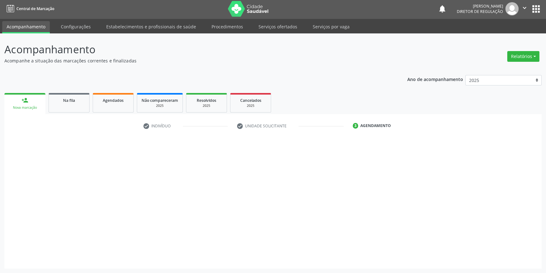
scroll to position [1, 0]
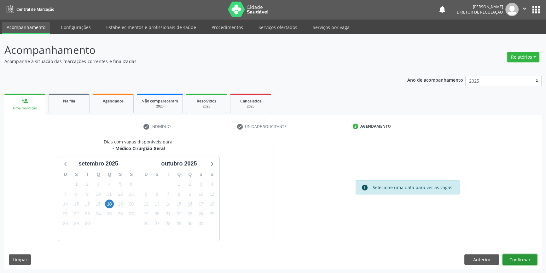
click at [519, 255] on button "Confirmar" at bounding box center [519, 259] width 35 height 11
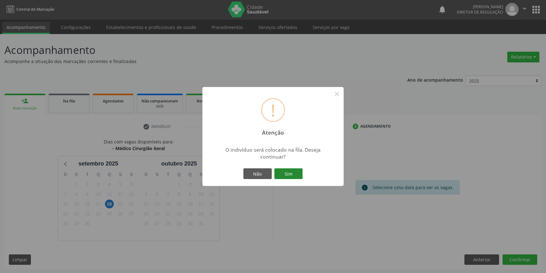
click at [294, 176] on button "Sim" at bounding box center [288, 173] width 28 height 11
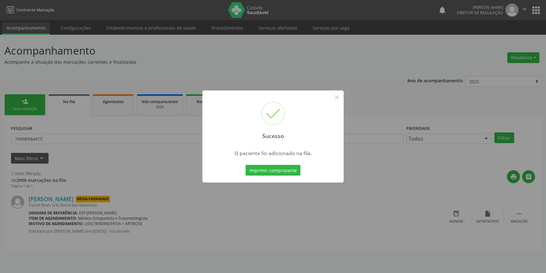
scroll to position [0, 0]
click at [339, 96] on button "×" at bounding box center [338, 97] width 11 height 11
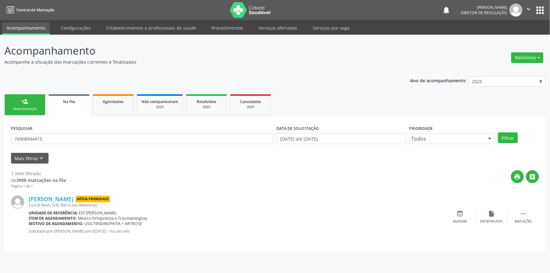
click at [28, 105] on link "person_add Nova marcação" at bounding box center [24, 104] width 41 height 21
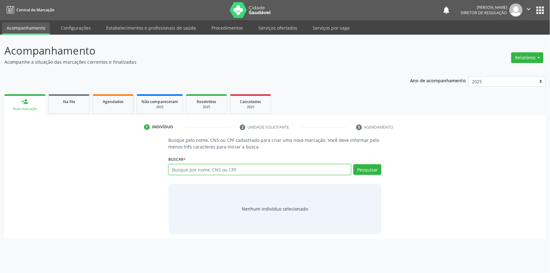
click at [239, 173] on input "text" at bounding box center [260, 169] width 183 height 11
type input "7"
type input "07251163403"
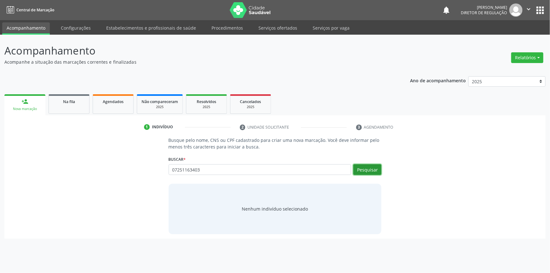
click at [375, 165] on button "Pesquisar" at bounding box center [367, 169] width 28 height 11
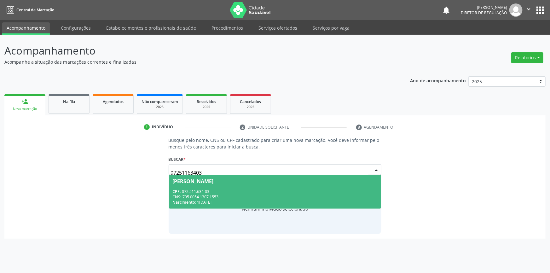
click at [282, 179] on div "[PERSON_NAME]" at bounding box center [275, 181] width 205 height 5
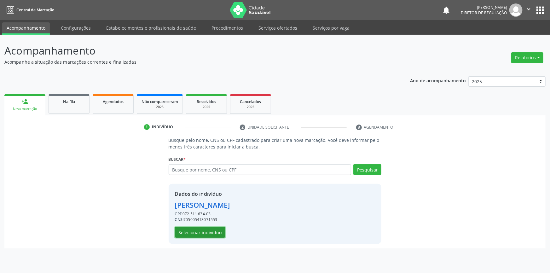
click at [205, 231] on button "Selecionar indivíduo" at bounding box center [200, 232] width 50 height 11
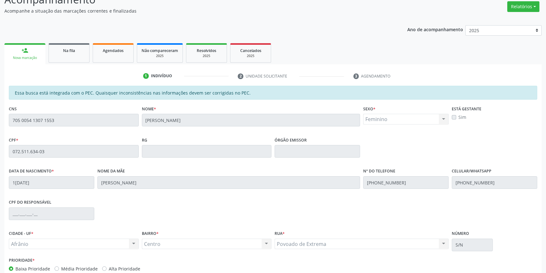
scroll to position [86, 0]
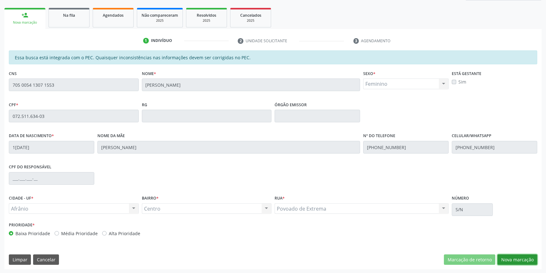
click at [512, 257] on button "Nova marcação" at bounding box center [517, 259] width 40 height 11
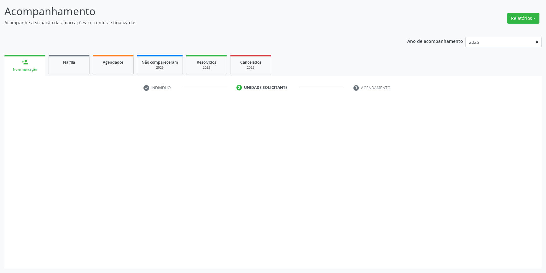
scroll to position [39, 0]
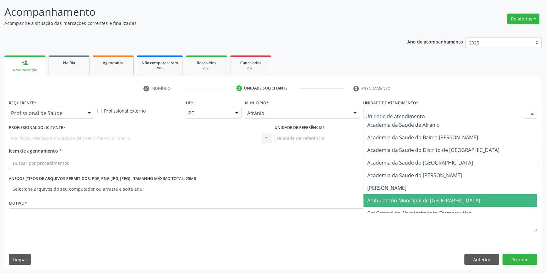
click at [397, 194] on span "Ambulatorio Municipal de [GEOGRAPHIC_DATA]" at bounding box center [449, 200] width 173 height 13
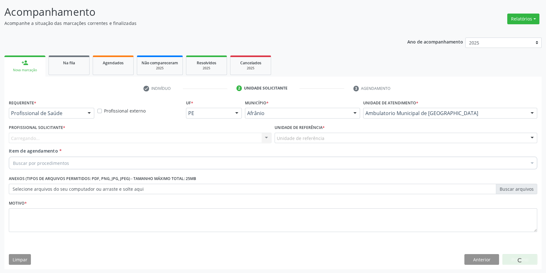
click at [324, 138] on div "Unidade de referência" at bounding box center [405, 138] width 262 height 11
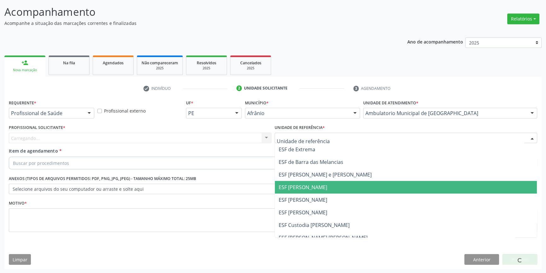
click at [314, 194] on span "ESF [PERSON_NAME]" at bounding box center [406, 199] width 262 height 13
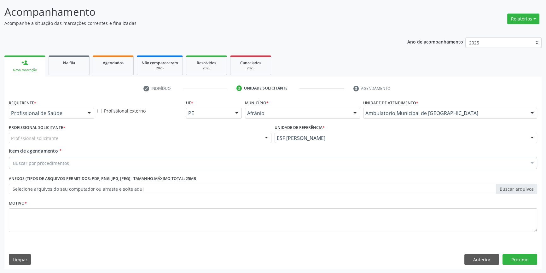
click at [212, 137] on div "Profissional solicitante" at bounding box center [140, 138] width 262 height 11
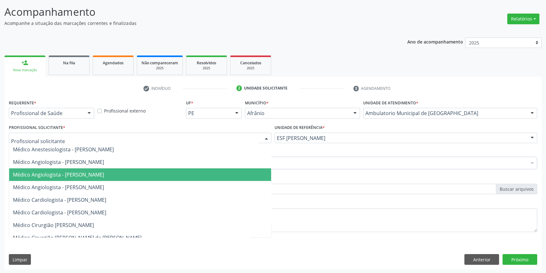
click at [104, 176] on span "Médico Angiologista - [PERSON_NAME]" at bounding box center [58, 174] width 91 height 7
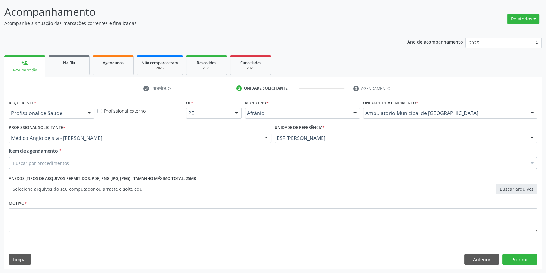
click at [81, 172] on div "Requerente * Profissional de Saúde Profissional de Saúde Paciente Nenhum result…" at bounding box center [273, 169] width 528 height 143
click at [87, 165] on div "Buscar por procedimentos" at bounding box center [273, 163] width 528 height 13
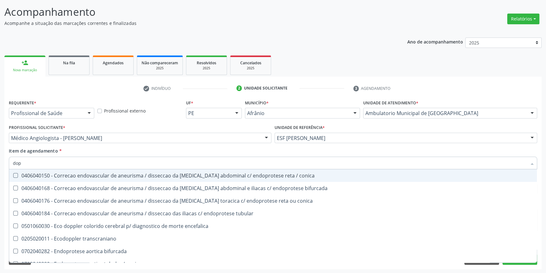
type input "dopp"
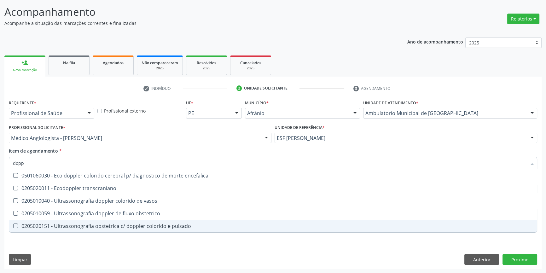
click at [140, 221] on span "0205020151 - Ultrassonografia obstetrica c/ doppler colorido e pulsado" at bounding box center [272, 226] width 527 height 13
checkbox pulsado "true"
click at [110, 253] on div "Requerente * Profissional de Saúde Profissional de Saúde Paciente Nenhum result…" at bounding box center [272, 183] width 537 height 171
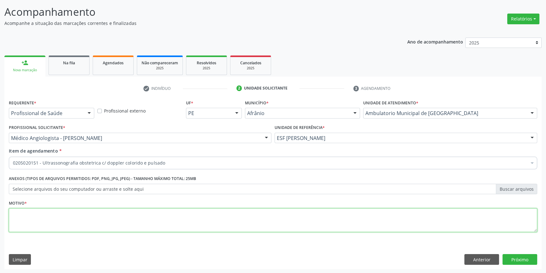
click at [68, 220] on textarea at bounding box center [273, 220] width 528 height 24
type textarea "'"
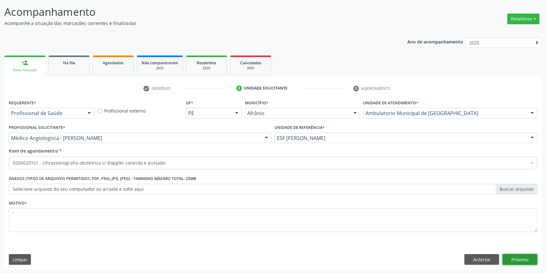
click at [520, 261] on button "Próximo" at bounding box center [519, 259] width 35 height 11
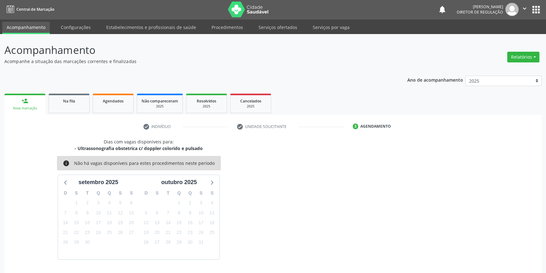
scroll to position [19, 0]
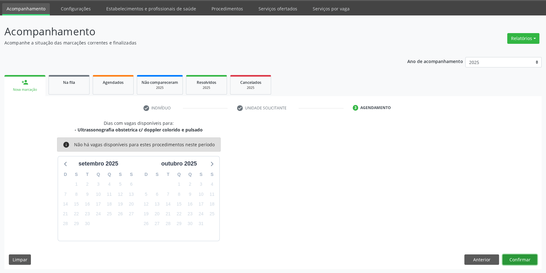
click at [519, 260] on button "Confirmar" at bounding box center [519, 259] width 35 height 11
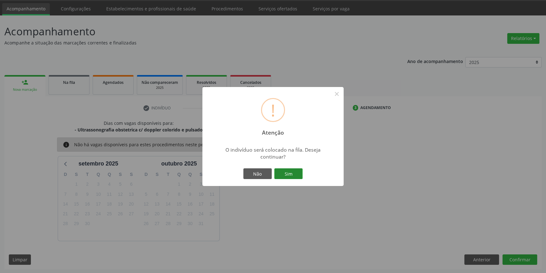
click at [287, 174] on button "Sim" at bounding box center [288, 173] width 28 height 11
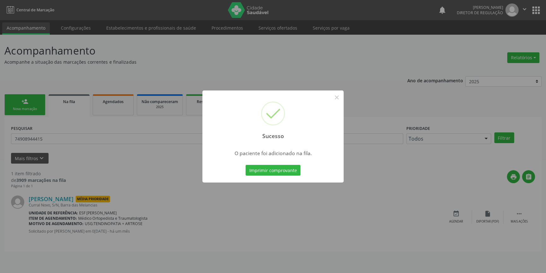
scroll to position [0, 0]
click at [339, 93] on button "×" at bounding box center [338, 97] width 11 height 11
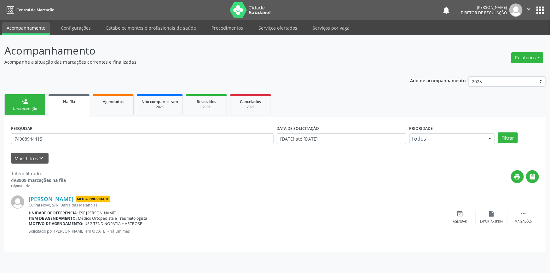
click at [28, 104] on div "person_add" at bounding box center [24, 101] width 7 height 7
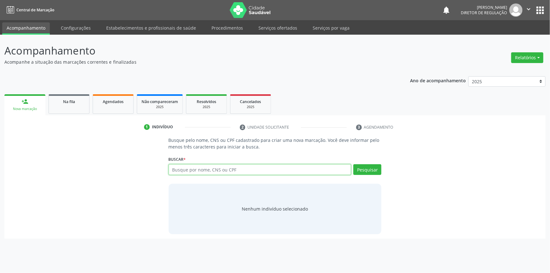
click at [219, 168] on input "text" at bounding box center [260, 169] width 183 height 11
type input "700406555916150"
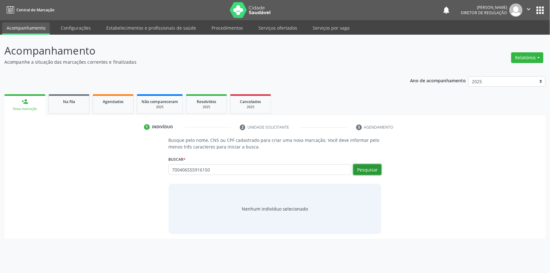
click at [370, 168] on button "Pesquisar" at bounding box center [367, 169] width 28 height 11
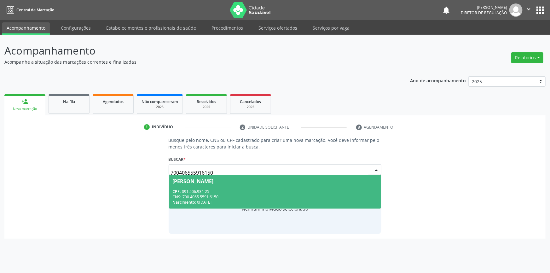
click at [241, 180] on div "[PERSON_NAME]" at bounding box center [275, 181] width 205 height 5
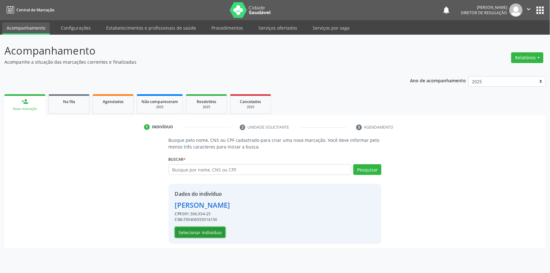
click at [206, 230] on button "Selecionar indivíduo" at bounding box center [200, 232] width 50 height 11
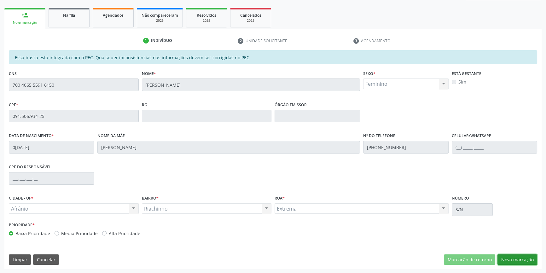
click at [512, 258] on button "Nova marcação" at bounding box center [517, 259] width 40 height 11
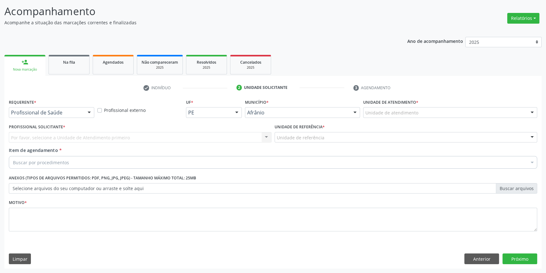
scroll to position [39, 0]
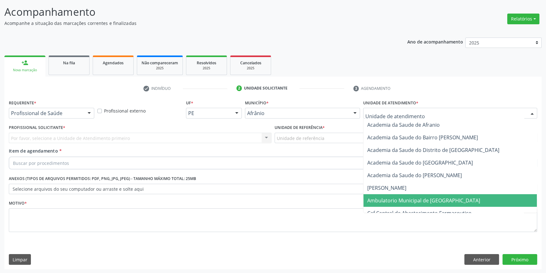
click at [412, 205] on span "Ambulatorio Municipal de [GEOGRAPHIC_DATA]" at bounding box center [449, 200] width 173 height 13
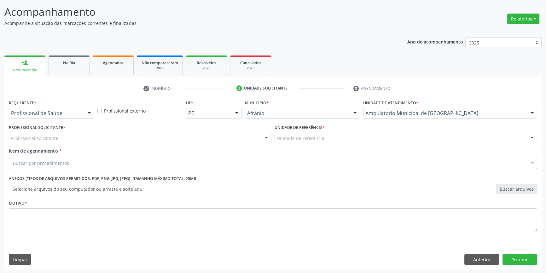
click at [312, 133] on div "Unidade de referência" at bounding box center [405, 138] width 262 height 11
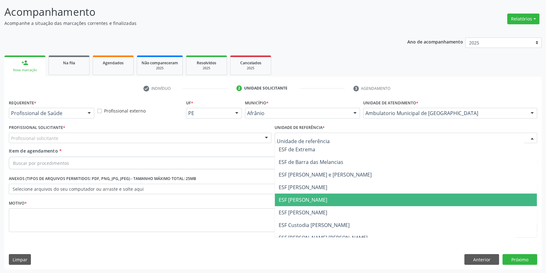
drag, startPoint x: 307, startPoint y: 199, endPoint x: 288, endPoint y: 186, distance: 23.3
click at [307, 199] on span "ESF [PERSON_NAME]" at bounding box center [302, 199] width 49 height 7
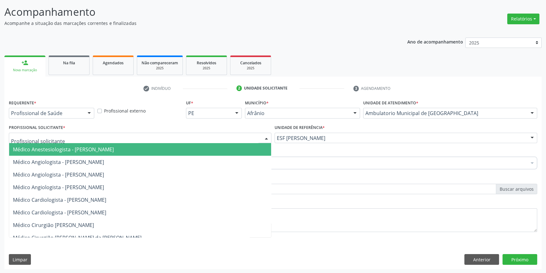
click at [199, 136] on div at bounding box center [140, 138] width 262 height 11
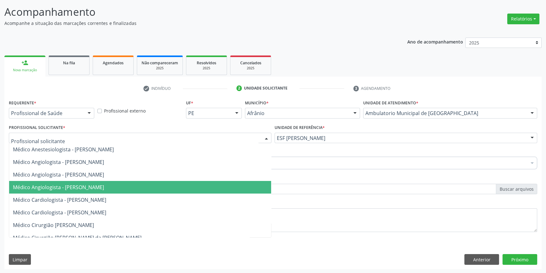
click at [104, 186] on span "Médico Angiologista - [PERSON_NAME]" at bounding box center [58, 187] width 91 height 7
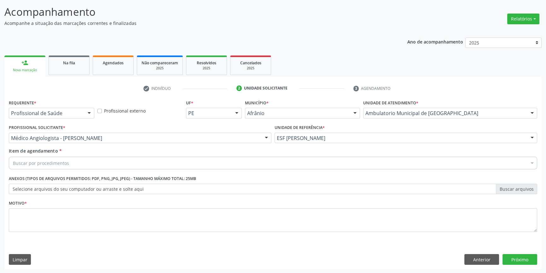
click at [107, 163] on div "Buscar por procedimentos" at bounding box center [273, 163] width 528 height 13
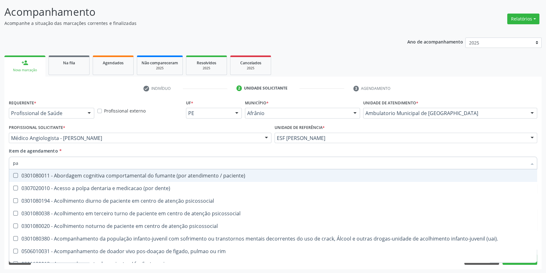
type input "p"
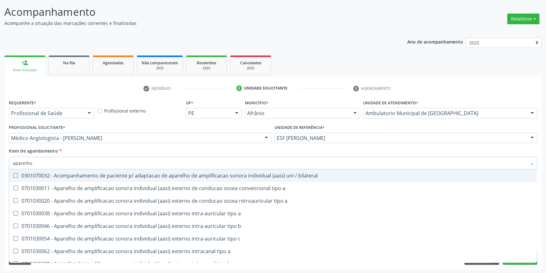
type input "aparelho u"
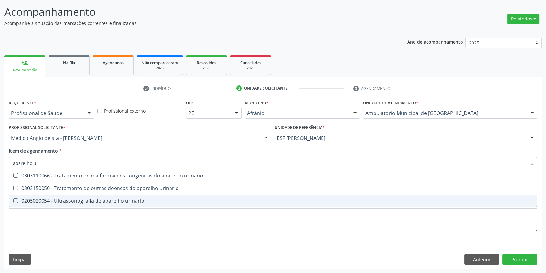
click at [101, 194] on span "0205020054 - Ultrassonografia de aparelho urinario" at bounding box center [272, 200] width 527 height 13
checkbox urinario "true"
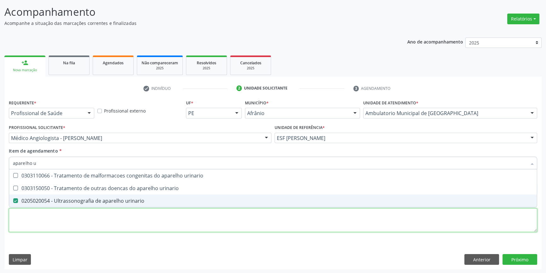
click at [91, 227] on div "Requerente * Profissional de Saúde Profissional de Saúde Paciente Nenhum result…" at bounding box center [273, 169] width 528 height 143
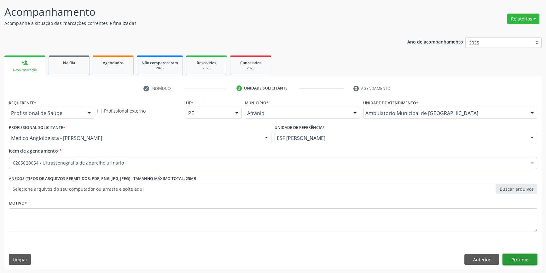
click at [507, 260] on button "Próximo" at bounding box center [519, 259] width 35 height 11
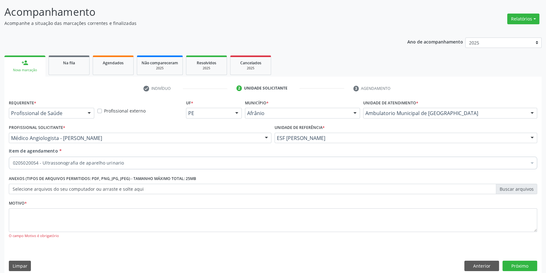
click at [176, 234] on div "O campo Motivo é obrigatório" at bounding box center [273, 235] width 528 height 5
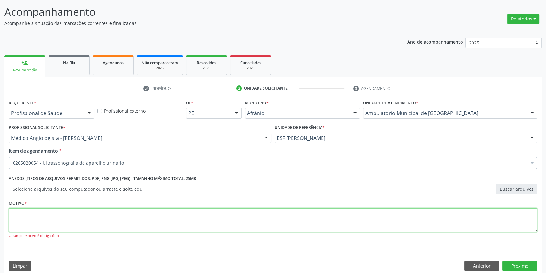
click at [165, 218] on textarea at bounding box center [273, 220] width 528 height 24
type textarea "'"
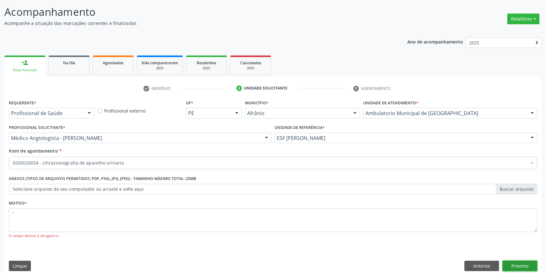
click at [528, 263] on button "Próximo" at bounding box center [519, 265] width 35 height 11
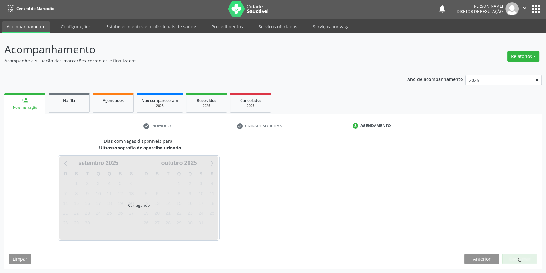
scroll to position [1, 0]
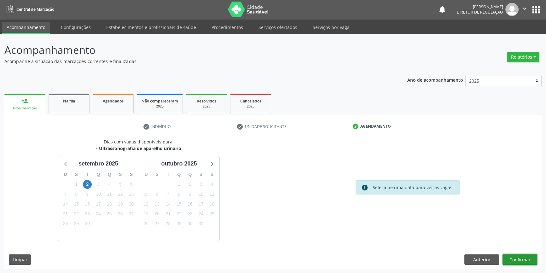
click at [533, 256] on button "Confirmar" at bounding box center [519, 259] width 35 height 11
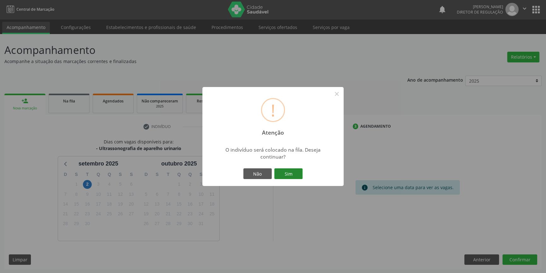
click at [286, 171] on button "Sim" at bounding box center [288, 173] width 28 height 11
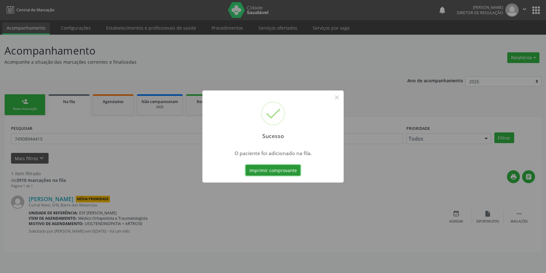
scroll to position [0, 0]
click at [335, 94] on button "×" at bounding box center [338, 97] width 11 height 11
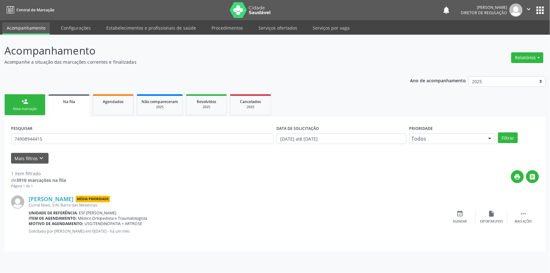
click at [39, 101] on link "person_add Nova marcação" at bounding box center [24, 104] width 41 height 21
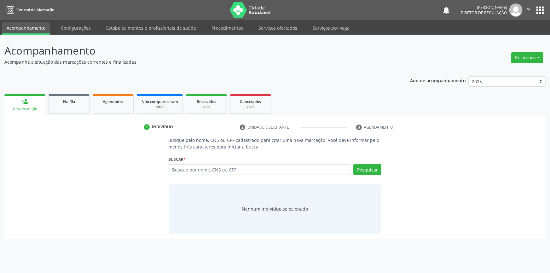
click at [227, 176] on div "Busque por nome, CNS ou CPF Nenhum resultado encontrado para: " " Digite nome, …" at bounding box center [275, 171] width 213 height 15
click at [226, 172] on input "text" at bounding box center [260, 169] width 183 height 11
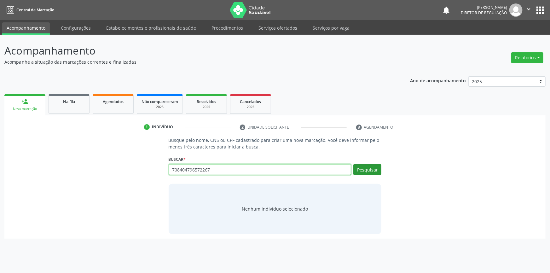
type input "708404796572267"
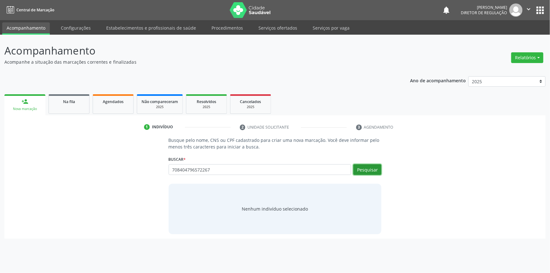
click at [374, 172] on button "Pesquisar" at bounding box center [367, 169] width 28 height 11
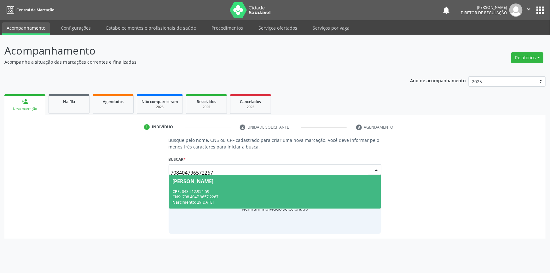
click at [226, 186] on span "Maria de Fatima Rodrigues Ramos CPF: 043.212.954-59 CNS: 708 4047 9657 2267 Nas…" at bounding box center [275, 192] width 212 height 34
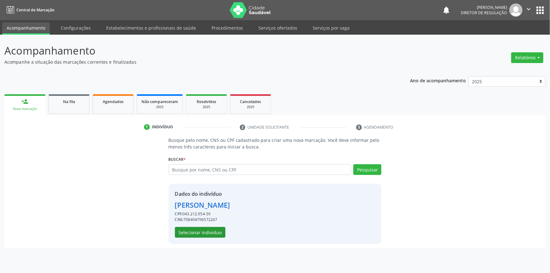
click at [208, 227] on div "Dados do indivíduo Maria de Fatima Rodrigues Ramos CPF: 043.212.954-59 CNS: 708…" at bounding box center [202, 214] width 55 height 48
click at [208, 227] on button "Selecionar indivíduo" at bounding box center [200, 232] width 50 height 11
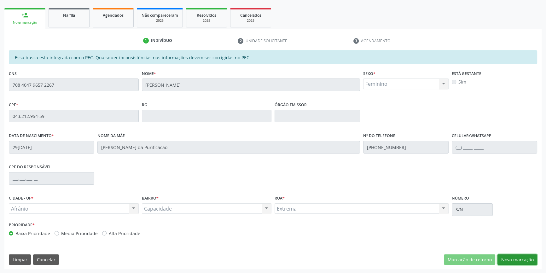
click at [504, 261] on button "Nova marcação" at bounding box center [517, 259] width 40 height 11
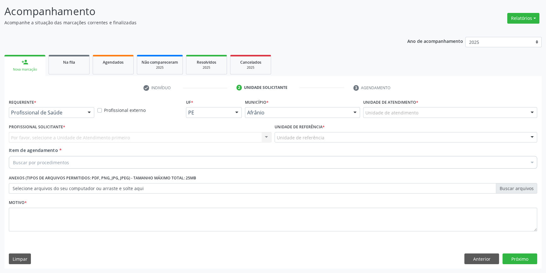
scroll to position [39, 0]
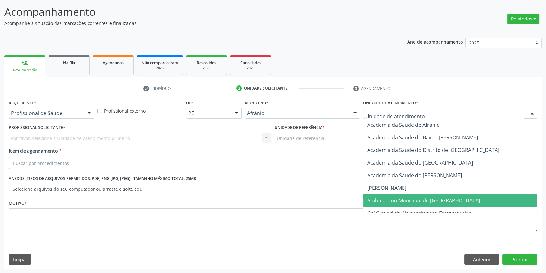
click at [397, 197] on span "Ambulatorio Municipal de [GEOGRAPHIC_DATA]" at bounding box center [423, 200] width 113 height 7
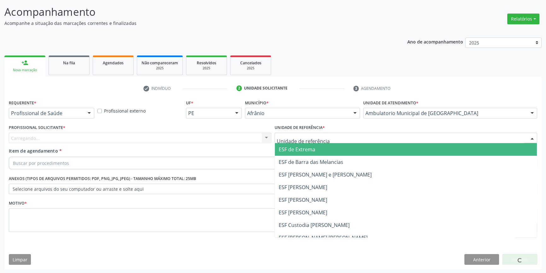
click at [329, 139] on div at bounding box center [405, 138] width 262 height 11
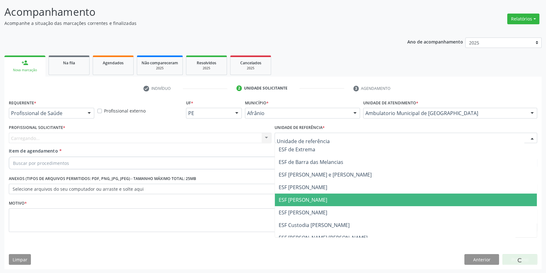
click at [314, 200] on span "ESF [PERSON_NAME]" at bounding box center [302, 199] width 49 height 7
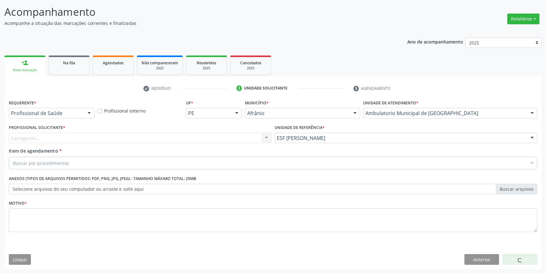
click at [239, 135] on div "Carregando..." at bounding box center [140, 138] width 262 height 11
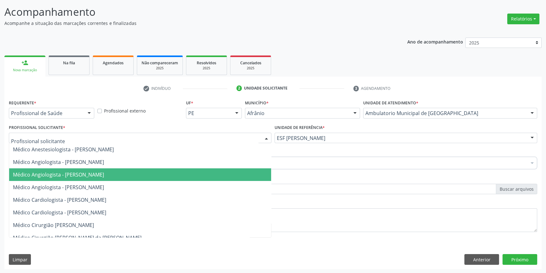
click at [95, 176] on span "Médico Angiologista - [PERSON_NAME]" at bounding box center [58, 174] width 91 height 7
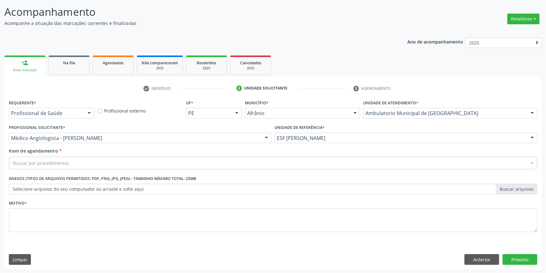
click at [89, 168] on div "Buscar por procedimentos" at bounding box center [273, 163] width 528 height 13
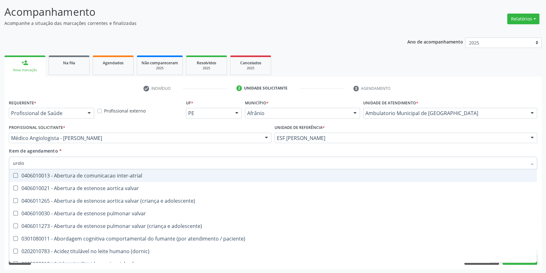
type input "urolog"
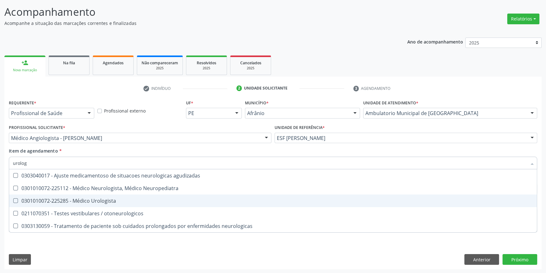
click at [113, 205] on span "0301010072-225285 - Médico Urologista" at bounding box center [272, 200] width 527 height 13
checkbox Urologista "true"
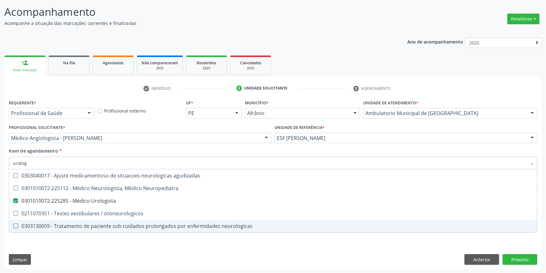
click at [91, 249] on div "Requerente * Profissional de Saúde Profissional de Saúde Paciente Nenhum result…" at bounding box center [272, 183] width 537 height 171
checkbox Neuropediatra "true"
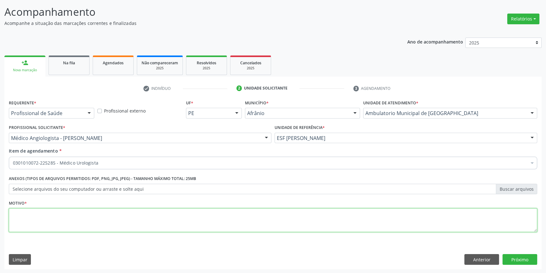
click at [91, 227] on textarea at bounding box center [273, 220] width 528 height 24
type textarea "'"
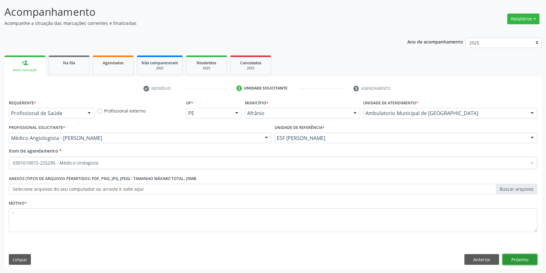
click at [513, 260] on button "Próximo" at bounding box center [519, 259] width 35 height 11
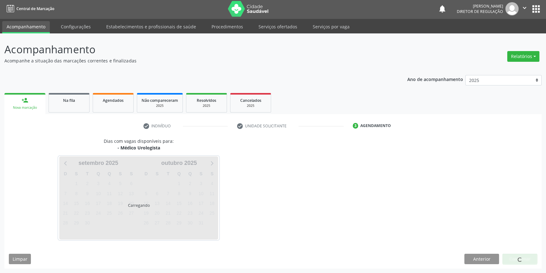
scroll to position [1, 0]
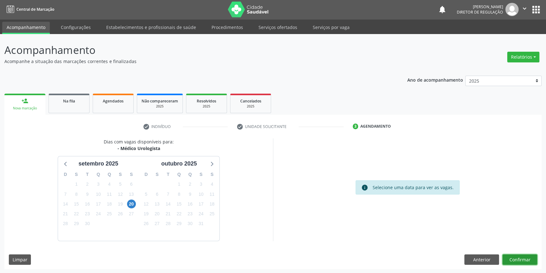
click at [519, 255] on button "Confirmar" at bounding box center [519, 259] width 35 height 11
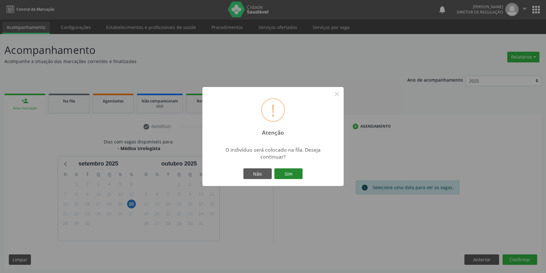
click at [276, 174] on button "Sim" at bounding box center [288, 173] width 28 height 11
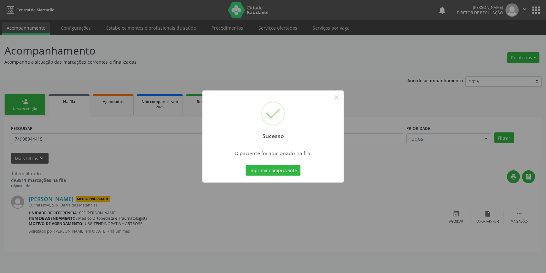
scroll to position [0, 0]
click at [334, 93] on button "×" at bounding box center [338, 97] width 11 height 11
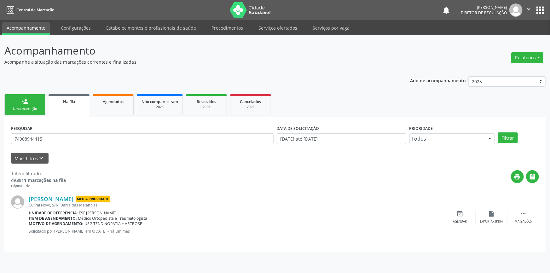
click at [29, 107] on div "Nova marcação" at bounding box center [24, 108] width 31 height 5
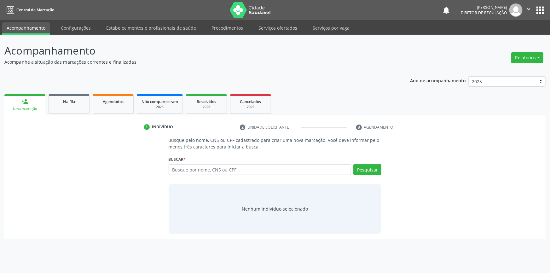
click at [237, 175] on div "Busque por nome, CNS ou CPF Nenhum resultado encontrado para: " " Digite nome, …" at bounding box center [275, 171] width 213 height 15
click at [241, 171] on input "text" at bounding box center [260, 169] width 183 height 11
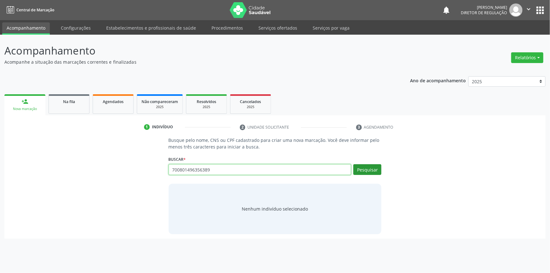
type input "700801496356389"
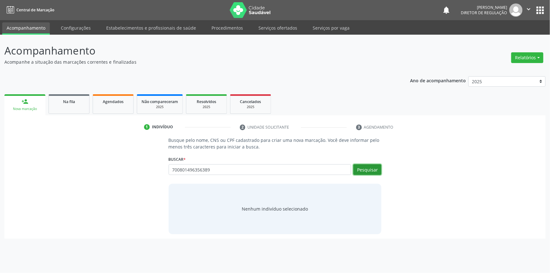
click at [375, 171] on button "Pesquisar" at bounding box center [367, 169] width 28 height 11
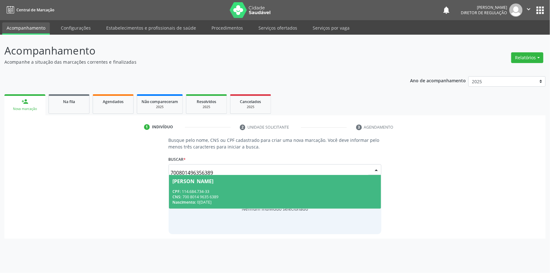
click at [296, 185] on span "Carlos Antônio Macedo de Oliveira CPF: 114.684.734-33 CNS: 700 8014 9635 6389 N…" at bounding box center [275, 192] width 212 height 34
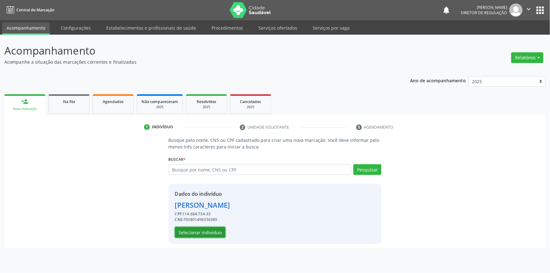
click at [213, 227] on button "Selecionar indivíduo" at bounding box center [200, 232] width 50 height 11
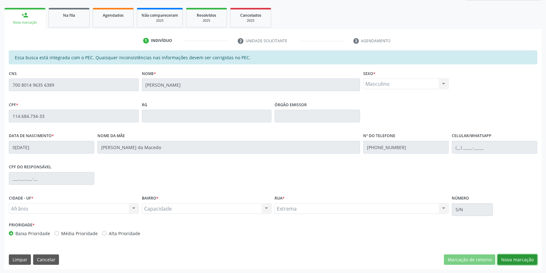
click at [514, 259] on button "Nova marcação" at bounding box center [517, 259] width 40 height 11
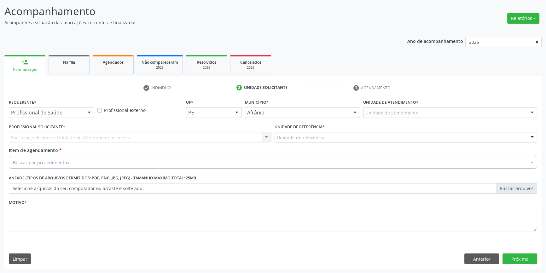
scroll to position [39, 0]
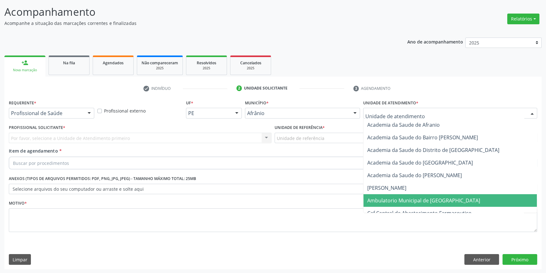
click at [400, 196] on span "Ambulatorio Municipal de [GEOGRAPHIC_DATA]" at bounding box center [449, 200] width 173 height 13
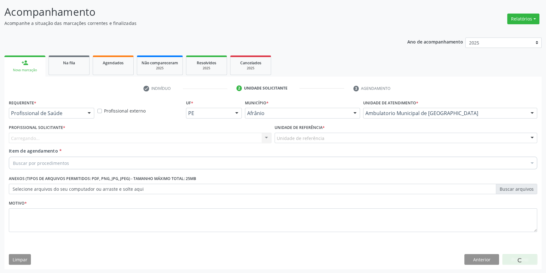
click at [340, 141] on div "Unidade de referência" at bounding box center [405, 138] width 262 height 11
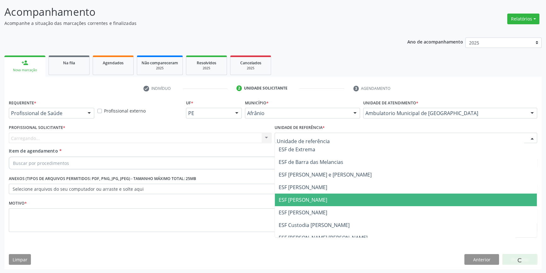
drag, startPoint x: 314, startPoint y: 198, endPoint x: 255, endPoint y: 167, distance: 67.1
click at [313, 198] on span "ESF [PERSON_NAME]" at bounding box center [302, 199] width 49 height 7
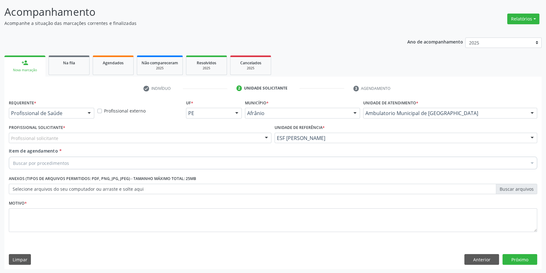
click at [222, 138] on div "Profissional solicitante" at bounding box center [140, 138] width 262 height 11
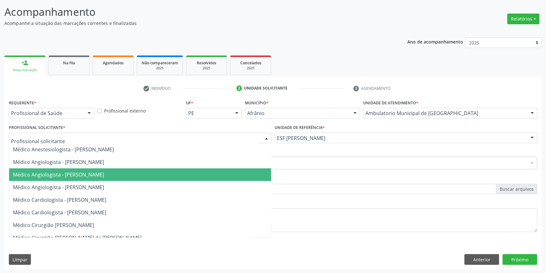
click at [138, 173] on span "Médico Angiologista - [PERSON_NAME]" at bounding box center [140, 174] width 262 height 13
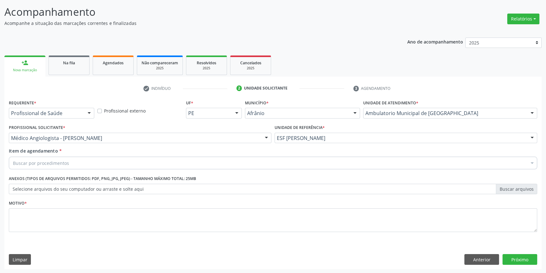
click at [95, 159] on div "Buscar por procedimentos" at bounding box center [273, 163] width 528 height 13
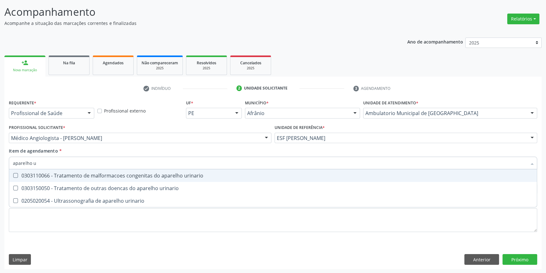
type input "aparelho ur"
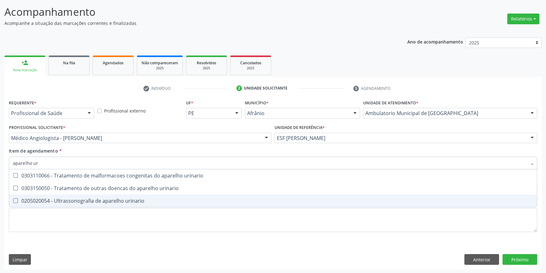
click at [116, 202] on div "0205020054 - Ultrassonografia de aparelho urinario" at bounding box center [273, 200] width 520 height 5
checkbox urinario "true"
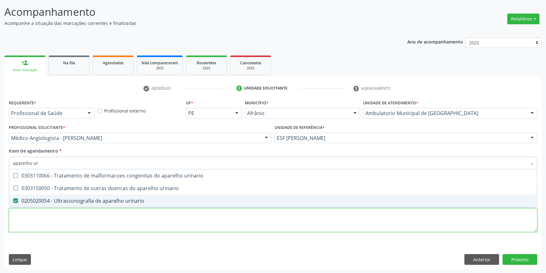
click at [108, 218] on div "Requerente * Profissional de Saúde Profissional de Saúde Paciente Nenhum result…" at bounding box center [273, 169] width 528 height 143
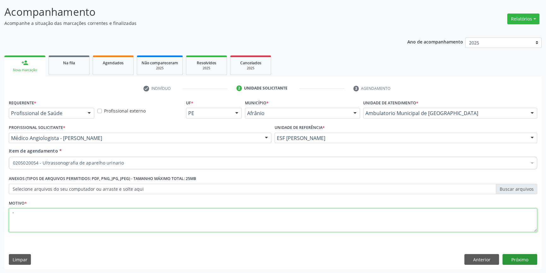
type textarea "'"
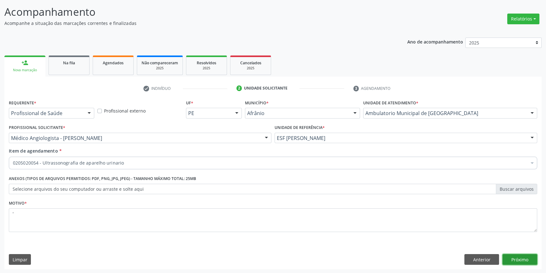
click at [528, 260] on button "Próximo" at bounding box center [519, 259] width 35 height 11
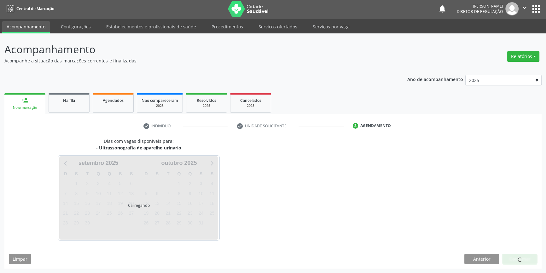
scroll to position [1, 0]
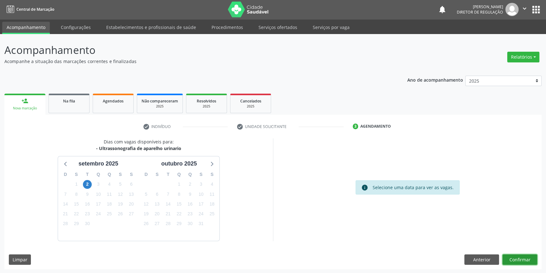
click at [530, 259] on button "Confirmar" at bounding box center [519, 259] width 35 height 11
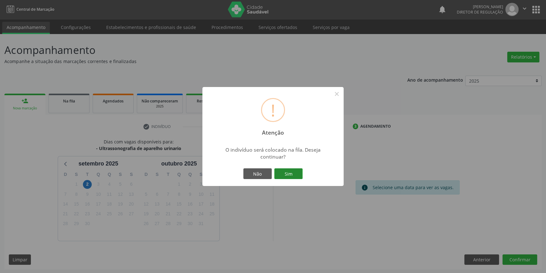
click at [297, 169] on button "Sim" at bounding box center [288, 173] width 28 height 11
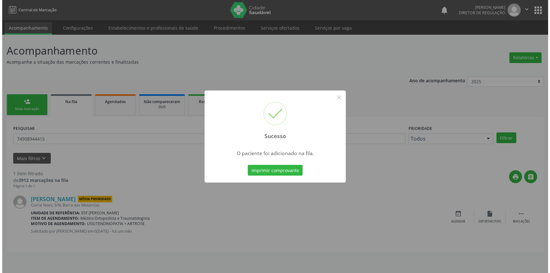
scroll to position [0, 0]
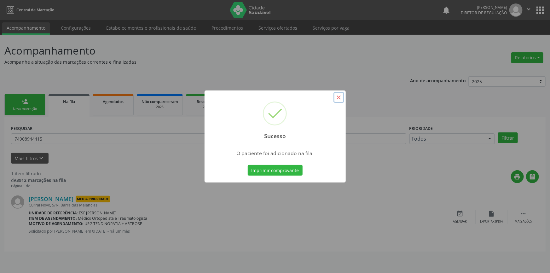
click at [334, 99] on button "×" at bounding box center [338, 97] width 11 height 11
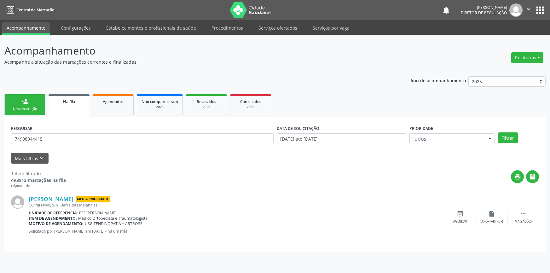
click at [34, 105] on link "person_add Nova marcação" at bounding box center [24, 104] width 41 height 21
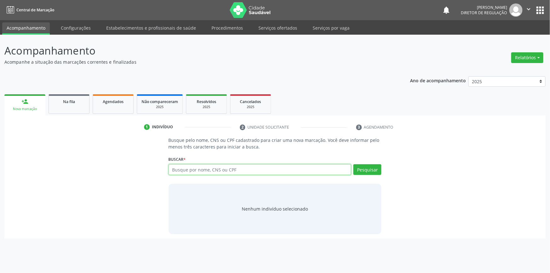
click at [226, 165] on input "text" at bounding box center [260, 169] width 183 height 11
type input "30164036415"
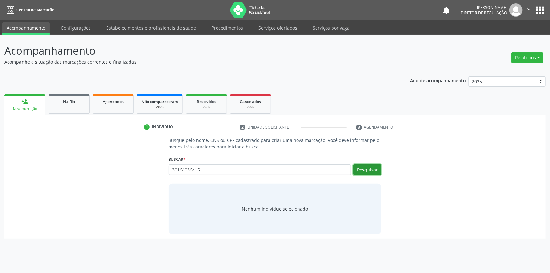
drag, startPoint x: 371, startPoint y: 169, endPoint x: 264, endPoint y: 93, distance: 131.6
click at [370, 170] on button "Pesquisar" at bounding box center [367, 169] width 28 height 11
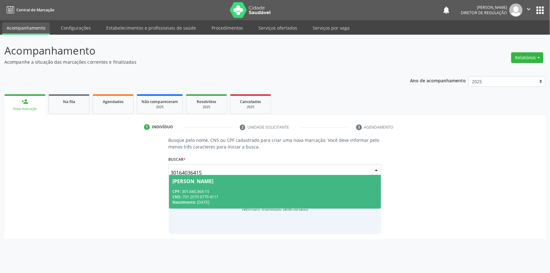
click at [204, 191] on div "CPF: 301.640.364-15" at bounding box center [275, 191] width 205 height 5
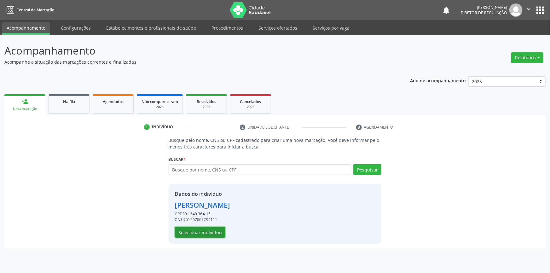
click at [202, 229] on button "Selecionar indivíduo" at bounding box center [200, 232] width 50 height 11
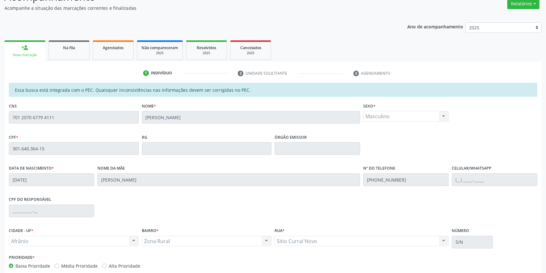
scroll to position [86, 0]
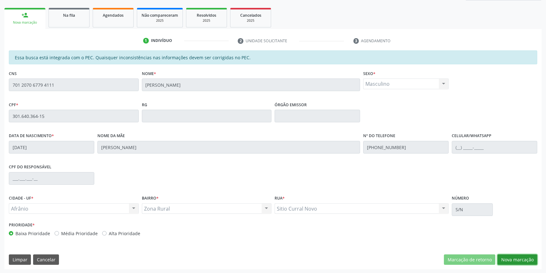
click at [518, 258] on button "Nova marcação" at bounding box center [517, 259] width 40 height 11
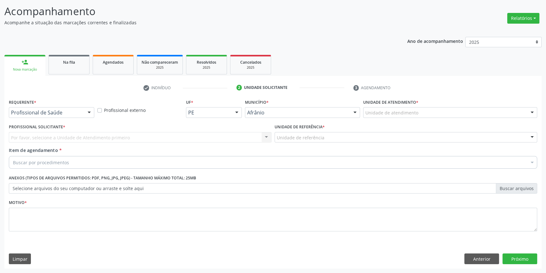
scroll to position [39, 0]
click at [410, 117] on div "Unidade de atendimento" at bounding box center [450, 113] width 174 height 11
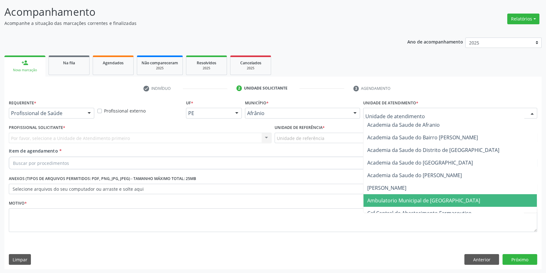
click at [413, 196] on span "Ambulatorio Municipal de [GEOGRAPHIC_DATA]" at bounding box center [449, 200] width 173 height 13
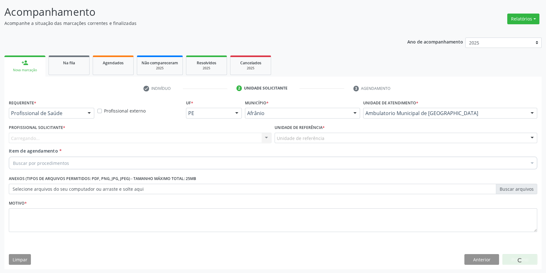
click at [327, 138] on div "Unidade de referência" at bounding box center [405, 138] width 262 height 11
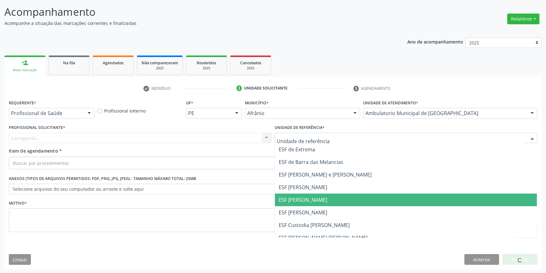
click at [311, 199] on span "ESF [PERSON_NAME]" at bounding box center [302, 199] width 49 height 7
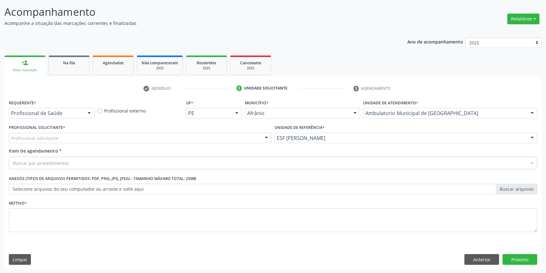
click at [213, 137] on div "Profissional solicitante Médico Anestesiologista - [PERSON_NAME] Angiologista -…" at bounding box center [140, 138] width 262 height 11
click at [213, 137] on div "Profissional solicitante" at bounding box center [140, 138] width 262 height 11
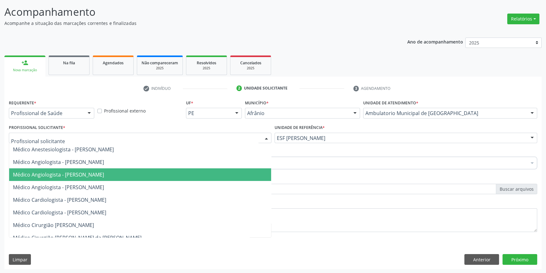
drag, startPoint x: 129, startPoint y: 179, endPoint x: 101, endPoint y: 174, distance: 28.5
click at [127, 179] on span "Médico Angiologista - [PERSON_NAME]" at bounding box center [140, 174] width 262 height 13
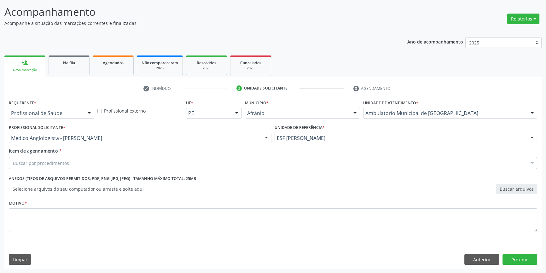
click at [75, 166] on div "Buscar por procedimentos" at bounding box center [273, 163] width 528 height 13
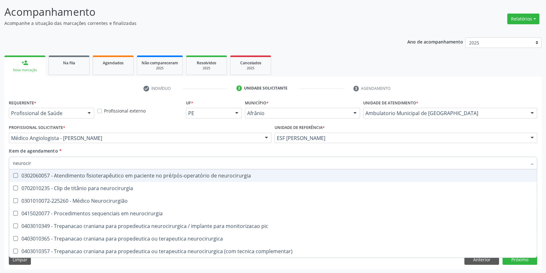
type input "neurociru"
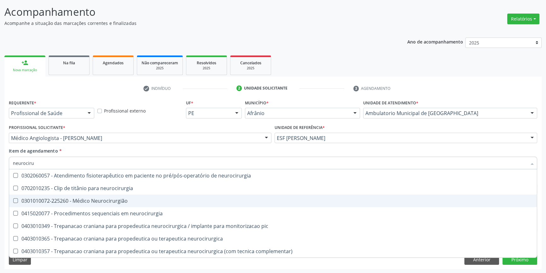
click at [96, 195] on span "0301010072-225260 - Médico Neurocirurgião" at bounding box center [272, 200] width 527 height 13
checkbox Neurocirurgião "true"
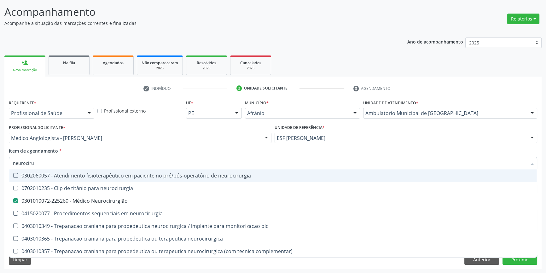
click at [121, 157] on input "neurociru" at bounding box center [269, 163] width 513 height 13
click at [133, 153] on div "Item de agendamento * neurociru Desfazer seleção 0302060057 - Atendimento fisio…" at bounding box center [273, 157] width 528 height 20
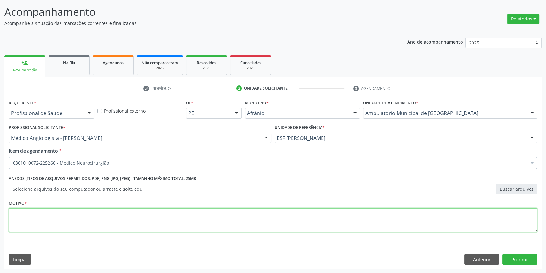
click at [109, 214] on textarea at bounding box center [273, 220] width 528 height 24
type textarea "'"
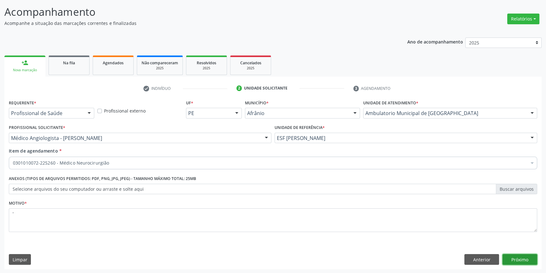
click at [521, 258] on button "Próximo" at bounding box center [519, 259] width 35 height 11
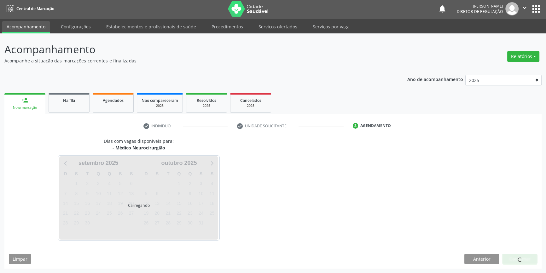
scroll to position [1, 0]
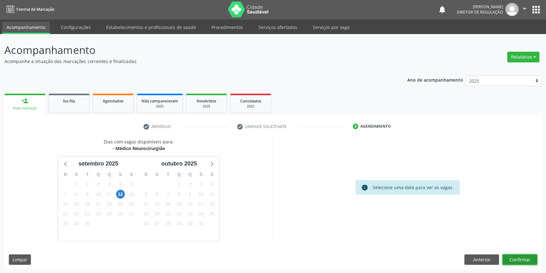
click at [518, 260] on button "Confirmar" at bounding box center [519, 259] width 35 height 11
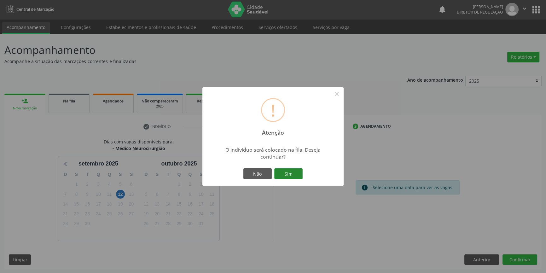
click at [284, 172] on button "Sim" at bounding box center [288, 173] width 28 height 11
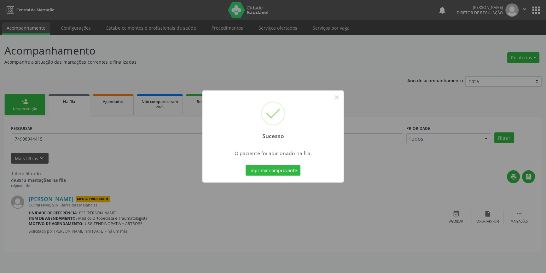
scroll to position [0, 0]
click at [337, 97] on button "×" at bounding box center [338, 97] width 11 height 11
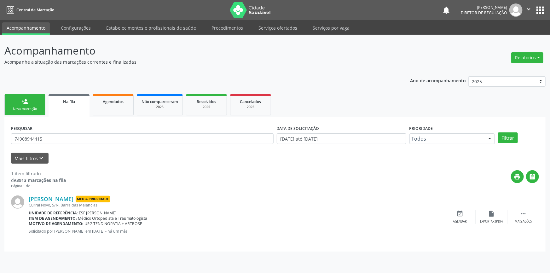
click at [40, 104] on link "person_add Nova marcação" at bounding box center [24, 104] width 41 height 21
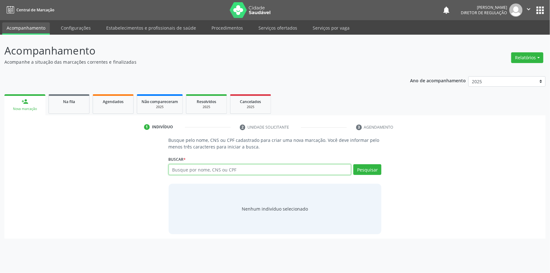
click at [261, 167] on input "text" at bounding box center [260, 169] width 183 height 11
type input "7"
type input "03809733407"
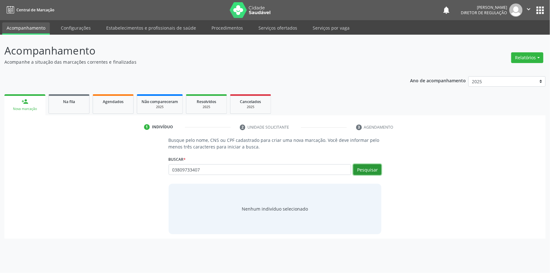
click at [373, 171] on button "Pesquisar" at bounding box center [367, 169] width 28 height 11
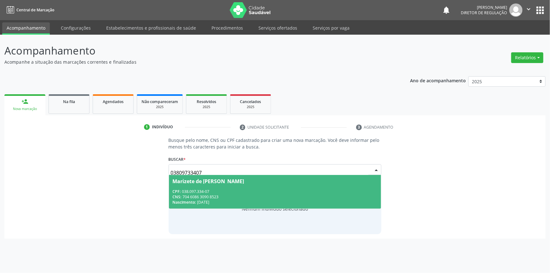
click at [245, 189] on div "CPF: 038.097.334-07" at bounding box center [275, 191] width 205 height 5
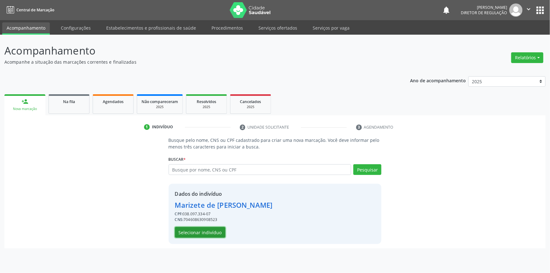
click at [214, 233] on button "Selecionar indivíduo" at bounding box center [200, 232] width 50 height 11
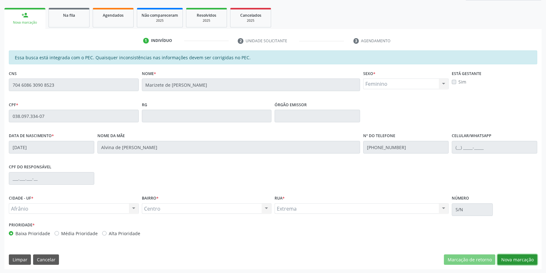
click at [525, 258] on button "Nova marcação" at bounding box center [517, 259] width 40 height 11
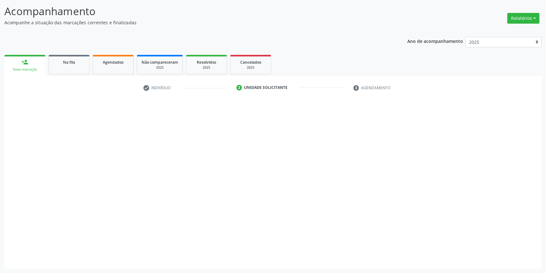
scroll to position [39, 0]
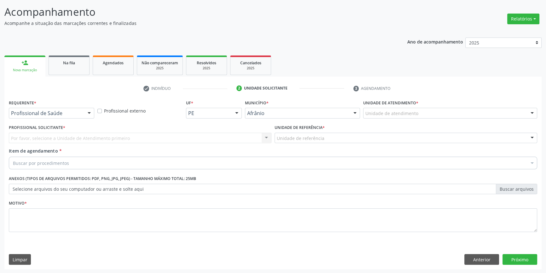
click at [413, 118] on div "Unidade de atendimento * Unidade de atendimento Academia da Saude de Afranio Ac…" at bounding box center [449, 110] width 177 height 25
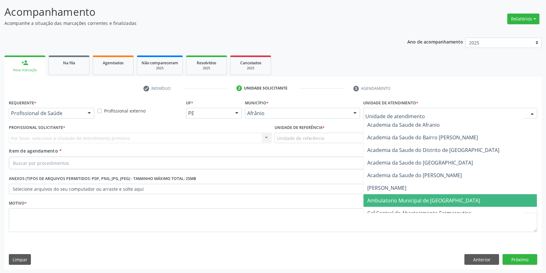
click at [409, 199] on span "Ambulatorio Municipal de [GEOGRAPHIC_DATA]" at bounding box center [423, 200] width 113 height 7
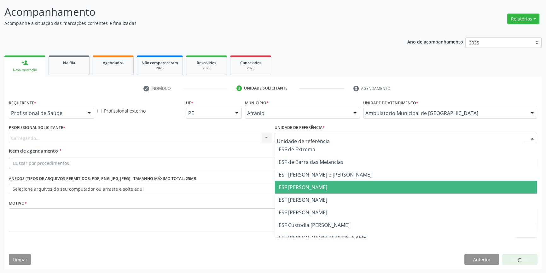
drag, startPoint x: 327, startPoint y: 195, endPoint x: 318, endPoint y: 193, distance: 9.0
click at [326, 195] on span "ESF [PERSON_NAME]" at bounding box center [406, 199] width 262 height 13
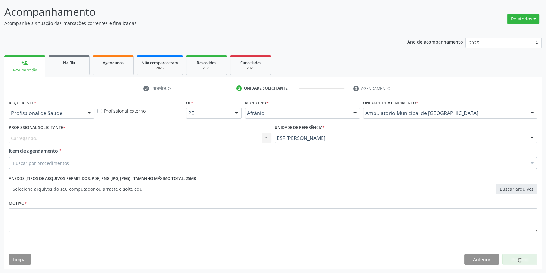
click at [203, 135] on div "Carregando... Nenhum resultado encontrado para: " " Não há nenhuma opção para s…" at bounding box center [140, 138] width 262 height 11
click at [199, 136] on div "Profissional solicitante" at bounding box center [140, 138] width 262 height 11
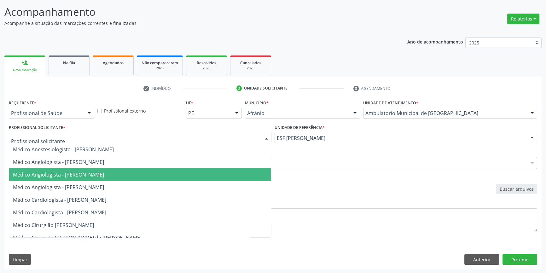
click at [116, 169] on span "Médico Angiologista - [PERSON_NAME]" at bounding box center [140, 174] width 262 height 13
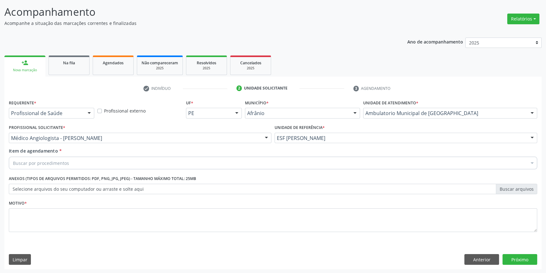
click at [96, 157] on div "Buscar por procedimentos" at bounding box center [273, 163] width 528 height 13
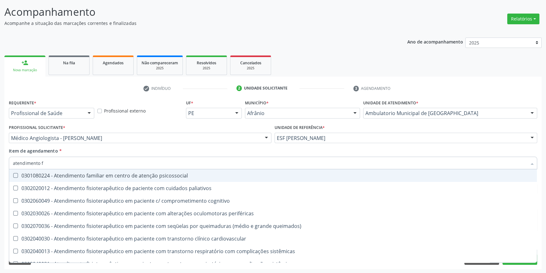
type input "atendimento fi"
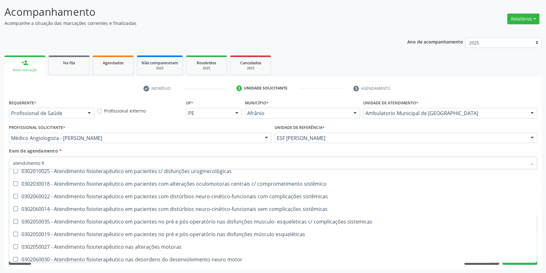
scroll to position [209, 0]
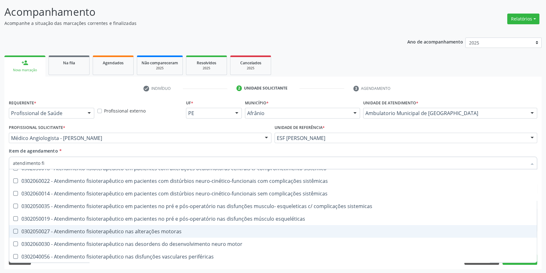
click at [157, 236] on span "0302050027 - Atendimento fisioterapêutico nas alterações motoras" at bounding box center [272, 231] width 527 height 13
checkbox motoras "true"
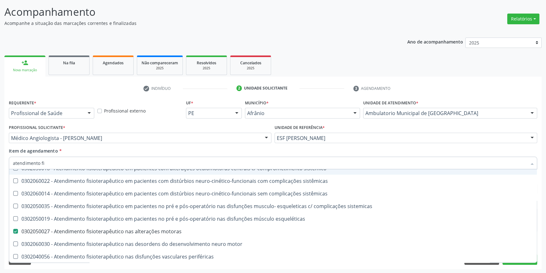
click at [180, 151] on div "Item de agendamento * atendimento fi Desfazer seleção 0302020012 - Atendimento …" at bounding box center [273, 157] width 528 height 20
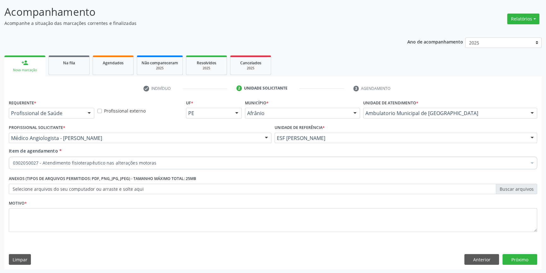
click at [129, 23] on li "Não selecionados" at bounding box center [272, 15] width 527 height 17
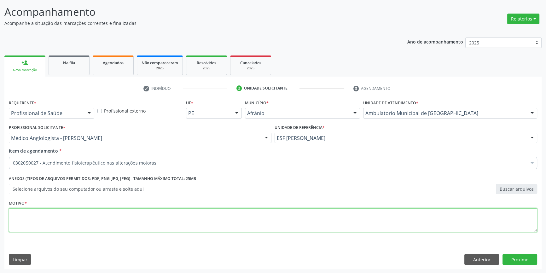
click at [122, 222] on textarea at bounding box center [273, 220] width 528 height 24
type textarea "'"
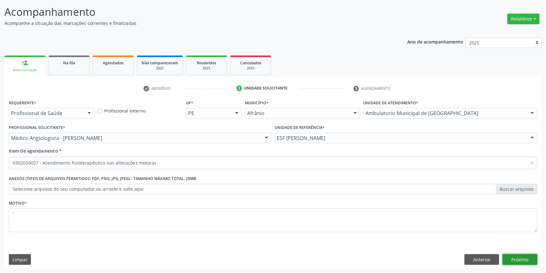
click at [508, 260] on button "Próximo" at bounding box center [519, 259] width 35 height 11
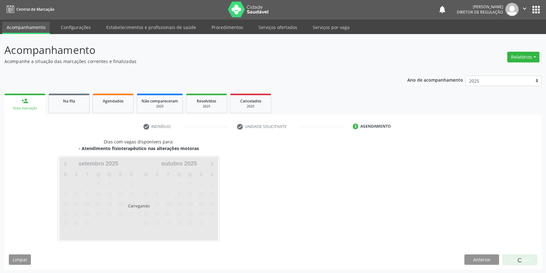
scroll to position [19, 0]
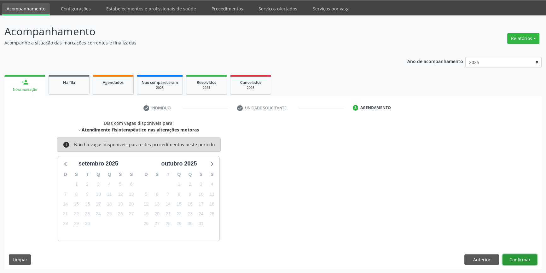
click at [523, 257] on button "Confirmar" at bounding box center [519, 259] width 35 height 11
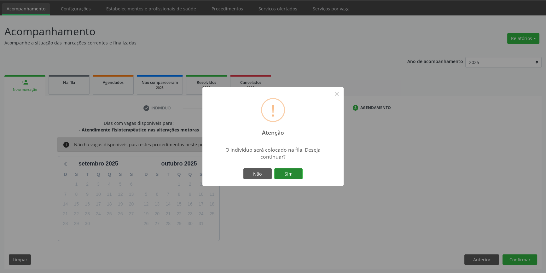
click at [286, 169] on button "Sim" at bounding box center [288, 173] width 28 height 11
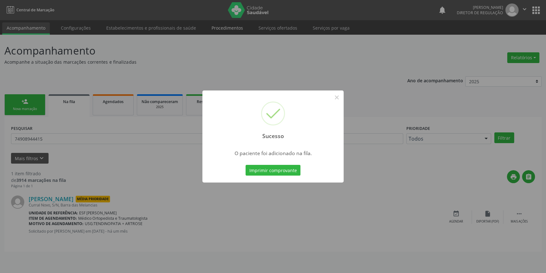
scroll to position [0, 0]
click at [338, 98] on button "×" at bounding box center [338, 97] width 11 height 11
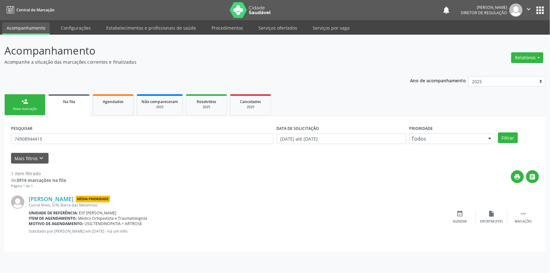
click at [32, 103] on link "person_add Nova marcação" at bounding box center [24, 104] width 41 height 21
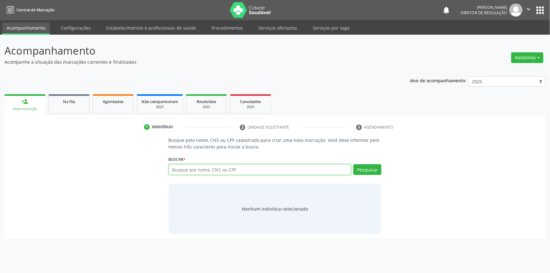
click at [181, 172] on input "text" at bounding box center [260, 169] width 183 height 11
type input "06135372467"
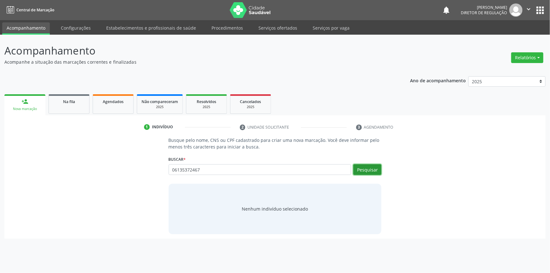
click at [370, 173] on button "Pesquisar" at bounding box center [367, 169] width 28 height 11
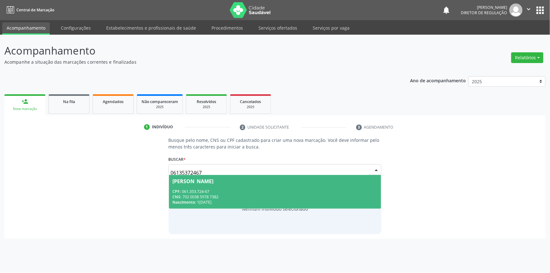
click at [291, 192] on div "CPF: 061.353.724-67" at bounding box center [275, 191] width 205 height 5
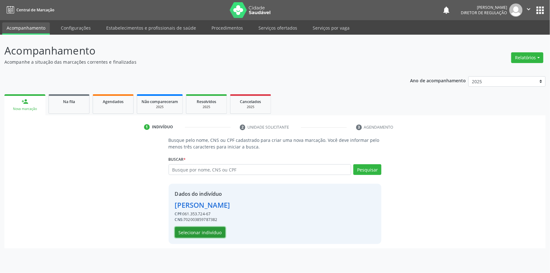
click at [210, 229] on button "Selecionar indivíduo" at bounding box center [200, 232] width 50 height 11
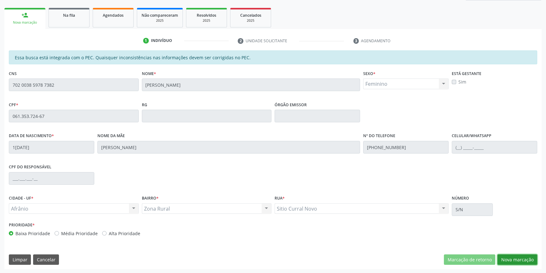
click at [522, 258] on button "Nova marcação" at bounding box center [517, 259] width 40 height 11
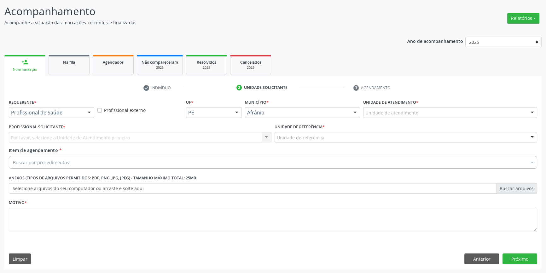
scroll to position [39, 0]
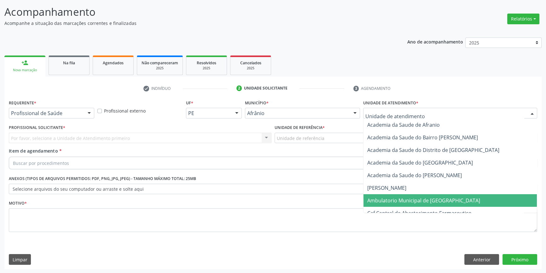
click at [418, 198] on span "Ambulatorio Municipal de [GEOGRAPHIC_DATA]" at bounding box center [423, 200] width 113 height 7
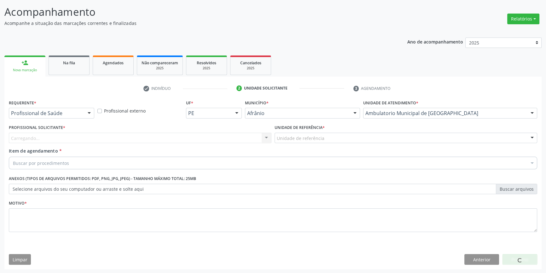
click at [328, 146] on div "Unidade de referência * Unidade de referência ESF de Extrema ESF de Barra das M…" at bounding box center [406, 135] width 266 height 25
click at [328, 140] on div at bounding box center [405, 138] width 262 height 11
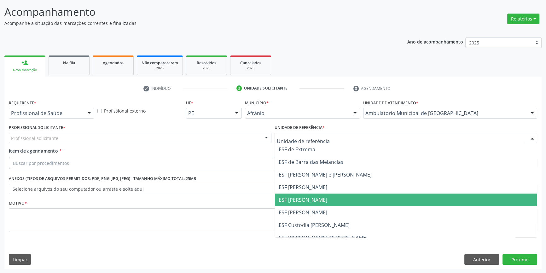
click at [311, 203] on span "ESF [PERSON_NAME]" at bounding box center [406, 199] width 262 height 13
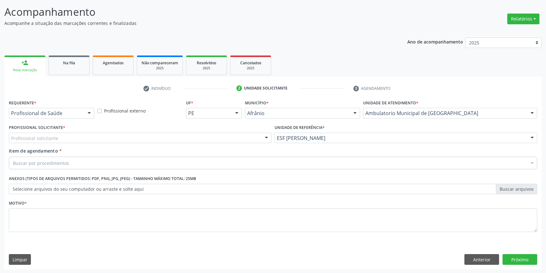
click at [198, 135] on div "Profissional solicitante" at bounding box center [140, 138] width 262 height 11
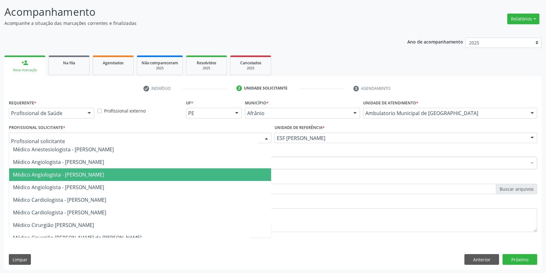
click at [133, 172] on span "Médico Angiologista - [PERSON_NAME]" at bounding box center [140, 174] width 262 height 13
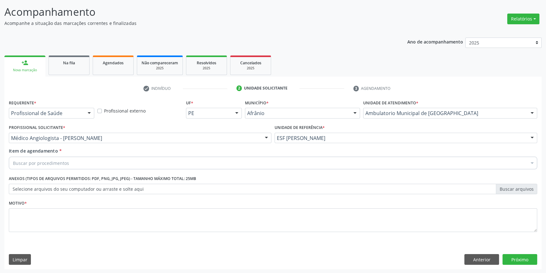
click at [116, 161] on div "Buscar por procedimentos" at bounding box center [273, 163] width 528 height 13
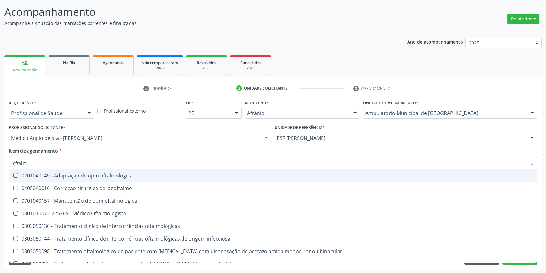
type input "oftalmo"
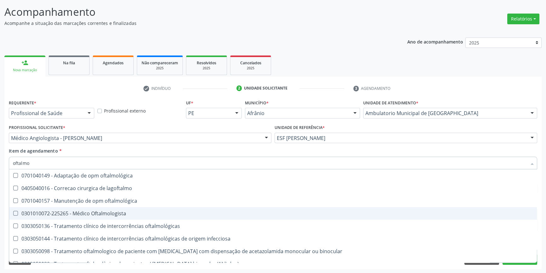
click at [116, 209] on span "0301010072-225265 - Médico Oftalmologista" at bounding box center [272, 213] width 527 height 13
checkbox Oftalmologista "true"
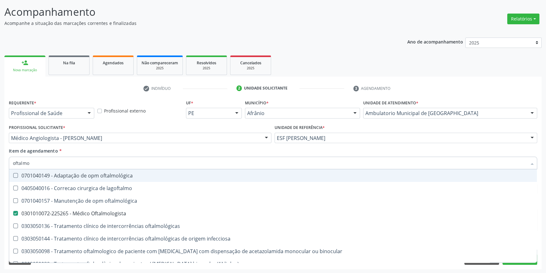
click at [130, 145] on div "Profissional Solicitante * Médico Angiologista - Luis Henrique de Sa Nunes Médi…" at bounding box center [140, 135] width 266 height 25
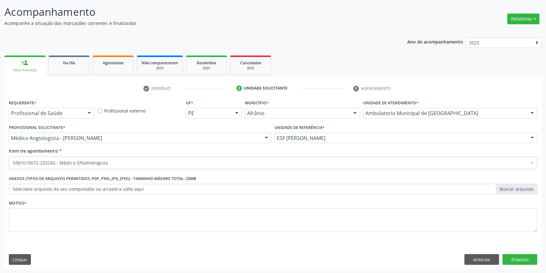
click at [113, 206] on div "Motivo *" at bounding box center [273, 214] width 528 height 33
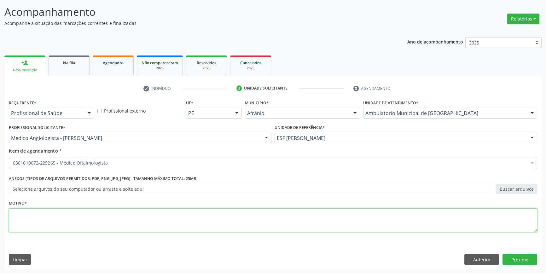
click at [110, 210] on textarea at bounding box center [273, 220] width 528 height 24
type textarea "'"
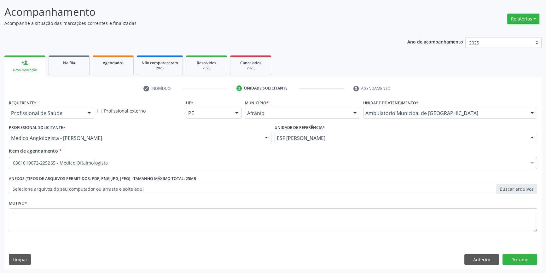
click at [523, 250] on div "Requerente * Profissional de Saúde Profissional de Saúde Paciente Nenhum result…" at bounding box center [272, 183] width 537 height 171
click at [523, 253] on div "Requerente * Profissional de Saúde Profissional de Saúde Paciente Nenhum result…" at bounding box center [272, 183] width 537 height 171
click at [523, 256] on button "Próximo" at bounding box center [519, 259] width 35 height 11
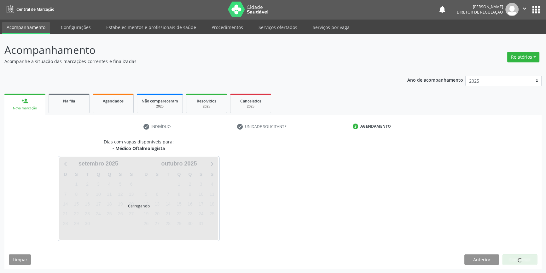
scroll to position [19, 0]
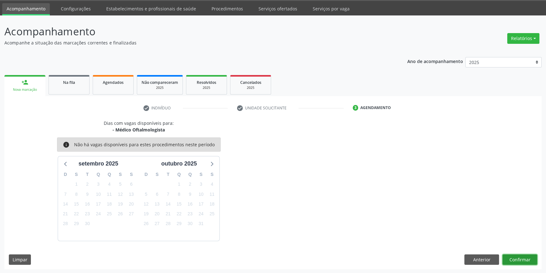
click at [520, 261] on button "Confirmar" at bounding box center [519, 259] width 35 height 11
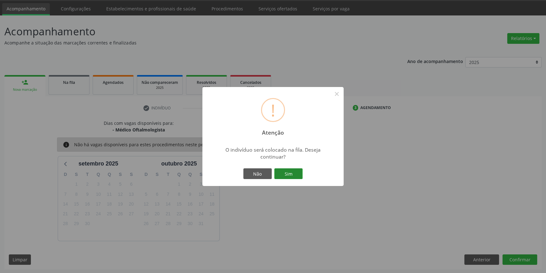
click at [289, 173] on button "Sim" at bounding box center [288, 173] width 28 height 11
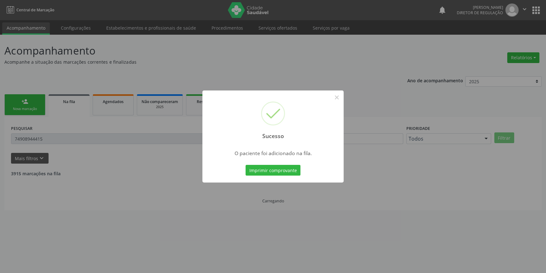
scroll to position [0, 0]
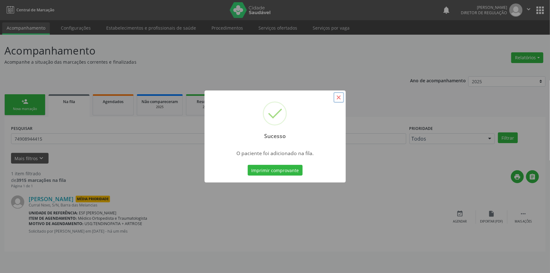
click at [339, 97] on button "×" at bounding box center [338, 97] width 11 height 11
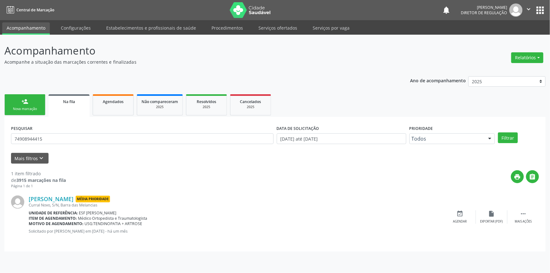
click at [31, 104] on link "person_add Nova marcação" at bounding box center [24, 104] width 41 height 21
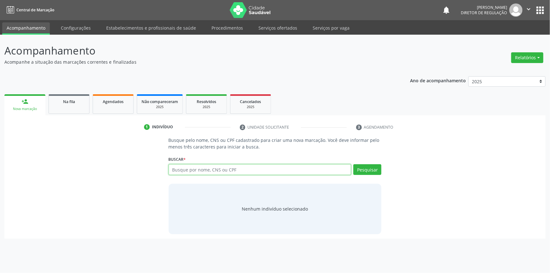
click at [240, 167] on input "text" at bounding box center [260, 169] width 183 height 11
type input "700508535890955"
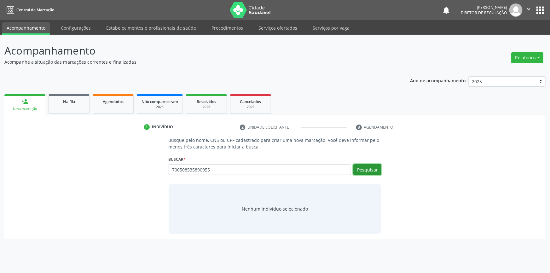
click at [362, 172] on button "Pesquisar" at bounding box center [367, 169] width 28 height 11
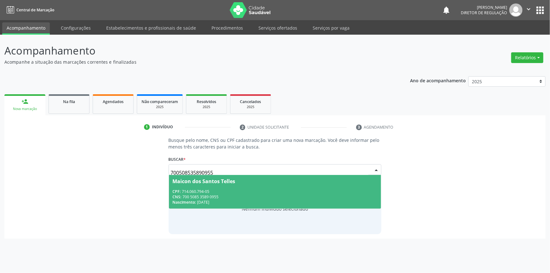
click at [293, 186] on span "Maicon dos Santos Telles CPF: 714.060.794-05 CNS: 700 5085 3589 0955 Nascimento…" at bounding box center [275, 192] width 212 height 34
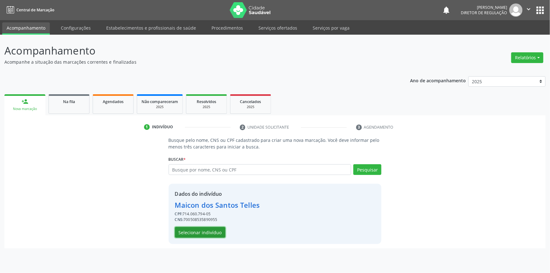
click at [208, 237] on button "Selecionar indivíduo" at bounding box center [200, 232] width 50 height 11
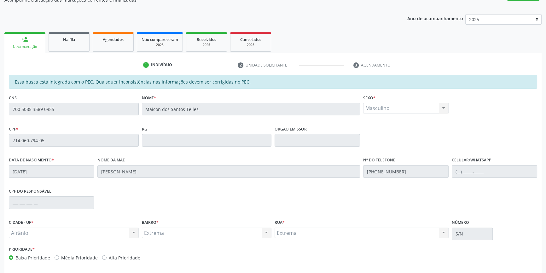
scroll to position [86, 0]
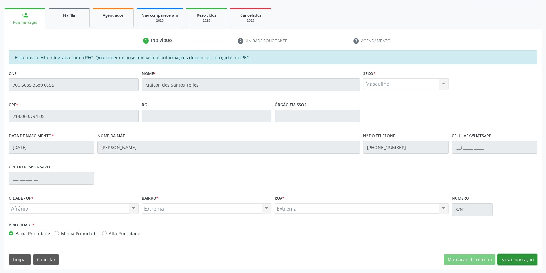
click at [519, 260] on button "Nova marcação" at bounding box center [517, 259] width 40 height 11
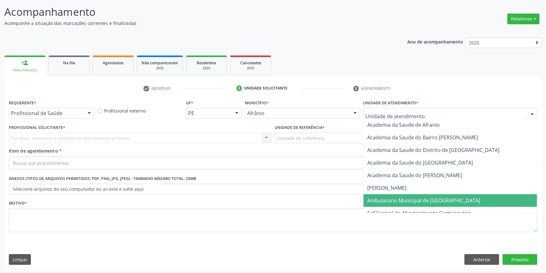
click at [407, 204] on span "Ambulatorio Municipal de [GEOGRAPHIC_DATA]" at bounding box center [449, 200] width 173 height 13
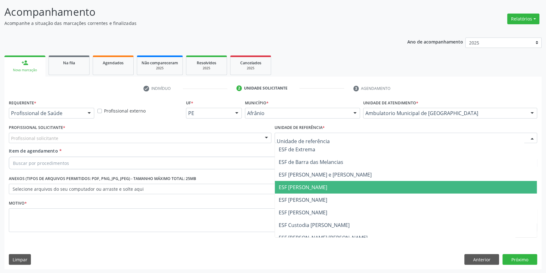
drag, startPoint x: 312, startPoint y: 198, endPoint x: 175, endPoint y: 155, distance: 144.3
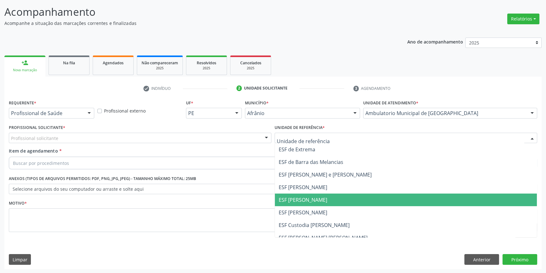
click at [312, 198] on span "ESF [PERSON_NAME]" at bounding box center [302, 199] width 49 height 7
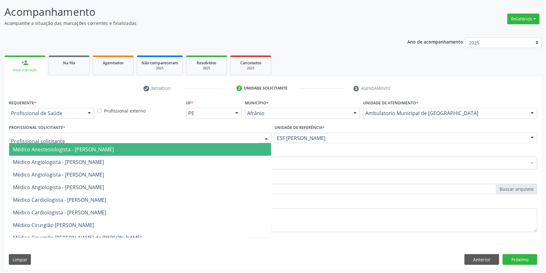
click at [168, 140] on div at bounding box center [140, 138] width 262 height 11
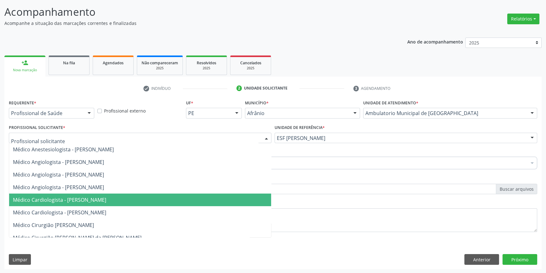
click at [94, 193] on span "Médico Cardiologista - [PERSON_NAME]" at bounding box center [140, 199] width 262 height 13
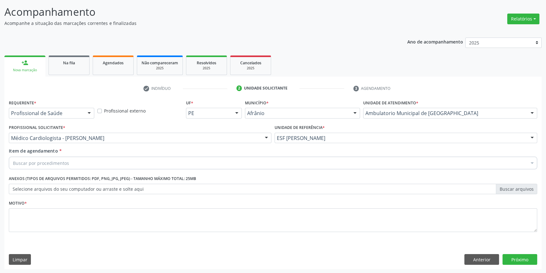
click at [81, 164] on div "Buscar por procedimentos" at bounding box center [273, 163] width 528 height 13
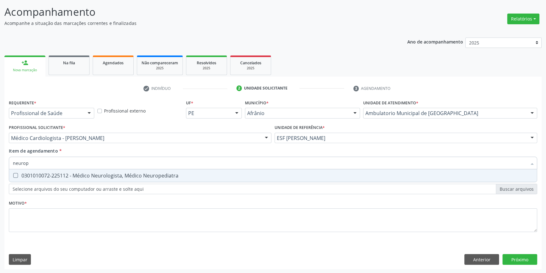
type input "neurope"
click at [87, 173] on div "0301010072-225112 - Médico Neurologista, Médico Neuropediatra" at bounding box center [273, 175] width 520 height 5
checkbox Neuropediatra "true"
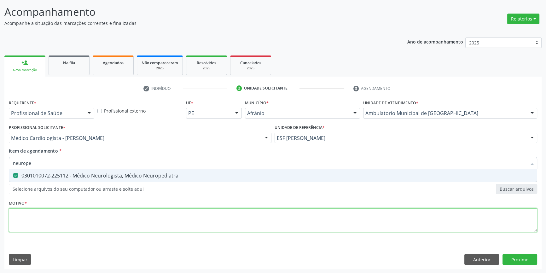
click at [80, 227] on div "Requerente * Profissional de Saúde Profissional de Saúde Paciente Nenhum result…" at bounding box center [273, 169] width 528 height 143
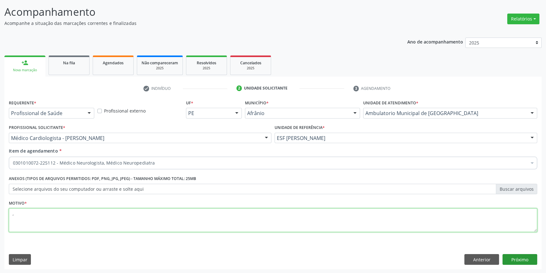
type textarea ","
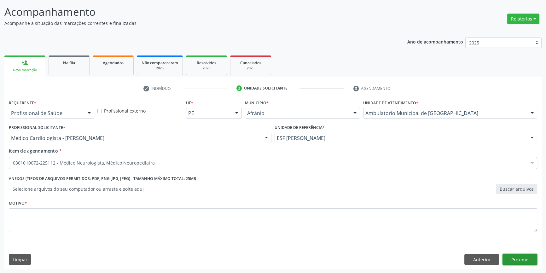
click at [518, 255] on button "Próximo" at bounding box center [519, 259] width 35 height 11
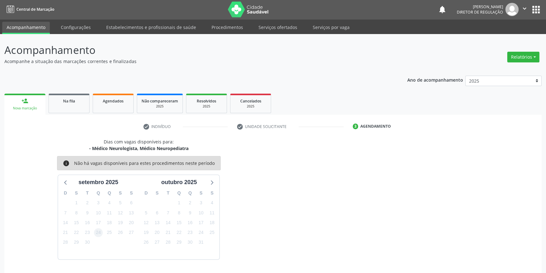
scroll to position [19, 0]
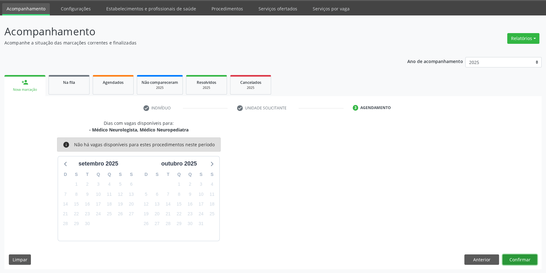
click at [525, 257] on button "Confirmar" at bounding box center [519, 259] width 35 height 11
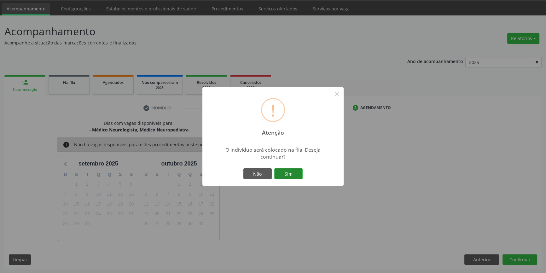
click at [294, 172] on button "Sim" at bounding box center [288, 173] width 28 height 11
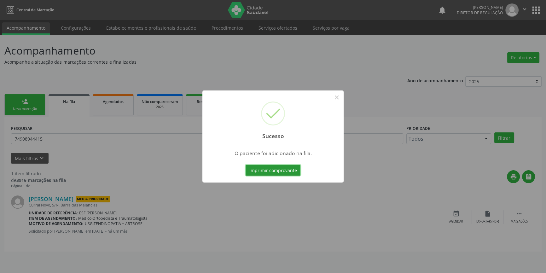
scroll to position [0, 0]
click at [332, 96] on div "Sucesso ×" at bounding box center [274, 117] width 141 height 54
click at [340, 96] on button "×" at bounding box center [338, 97] width 11 height 11
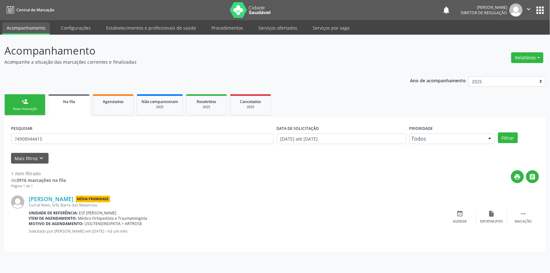
click at [20, 101] on link "person_add Nova marcação" at bounding box center [24, 104] width 41 height 21
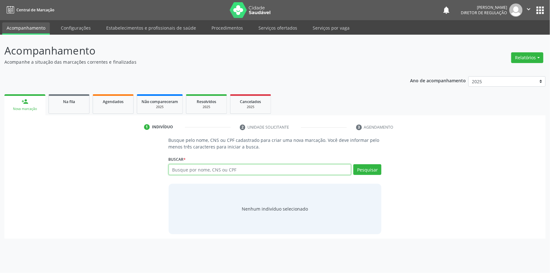
click at [184, 165] on input "text" at bounding box center [260, 169] width 183 height 11
type input "700508535890955"
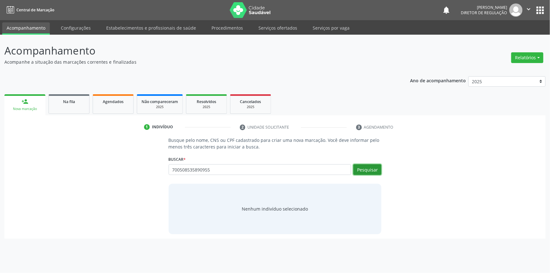
click at [377, 169] on button "Pesquisar" at bounding box center [367, 169] width 28 height 11
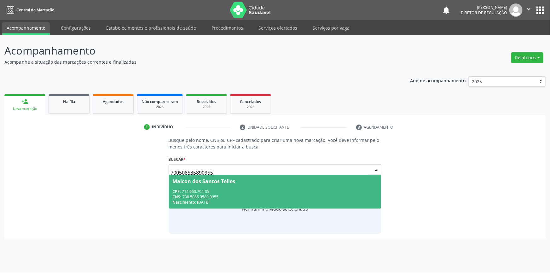
click at [239, 195] on div "CNS: 700 5085 3589 0955" at bounding box center [275, 196] width 205 height 5
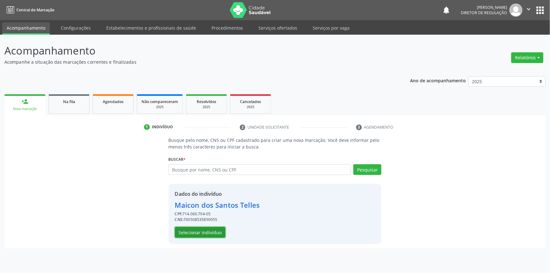
click at [209, 233] on button "Selecionar indivíduo" at bounding box center [200, 232] width 50 height 11
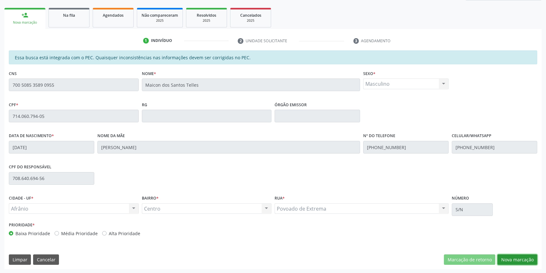
click at [518, 259] on button "Nova marcação" at bounding box center [517, 259] width 40 height 11
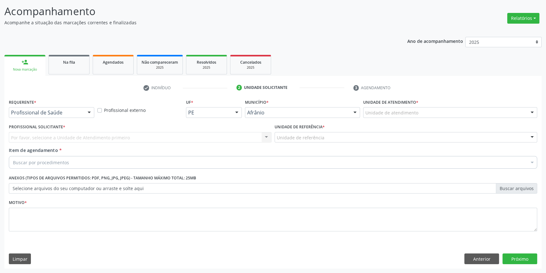
scroll to position [39, 0]
click at [392, 121] on div "Unidade de atendimento * Unidade de atendimento Academia da Saude de Afranio Ac…" at bounding box center [449, 110] width 177 height 25
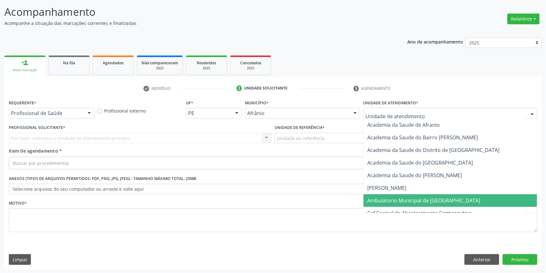
click at [399, 202] on span "Ambulatorio Municipal de [GEOGRAPHIC_DATA]" at bounding box center [423, 200] width 113 height 7
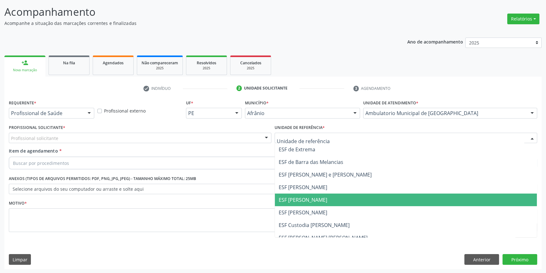
click at [306, 198] on span "ESF [PERSON_NAME]" at bounding box center [302, 199] width 49 height 7
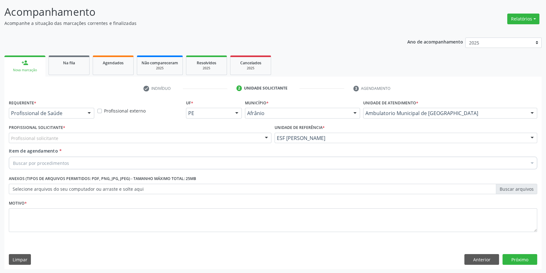
drag, startPoint x: 186, startPoint y: 137, endPoint x: 183, endPoint y: 135, distance: 3.3
click at [185, 137] on div "Profissional solicitante" at bounding box center [140, 138] width 262 height 11
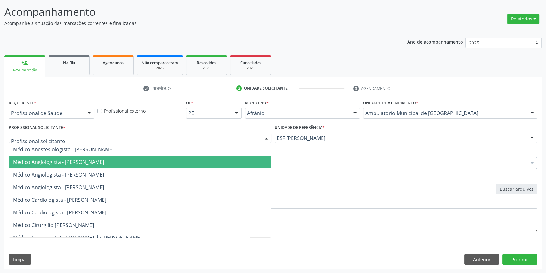
click at [104, 164] on span "Médico Angiologista - [PERSON_NAME]" at bounding box center [58, 161] width 91 height 7
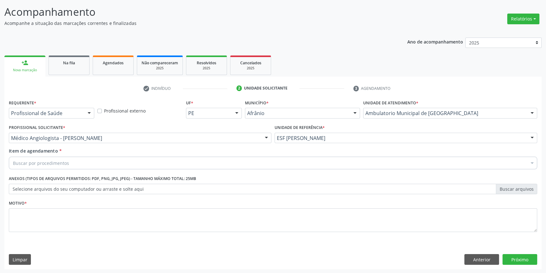
click at [112, 165] on div "Buscar por procedimentos" at bounding box center [273, 163] width 528 height 13
type input "otorr"
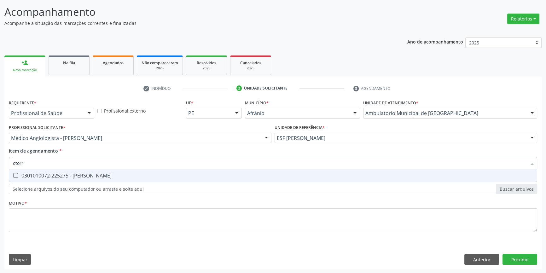
click at [104, 175] on div "0301010072-225275 - [PERSON_NAME]" at bounding box center [273, 175] width 520 height 5
checkbox Otorrinolaringologista "true"
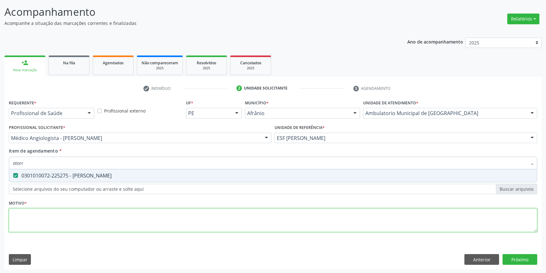
click at [77, 219] on div "Requerente * Profissional de Saúde Profissional de Saúde Paciente Nenhum result…" at bounding box center [273, 169] width 528 height 143
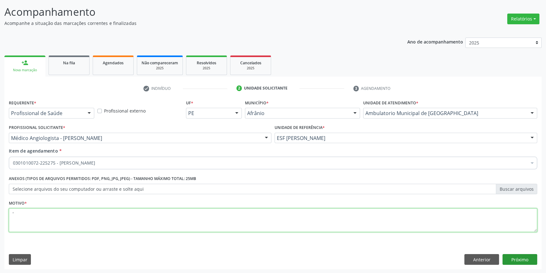
type textarea "'"
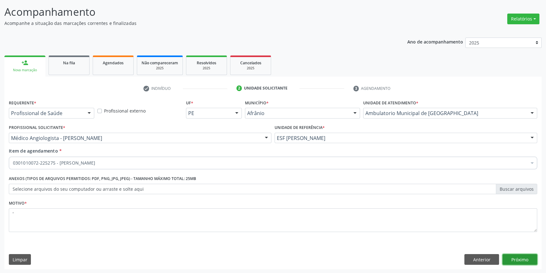
click at [532, 259] on button "Próximo" at bounding box center [519, 259] width 35 height 11
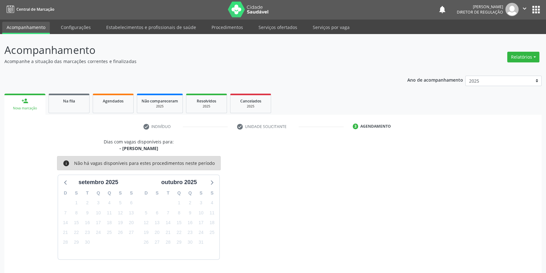
scroll to position [19, 0]
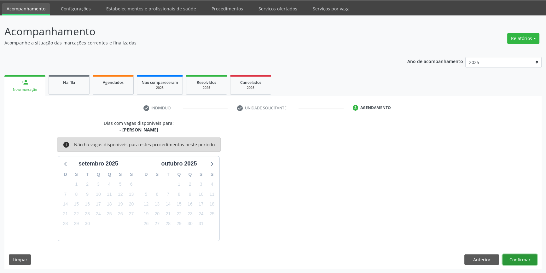
click at [515, 255] on button "Confirmar" at bounding box center [519, 259] width 35 height 11
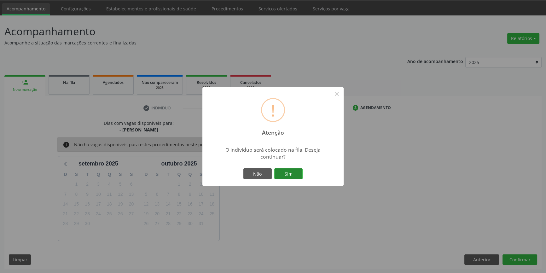
click at [286, 170] on button "Sim" at bounding box center [288, 173] width 28 height 11
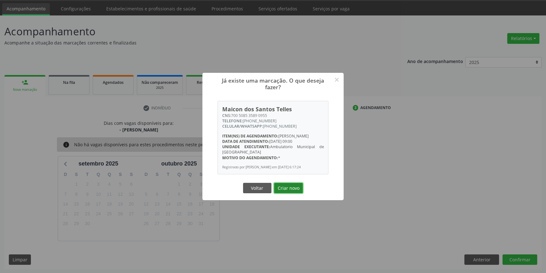
click at [287, 193] on button "Criar novo" at bounding box center [288, 188] width 29 height 11
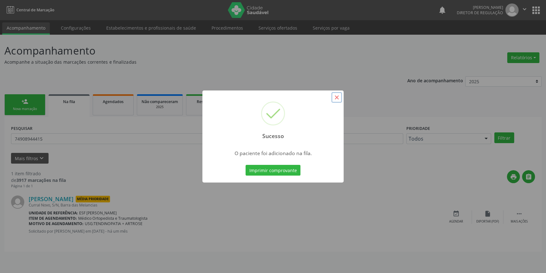
click at [341, 100] on button "×" at bounding box center [336, 97] width 11 height 11
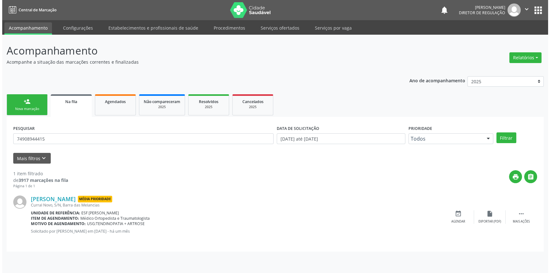
scroll to position [0, 0]
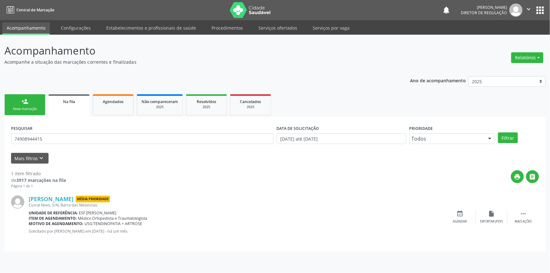
click at [34, 96] on link "person_add Nova marcação" at bounding box center [24, 104] width 41 height 21
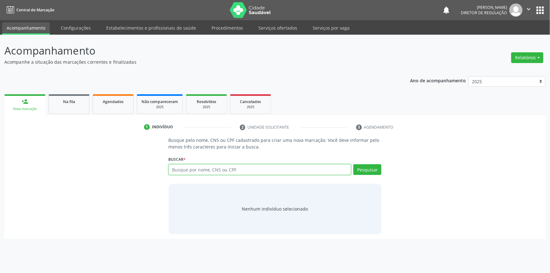
click at [212, 171] on input "text" at bounding box center [260, 169] width 183 height 11
type input "702808656022664"
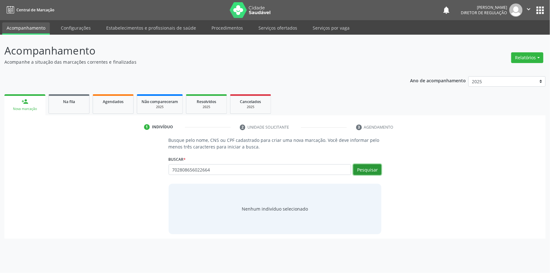
click at [369, 167] on button "Pesquisar" at bounding box center [367, 169] width 28 height 11
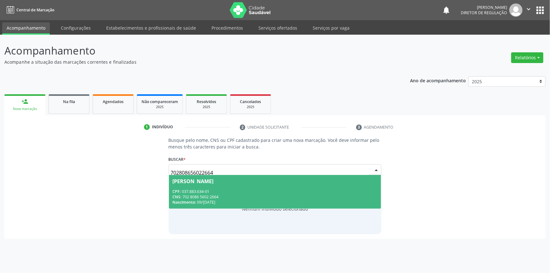
click at [220, 186] on span "[PERSON_NAME] CPF: 037.883.634-01 CNS: 702 8086 5602 2664 Nascimento: 09/[DATE]" at bounding box center [275, 192] width 212 height 34
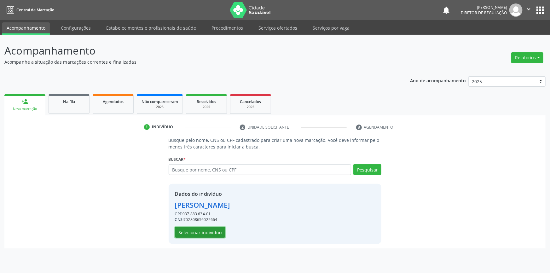
click at [208, 231] on button "Selecionar indivíduo" at bounding box center [200, 232] width 50 height 11
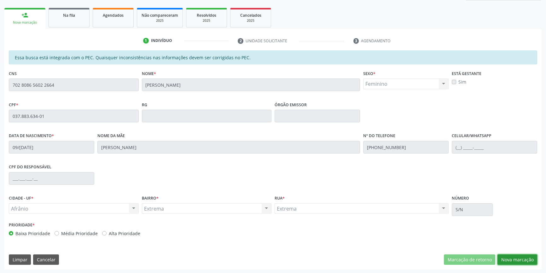
click at [527, 263] on button "Nova marcação" at bounding box center [517, 259] width 40 height 11
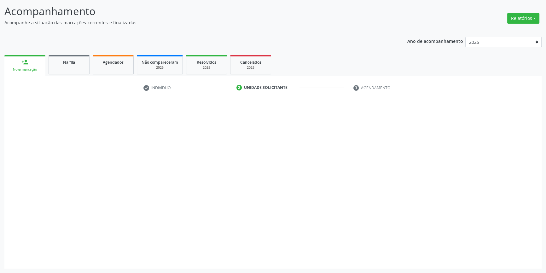
scroll to position [39, 0]
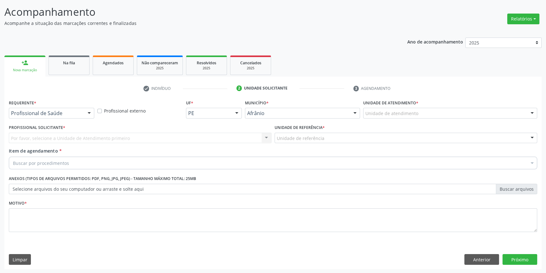
click at [398, 120] on div "Unidade de atendimento * Unidade de atendimento Academia da Saude de Afranio Ac…" at bounding box center [449, 110] width 177 height 25
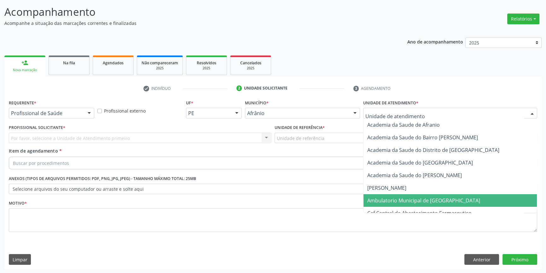
click at [395, 197] on span "Ambulatorio Municipal de [GEOGRAPHIC_DATA]" at bounding box center [423, 200] width 113 height 7
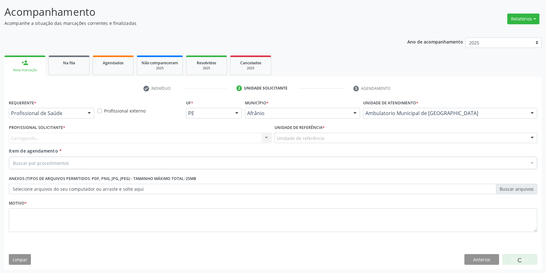
drag, startPoint x: 332, startPoint y: 140, endPoint x: 324, endPoint y: 153, distance: 15.7
click at [331, 140] on div "Unidade de referência" at bounding box center [405, 138] width 262 height 11
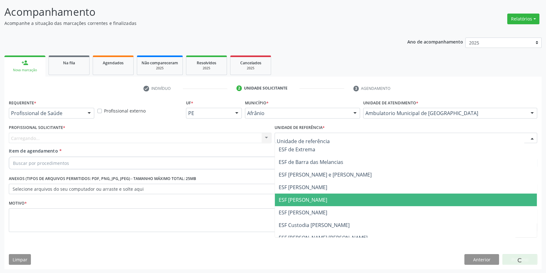
click at [306, 196] on span "ESF [PERSON_NAME]" at bounding box center [302, 199] width 49 height 7
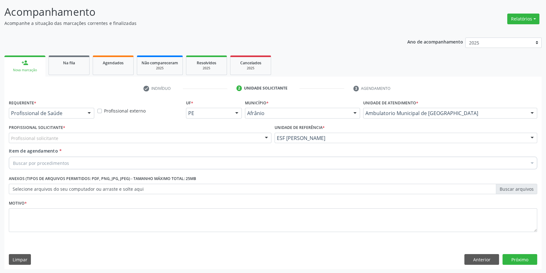
click at [216, 141] on div "Profissional solicitante" at bounding box center [140, 138] width 262 height 11
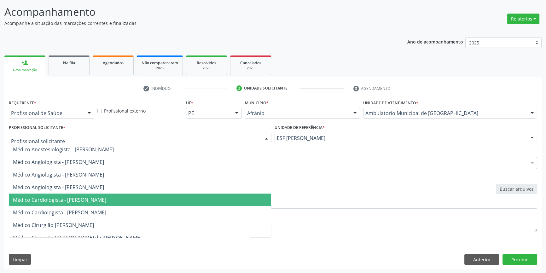
click at [83, 201] on span "Médico Cardiologista - [PERSON_NAME]" at bounding box center [59, 199] width 93 height 7
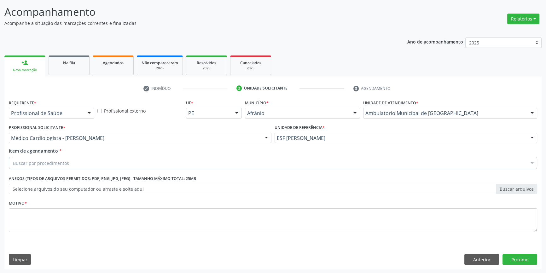
click at [79, 162] on div "Buscar por procedimentos" at bounding box center [273, 163] width 528 height 13
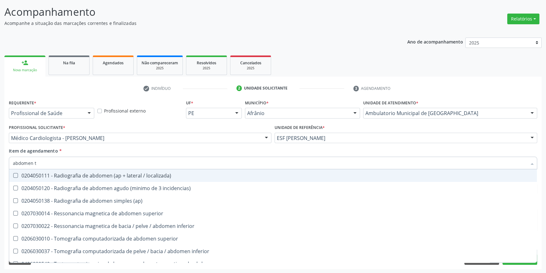
type input "abdomen to"
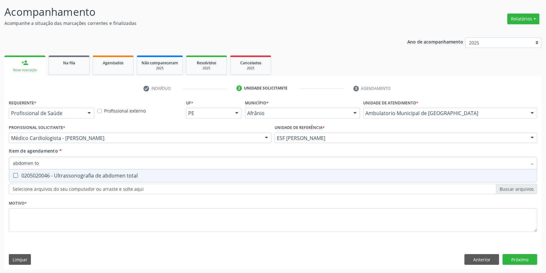
click at [75, 174] on div "0205020046 - Ultrassonografia de abdomen total" at bounding box center [273, 175] width 520 height 5
checkbox total "true"
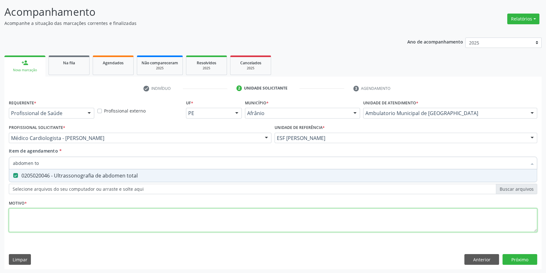
click at [69, 218] on div "Requerente * Profissional de Saúde Profissional de Saúde Paciente Nenhum result…" at bounding box center [273, 169] width 528 height 143
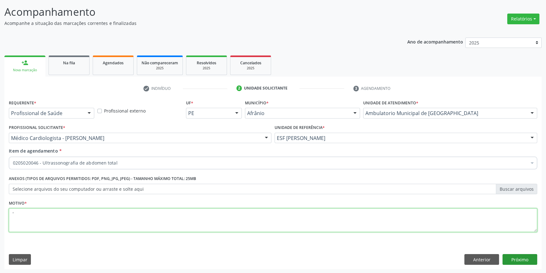
type textarea "'"
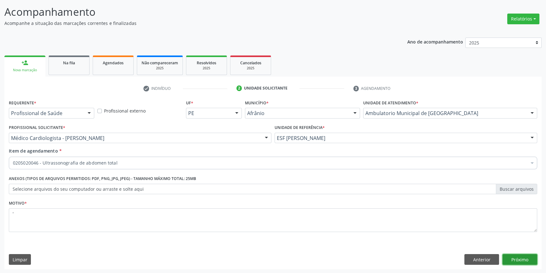
click at [528, 258] on button "Próximo" at bounding box center [519, 259] width 35 height 11
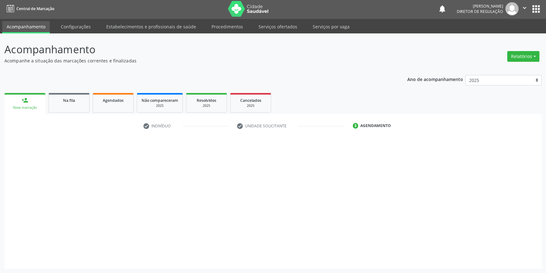
scroll to position [1, 0]
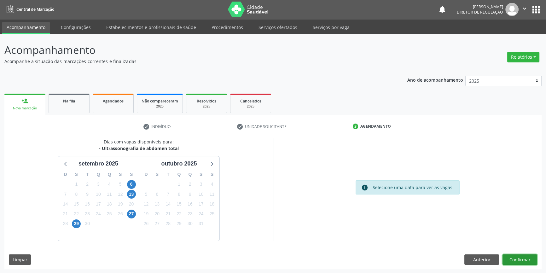
click at [524, 256] on button "Confirmar" at bounding box center [519, 259] width 35 height 11
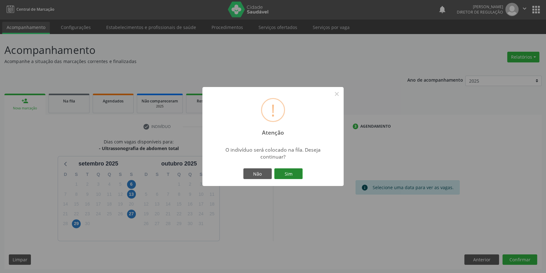
click at [289, 174] on button "Sim" at bounding box center [288, 173] width 28 height 11
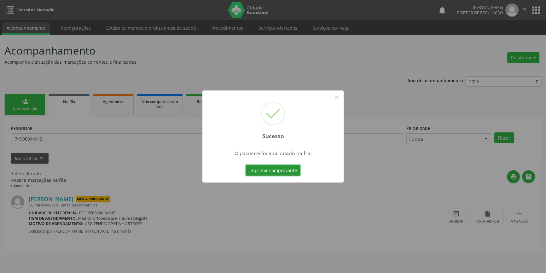
scroll to position [0, 0]
click at [336, 100] on button "×" at bounding box center [338, 97] width 11 height 11
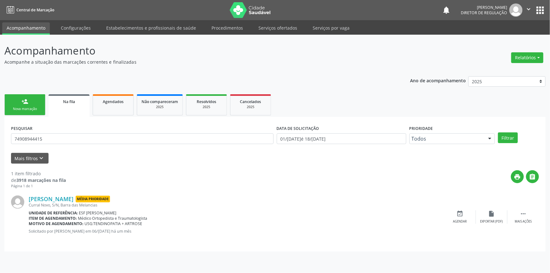
click at [26, 98] on div "person_add" at bounding box center [24, 101] width 7 height 7
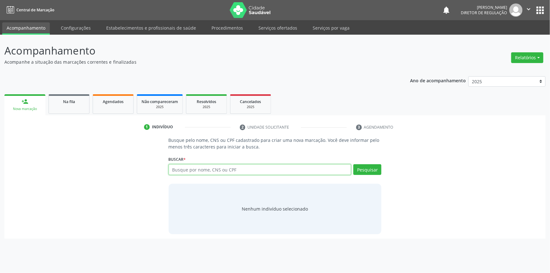
click at [214, 170] on input "text" at bounding box center [260, 169] width 183 height 11
type input "704002365483566"
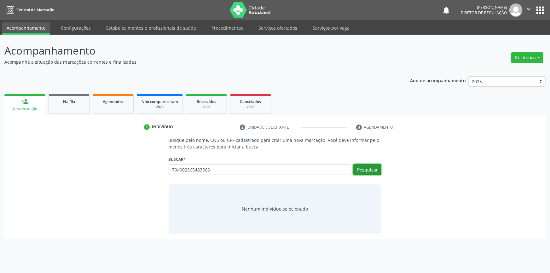
click at [368, 170] on button "Pesquisar" at bounding box center [367, 169] width 28 height 11
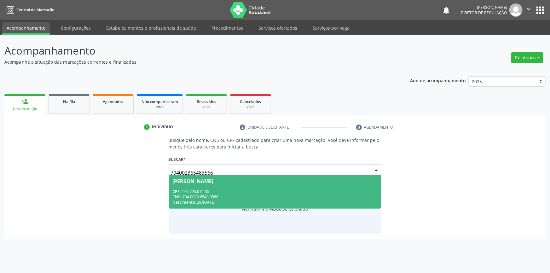
click at [255, 197] on div "CNS: 704 0023 6548 3566" at bounding box center [275, 196] width 205 height 5
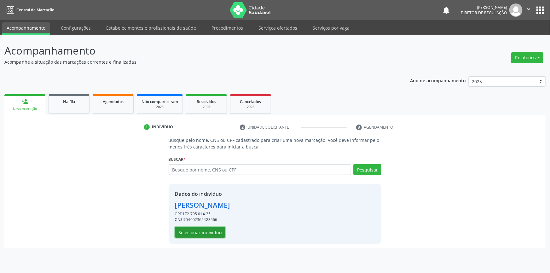
click at [215, 232] on button "Selecionar indivíduo" at bounding box center [200, 232] width 50 height 11
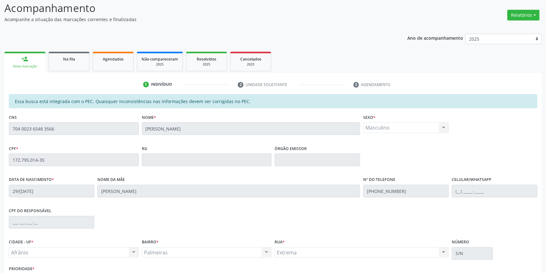
scroll to position [86, 0]
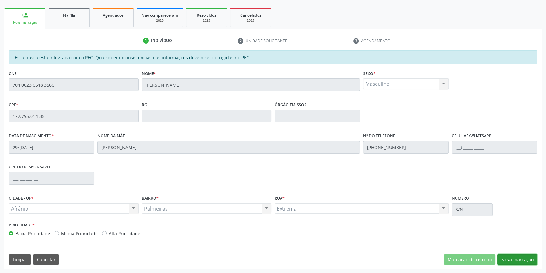
click at [517, 261] on button "Nova marcação" at bounding box center [517, 259] width 40 height 11
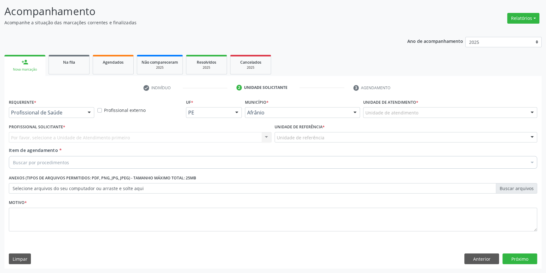
scroll to position [39, 0]
click at [408, 117] on div at bounding box center [450, 113] width 174 height 11
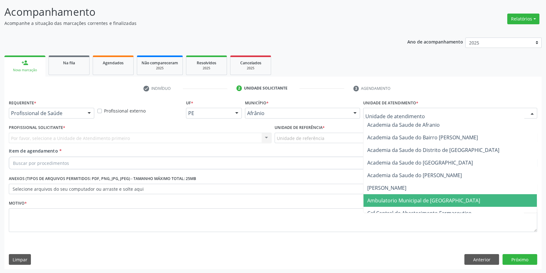
click at [402, 197] on span "Ambulatorio Municipal de [GEOGRAPHIC_DATA]" at bounding box center [423, 200] width 113 height 7
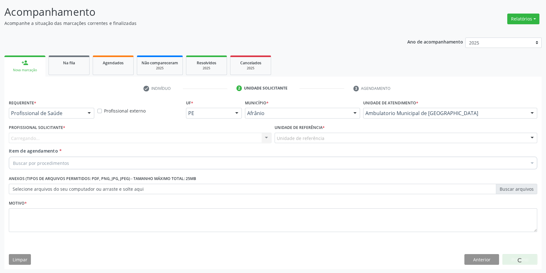
click at [326, 138] on div "Unidade de referência" at bounding box center [405, 138] width 262 height 11
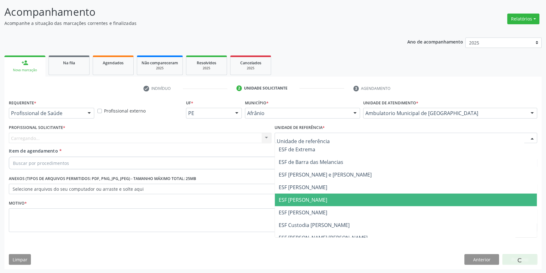
click at [312, 201] on span "ESF [PERSON_NAME]" at bounding box center [302, 199] width 49 height 7
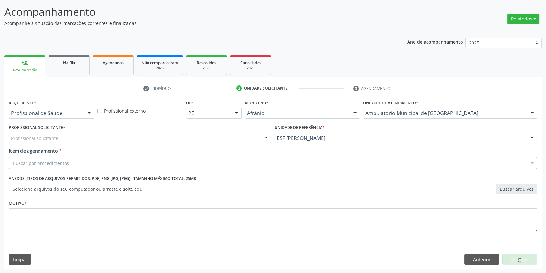
click at [209, 135] on div "Profissional solicitante" at bounding box center [140, 138] width 262 height 11
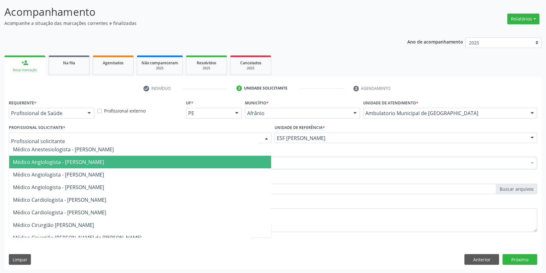
click at [104, 164] on span "Médico Angiologista - [PERSON_NAME]" at bounding box center [58, 161] width 91 height 7
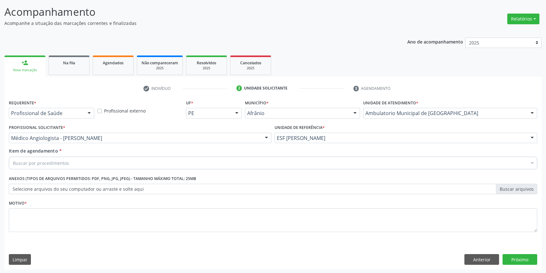
click at [105, 158] on div "Buscar por procedimentos" at bounding box center [273, 163] width 528 height 13
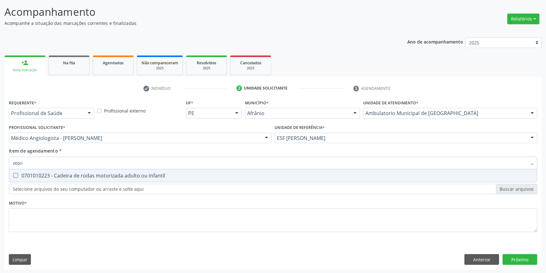
drag, startPoint x: 62, startPoint y: 161, endPoint x: 0, endPoint y: 155, distance: 62.1
click at [0, 155] on div "Acompanhamento Acompanhe a situação das marcações correntes e finalizadas Relat…" at bounding box center [273, 134] width 546 height 277
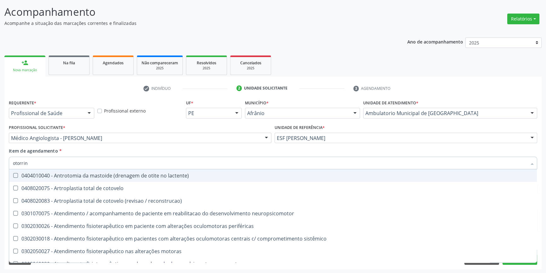
type input "otorrino"
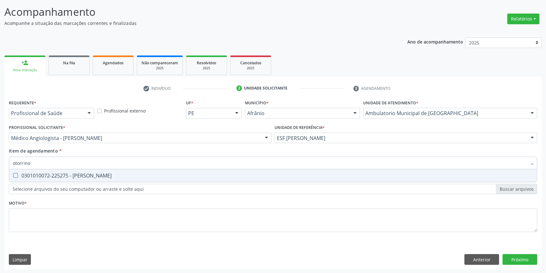
click at [77, 173] on div "0301010072-225275 - [PERSON_NAME]" at bounding box center [273, 175] width 520 height 5
checkbox Otorrinolaringologista "true"
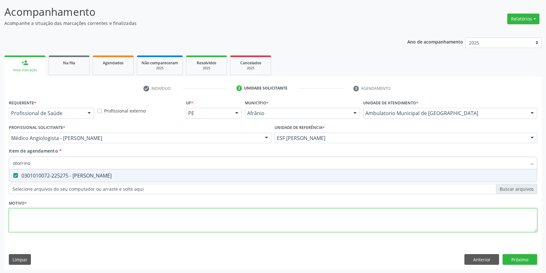
click at [67, 230] on div "Requerente * Profissional de Saúde Profissional de Saúde Paciente Nenhum result…" at bounding box center [273, 169] width 528 height 143
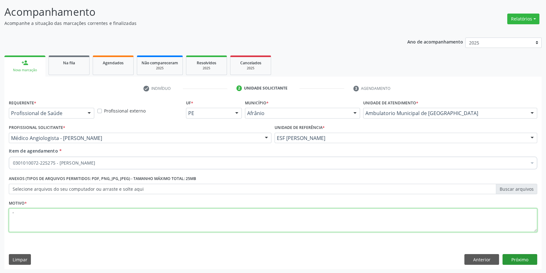
type textarea "'"
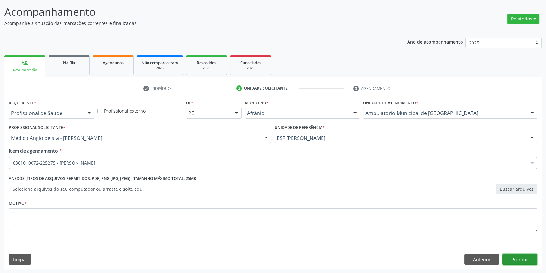
click at [525, 261] on button "Próximo" at bounding box center [519, 259] width 35 height 11
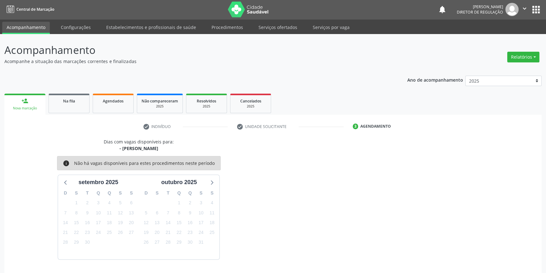
scroll to position [19, 0]
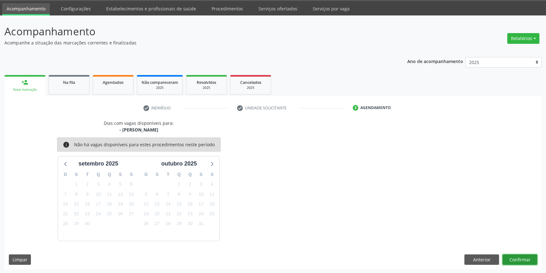
click at [530, 261] on button "Confirmar" at bounding box center [519, 259] width 35 height 11
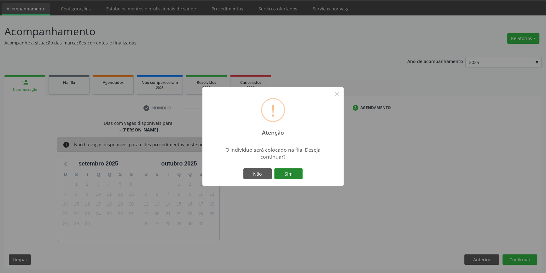
click at [293, 173] on button "Sim" at bounding box center [288, 173] width 28 height 11
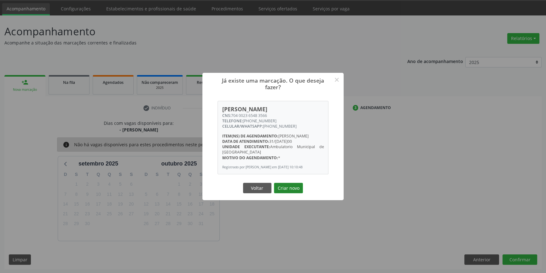
click at [299, 191] on button "Criar novo" at bounding box center [288, 188] width 29 height 11
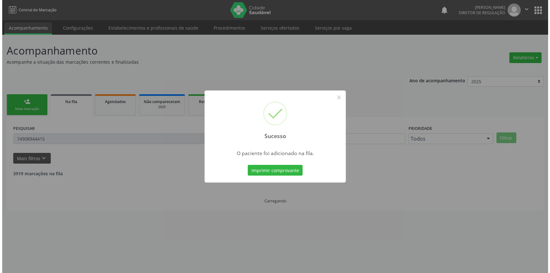
scroll to position [0, 0]
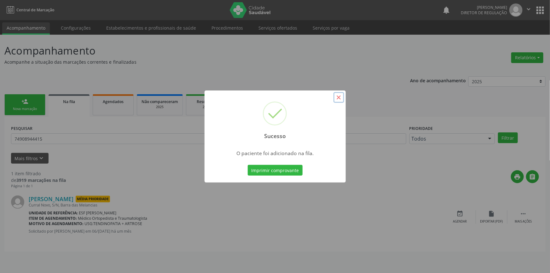
click at [343, 96] on button "×" at bounding box center [338, 97] width 11 height 11
